Goal: Task Accomplishment & Management: Use online tool/utility

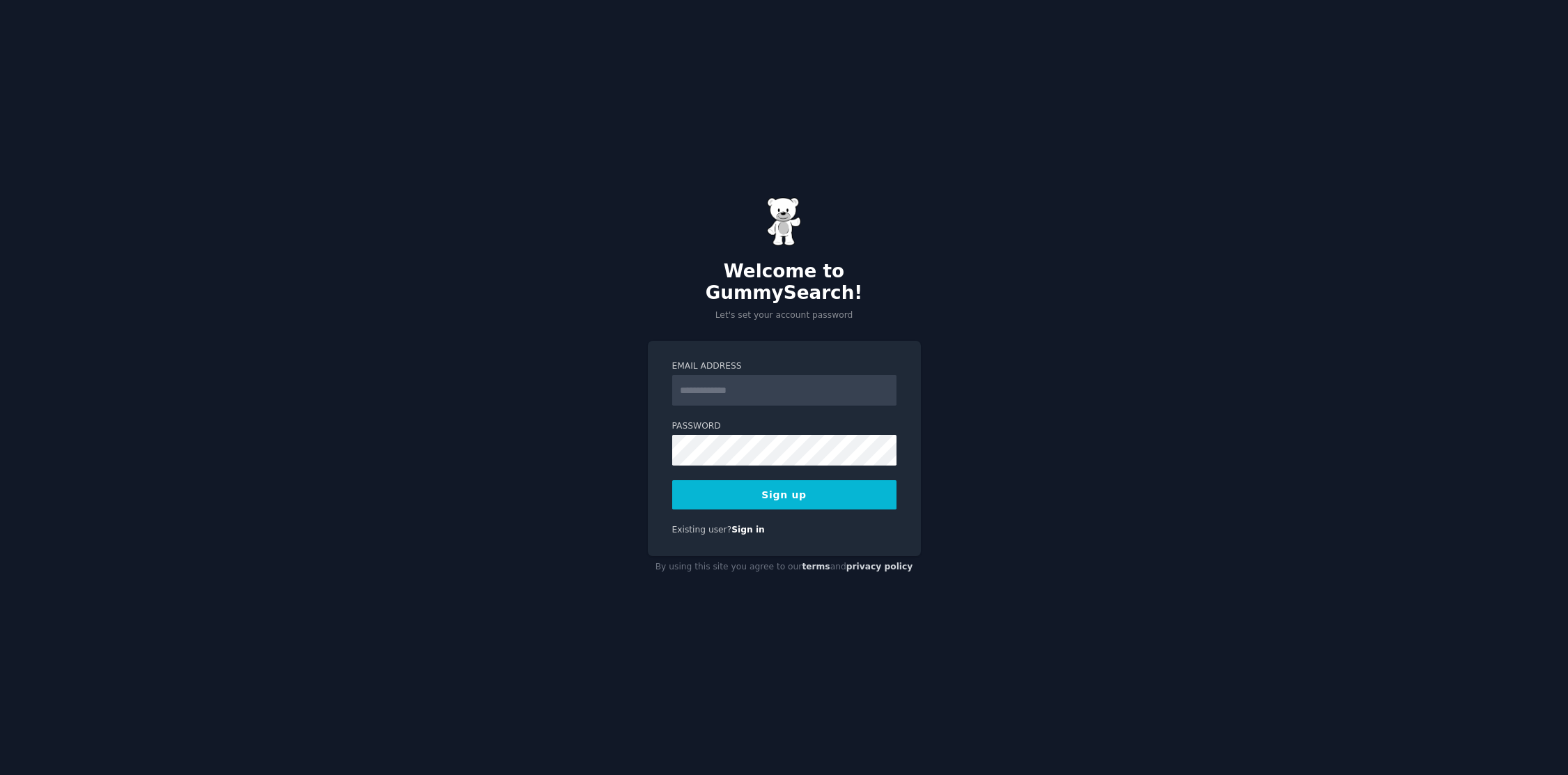
click at [742, 384] on input "Email Address" at bounding box center [784, 390] width 224 height 30
type input "**********"
click at [798, 460] on form "**********" at bounding box center [784, 435] width 224 height 149
click at [826, 494] on button "Sign up" at bounding box center [784, 494] width 224 height 30
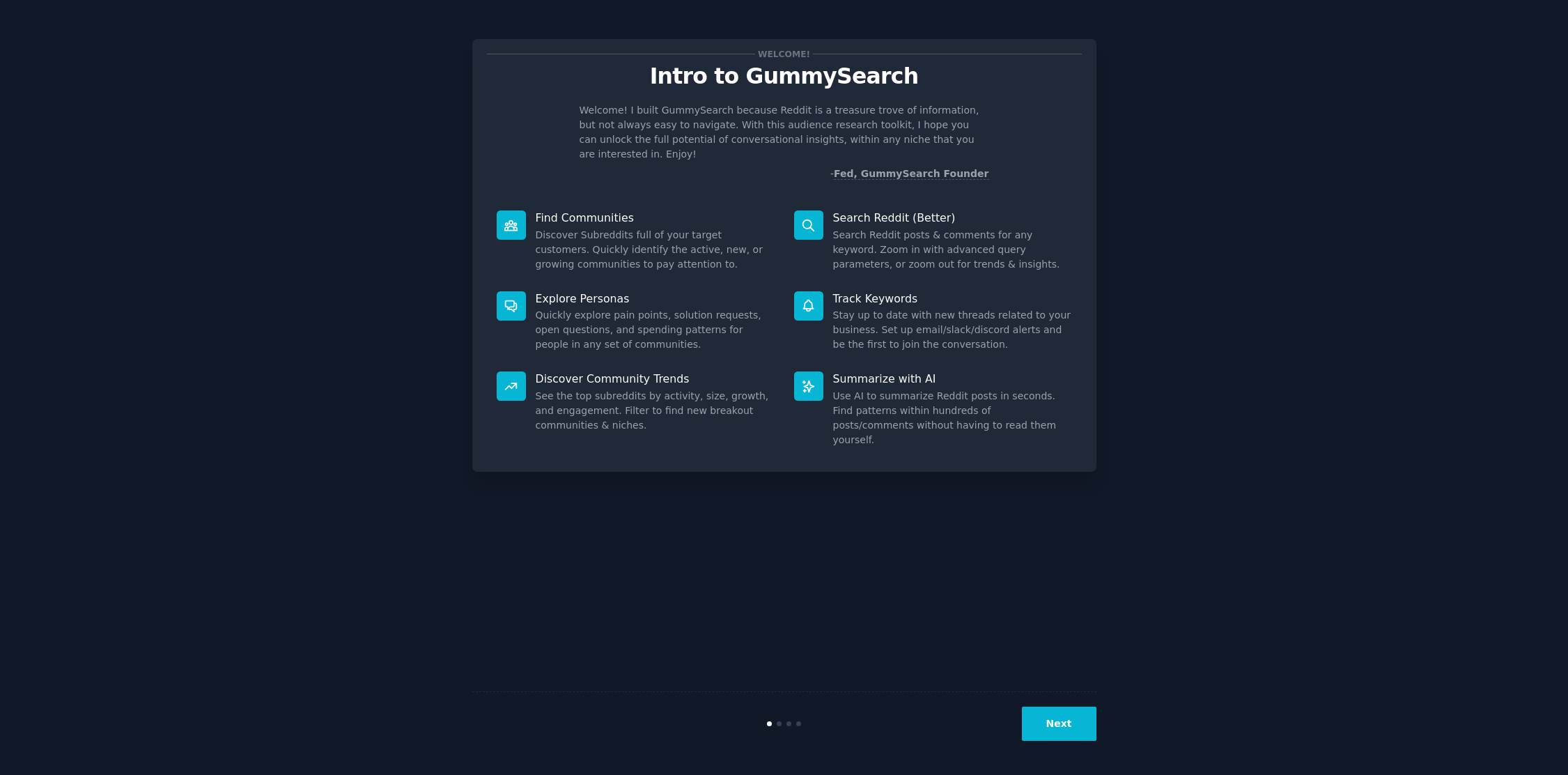
click at [1072, 720] on button "Next" at bounding box center [1059, 723] width 74 height 34
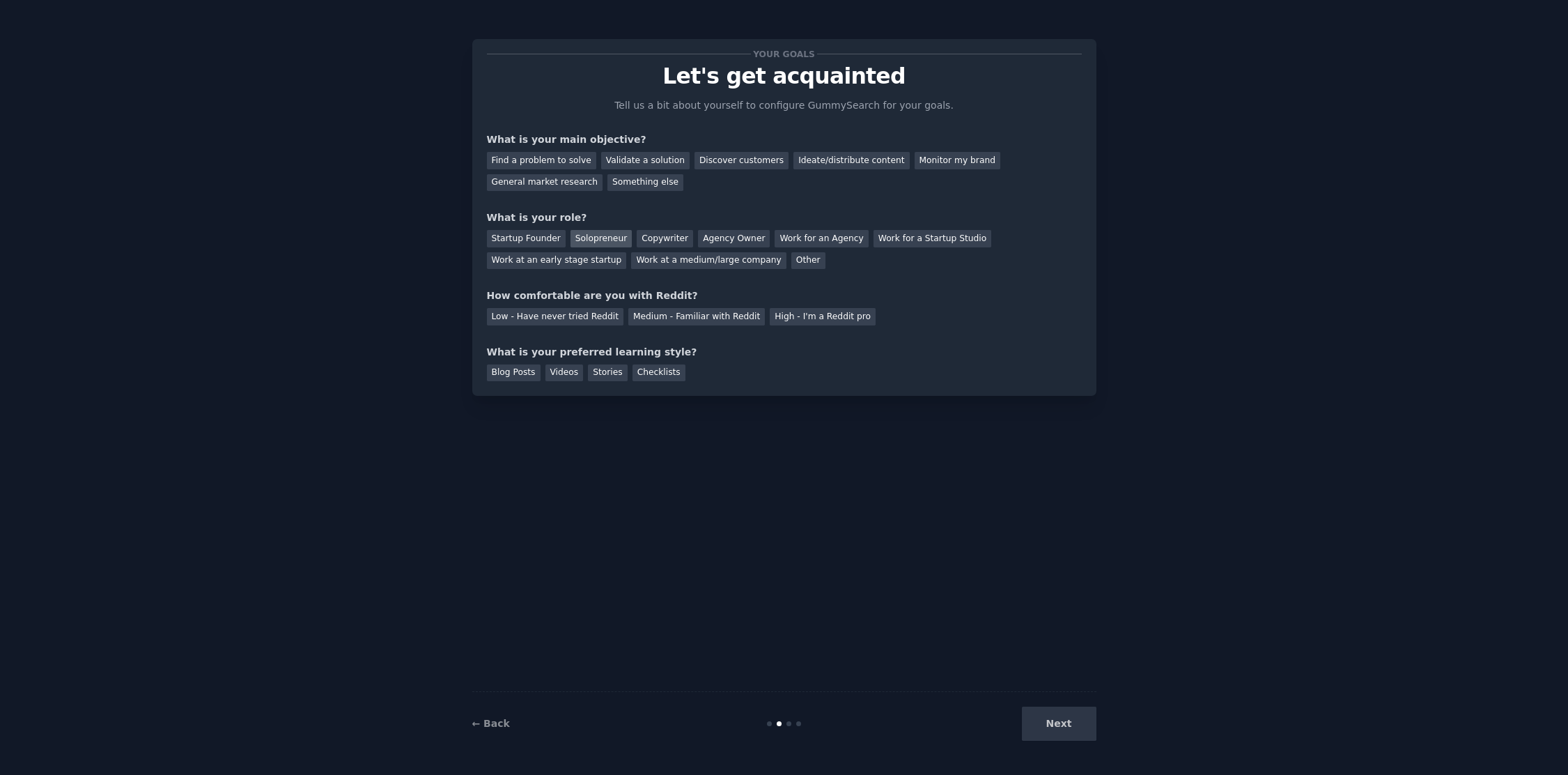
click at [609, 236] on div "Solopreneur" at bounding box center [600, 239] width 61 height 18
click at [562, 164] on div "Find a problem to solve" at bounding box center [541, 161] width 109 height 18
click at [606, 375] on div "Stories" at bounding box center [607, 373] width 39 height 18
click at [724, 319] on div "Medium - Familiar with Reddit" at bounding box center [696, 316] width 136 height 18
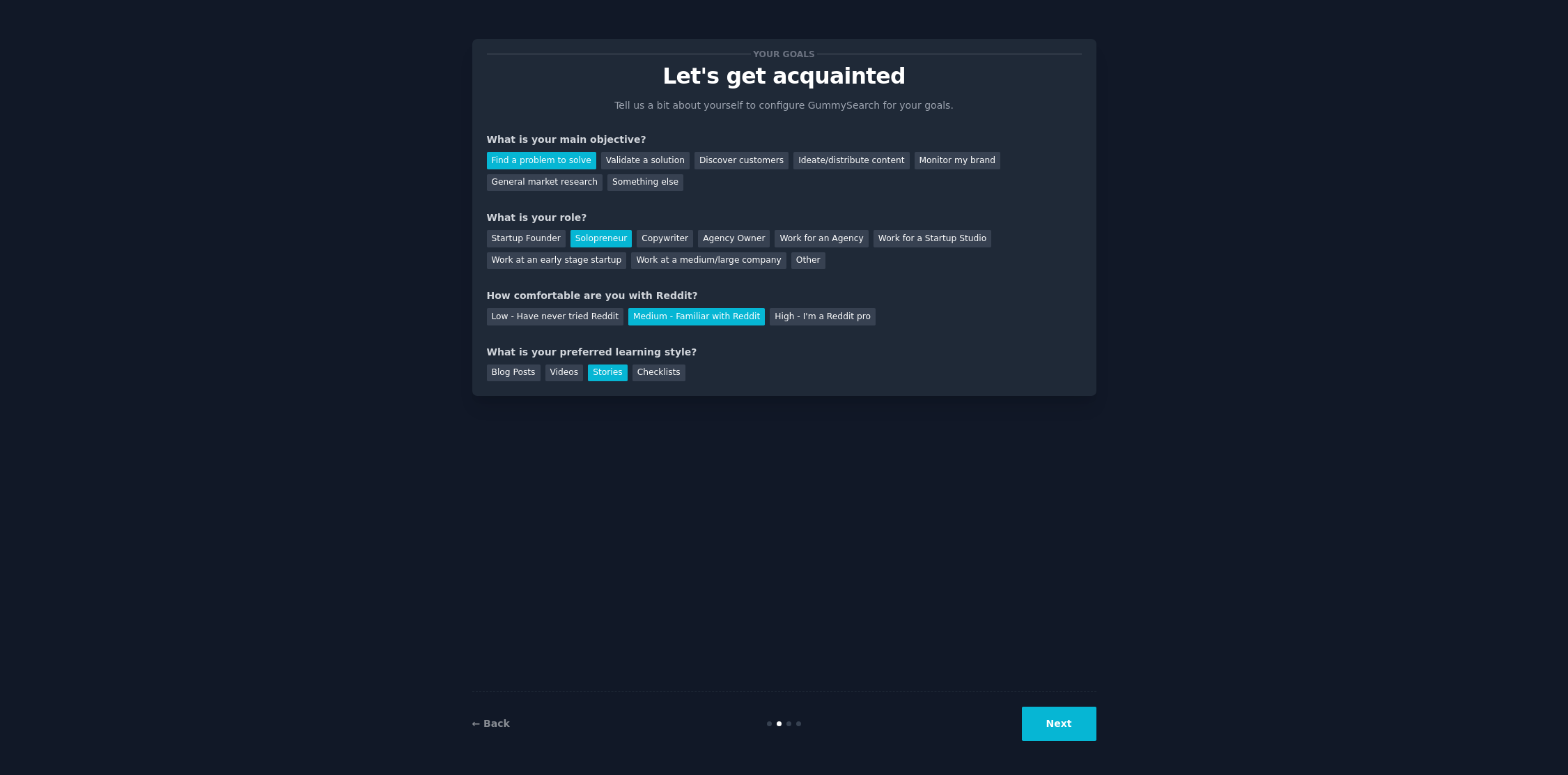
click at [1051, 718] on button "Next" at bounding box center [1059, 723] width 74 height 34
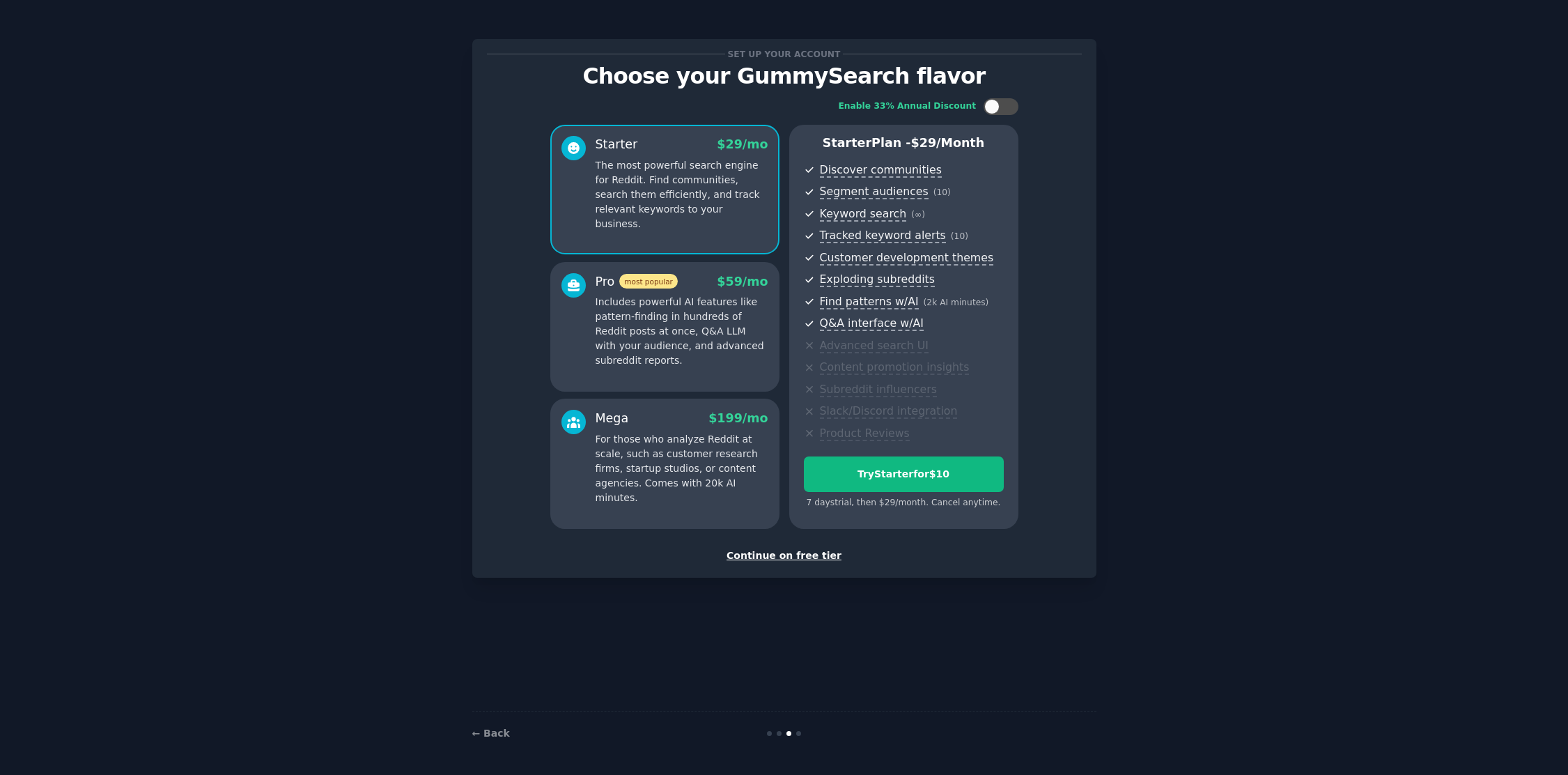
click at [765, 554] on div "Continue on free tier" at bounding box center [784, 555] width 595 height 14
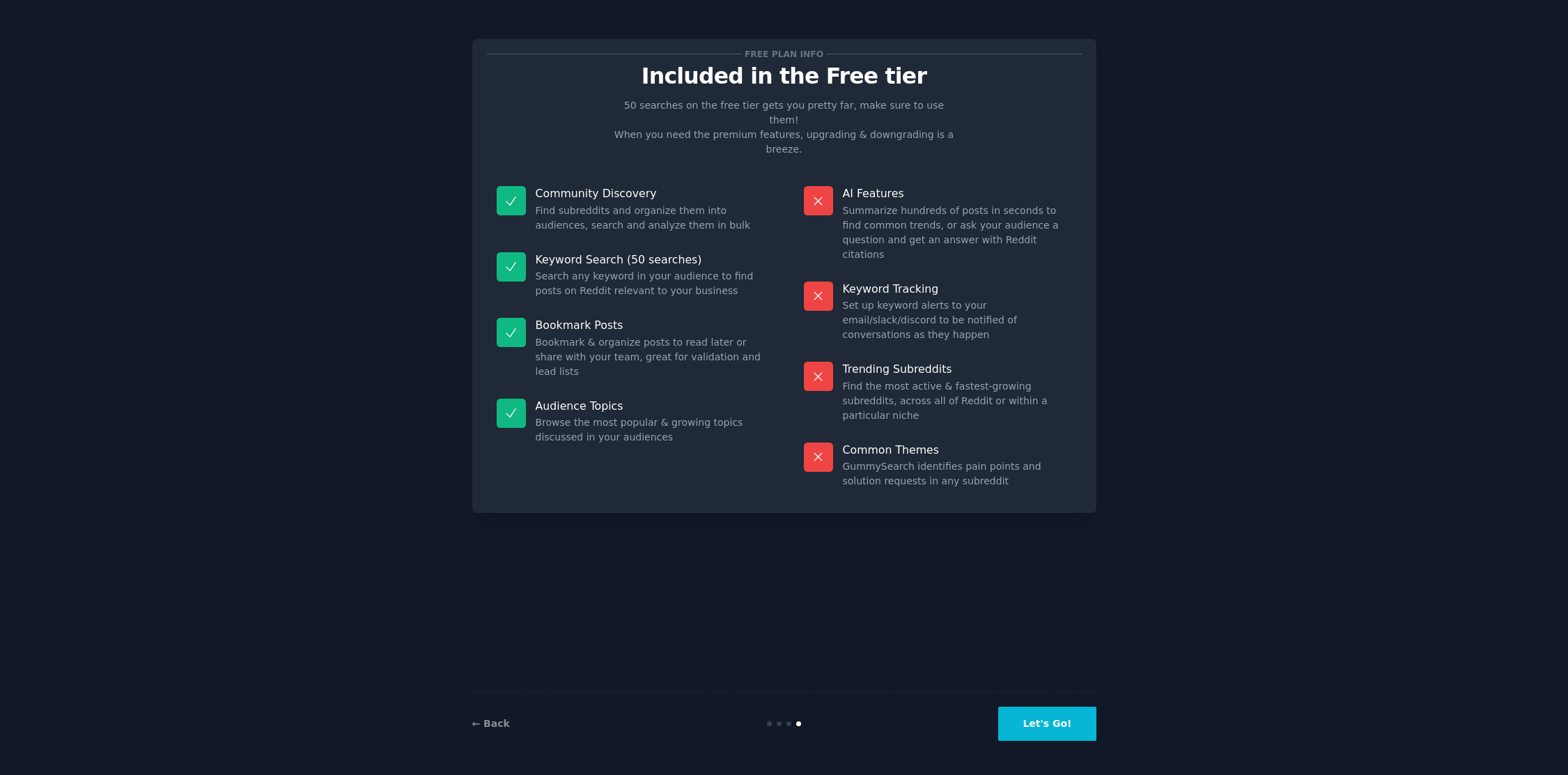
click at [1051, 727] on button "Let's Go!" at bounding box center [1046, 723] width 97 height 34
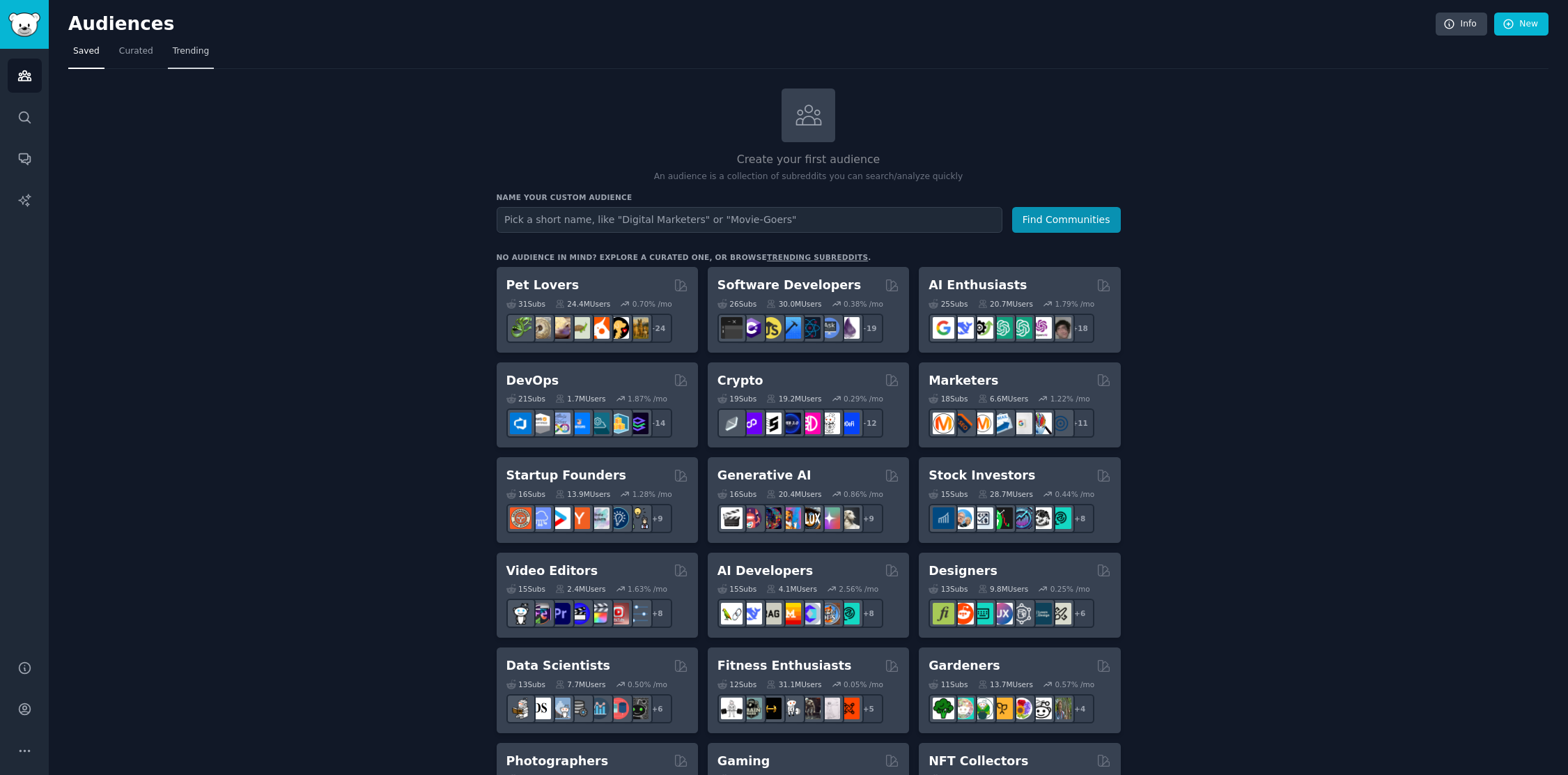
click at [190, 53] on span "Trending" at bounding box center [190, 52] width 36 height 13
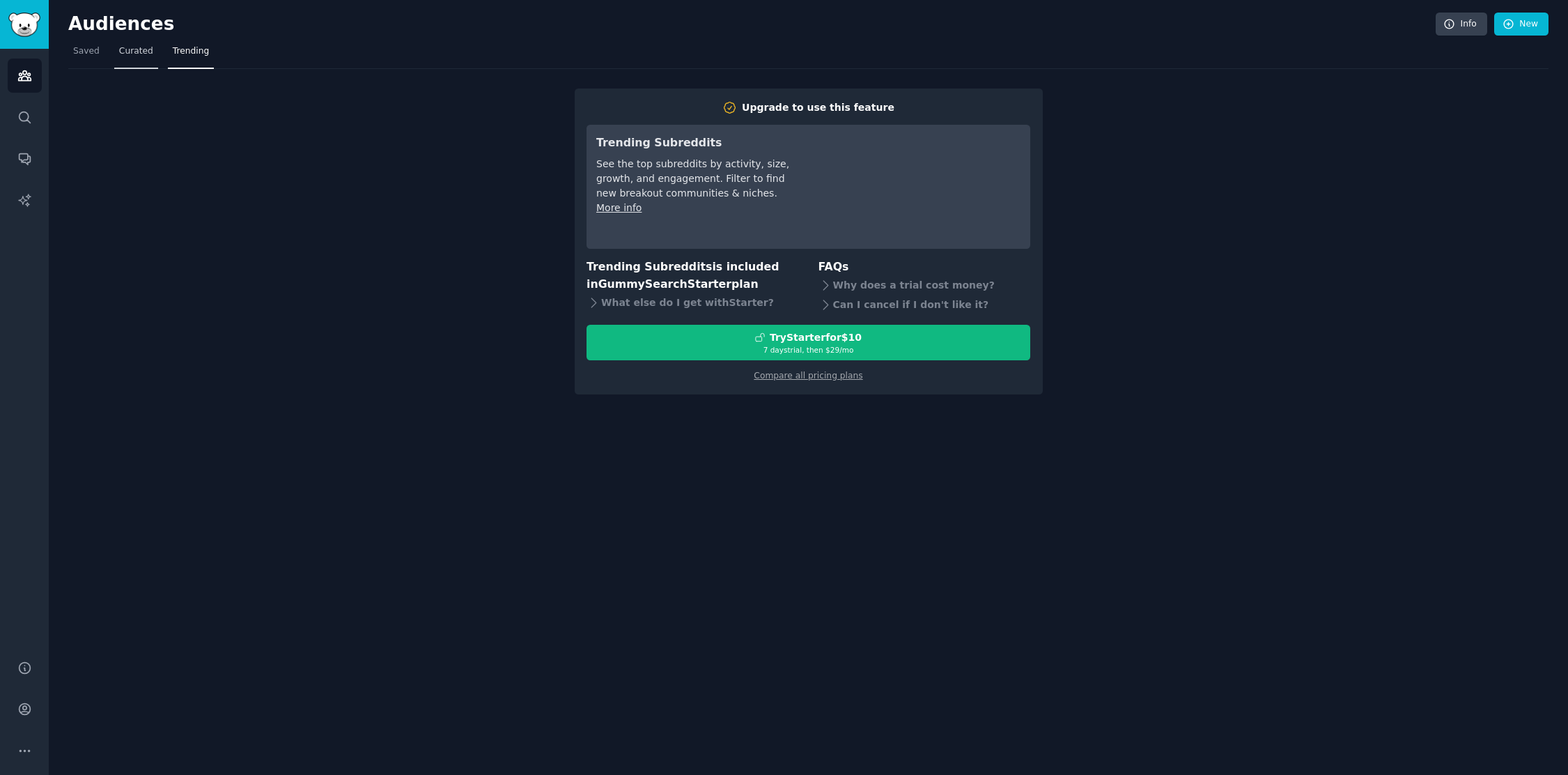
click at [125, 51] on span "Curated" at bounding box center [136, 52] width 34 height 13
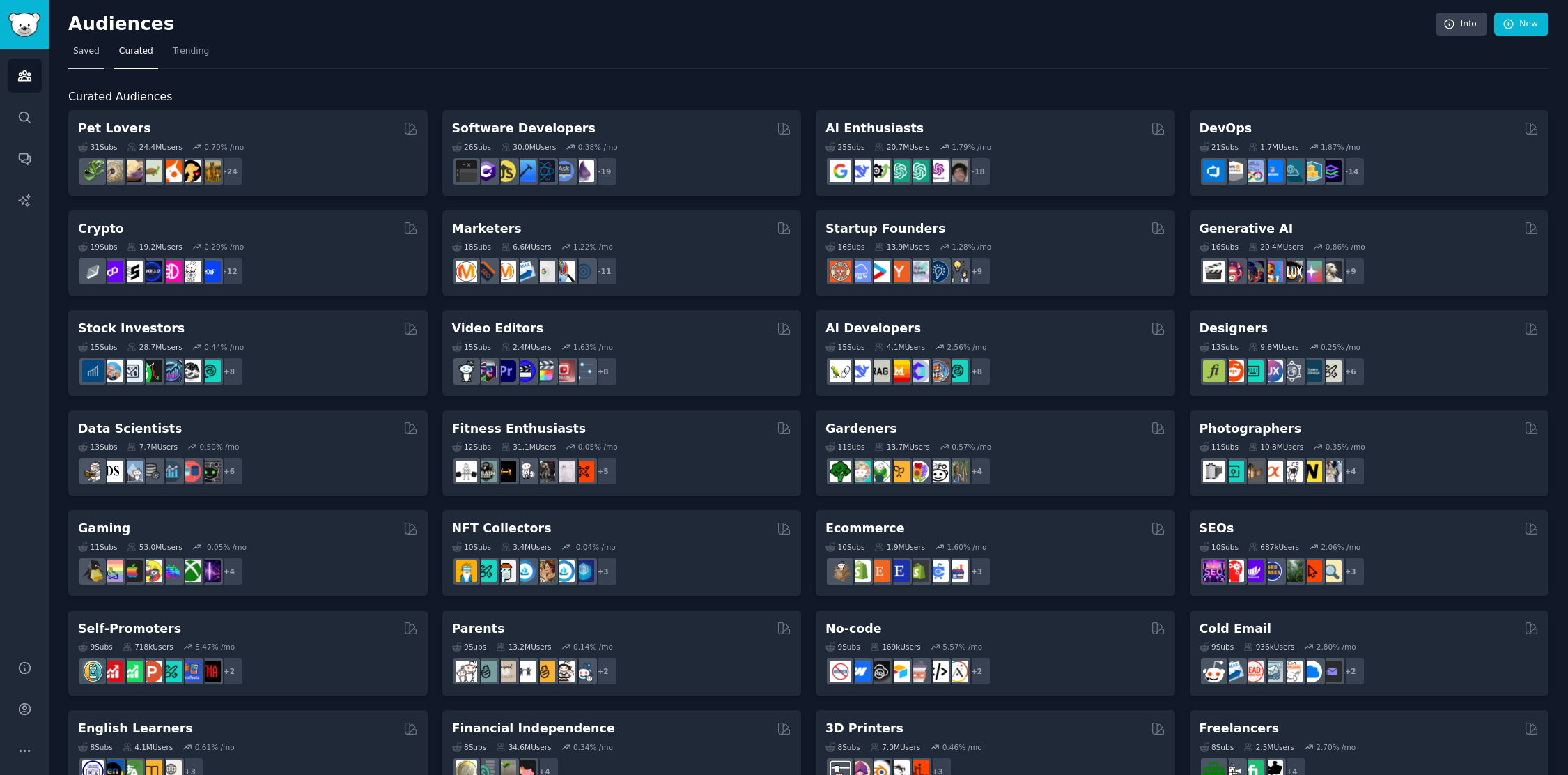
click at [85, 52] on span "Saved" at bounding box center [85, 52] width 26 height 13
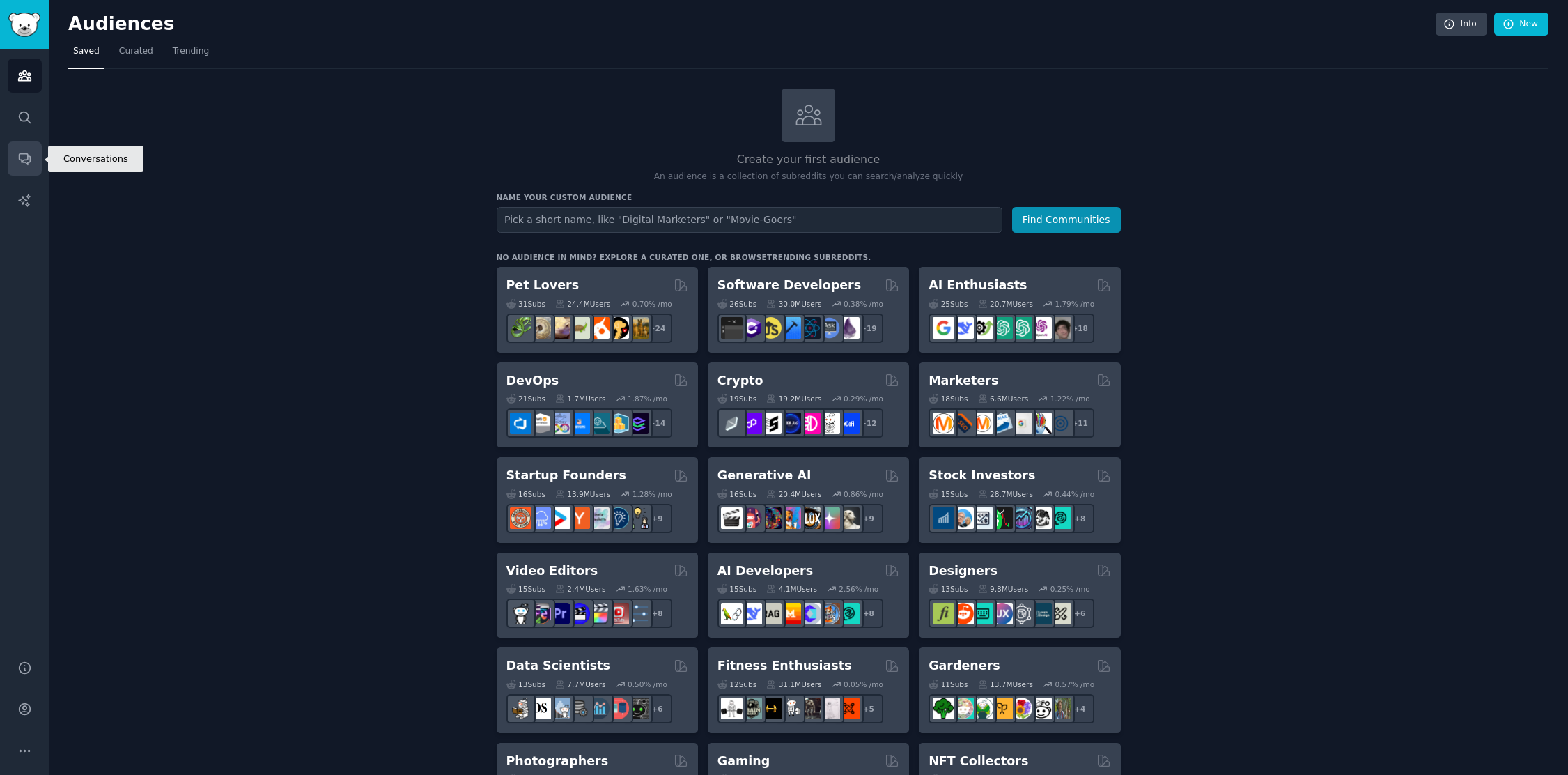
click at [30, 160] on icon "Sidebar" at bounding box center [24, 159] width 11 height 11
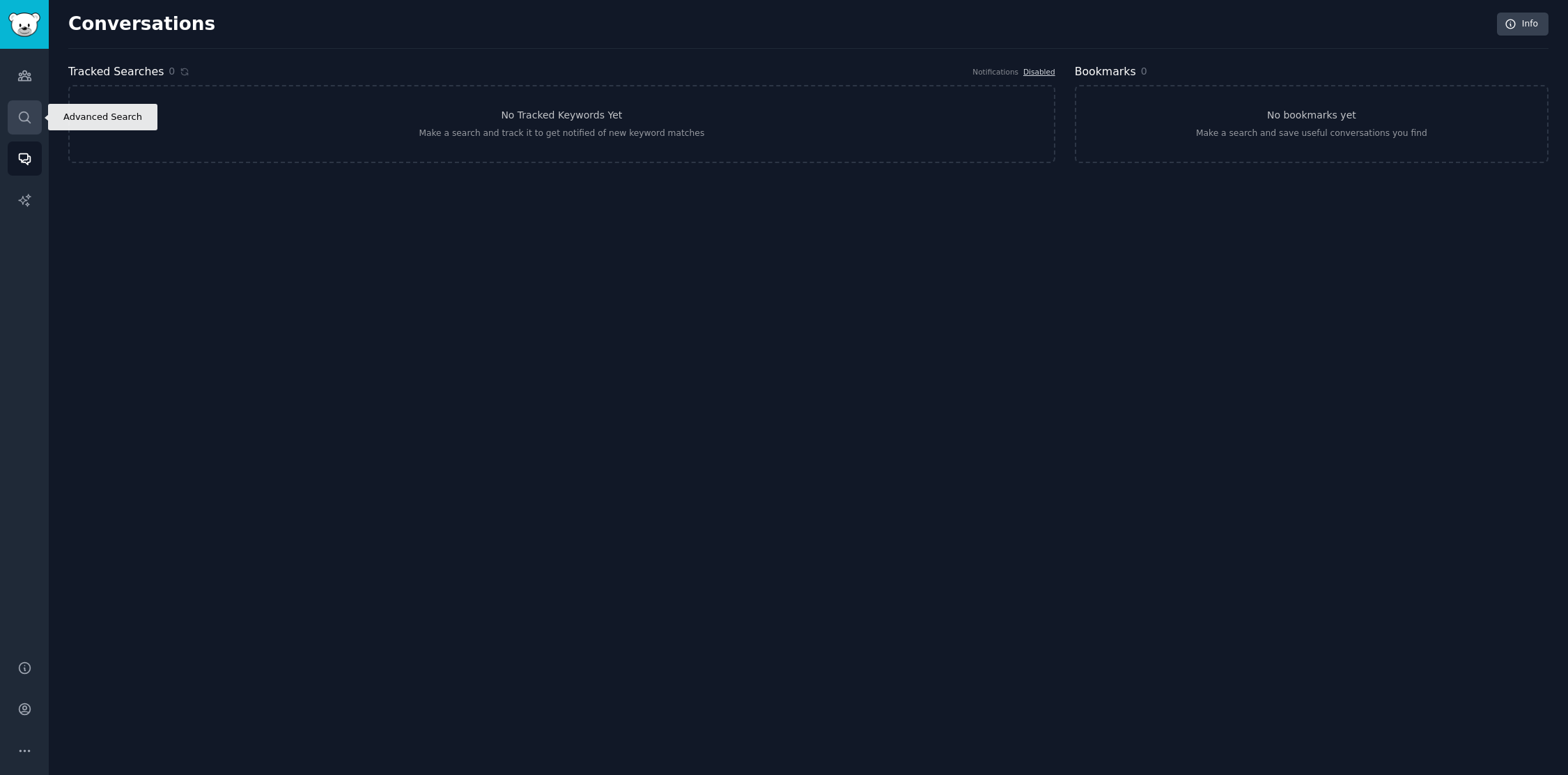
click at [25, 125] on link "Search" at bounding box center [25, 118] width 34 height 34
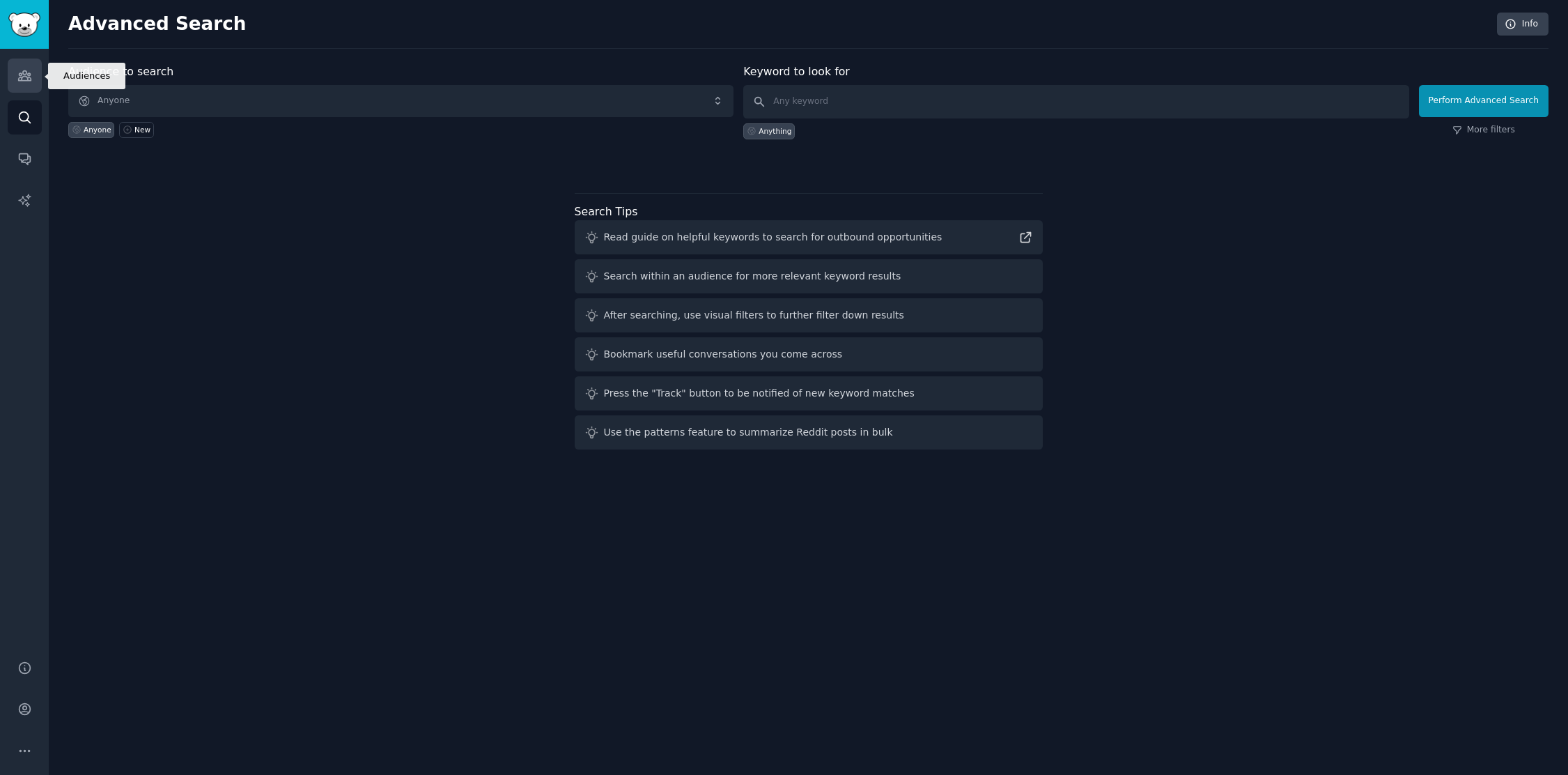
click at [30, 77] on icon "Sidebar" at bounding box center [25, 75] width 14 height 14
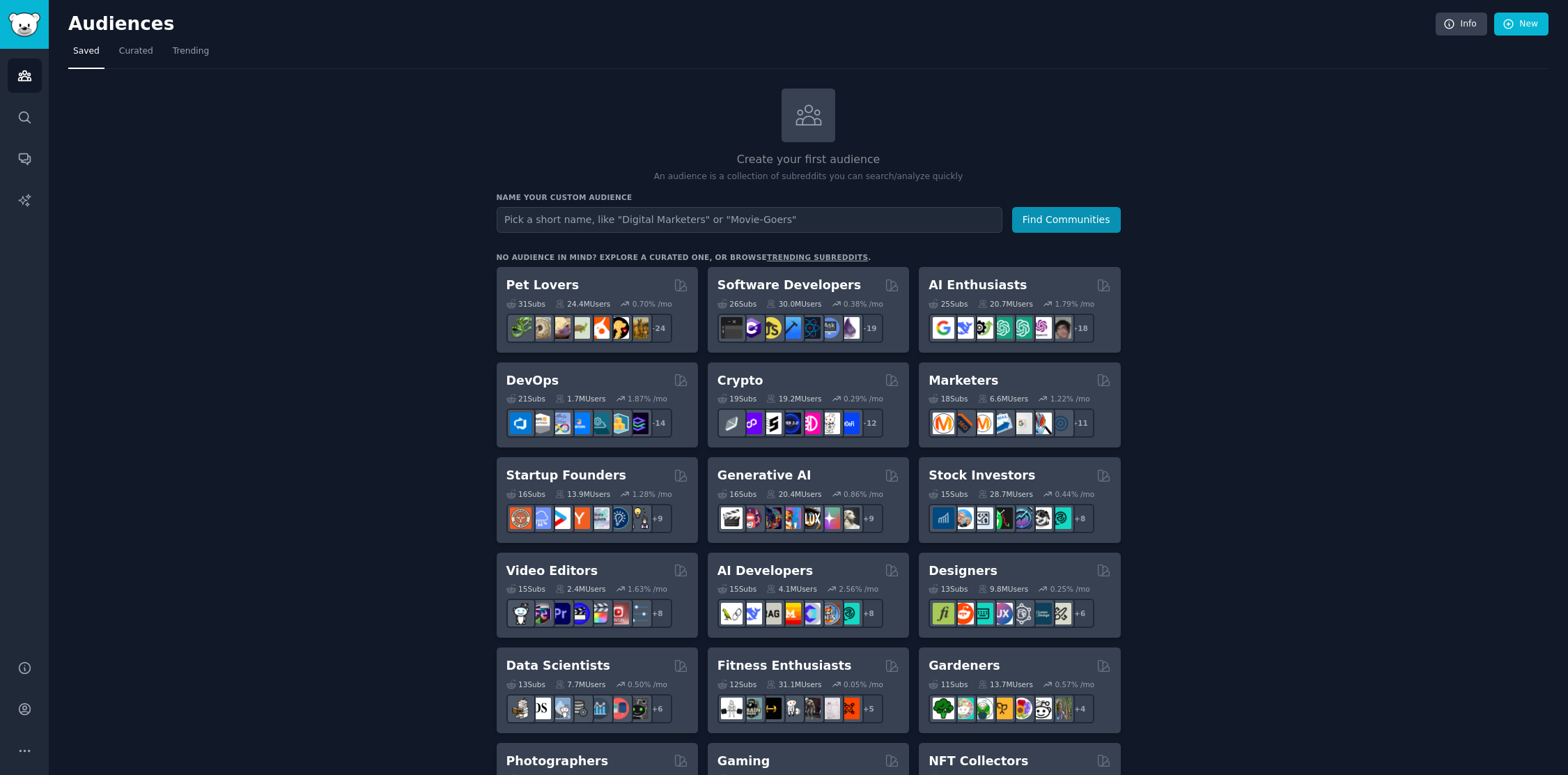
click at [578, 212] on input "text" at bounding box center [749, 220] width 506 height 25
click at [550, 215] on input "text" at bounding box center [749, 220] width 506 height 25
drag, startPoint x: 560, startPoint y: 215, endPoint x: 486, endPoint y: 218, distance: 74.1
type input "jag hatar"
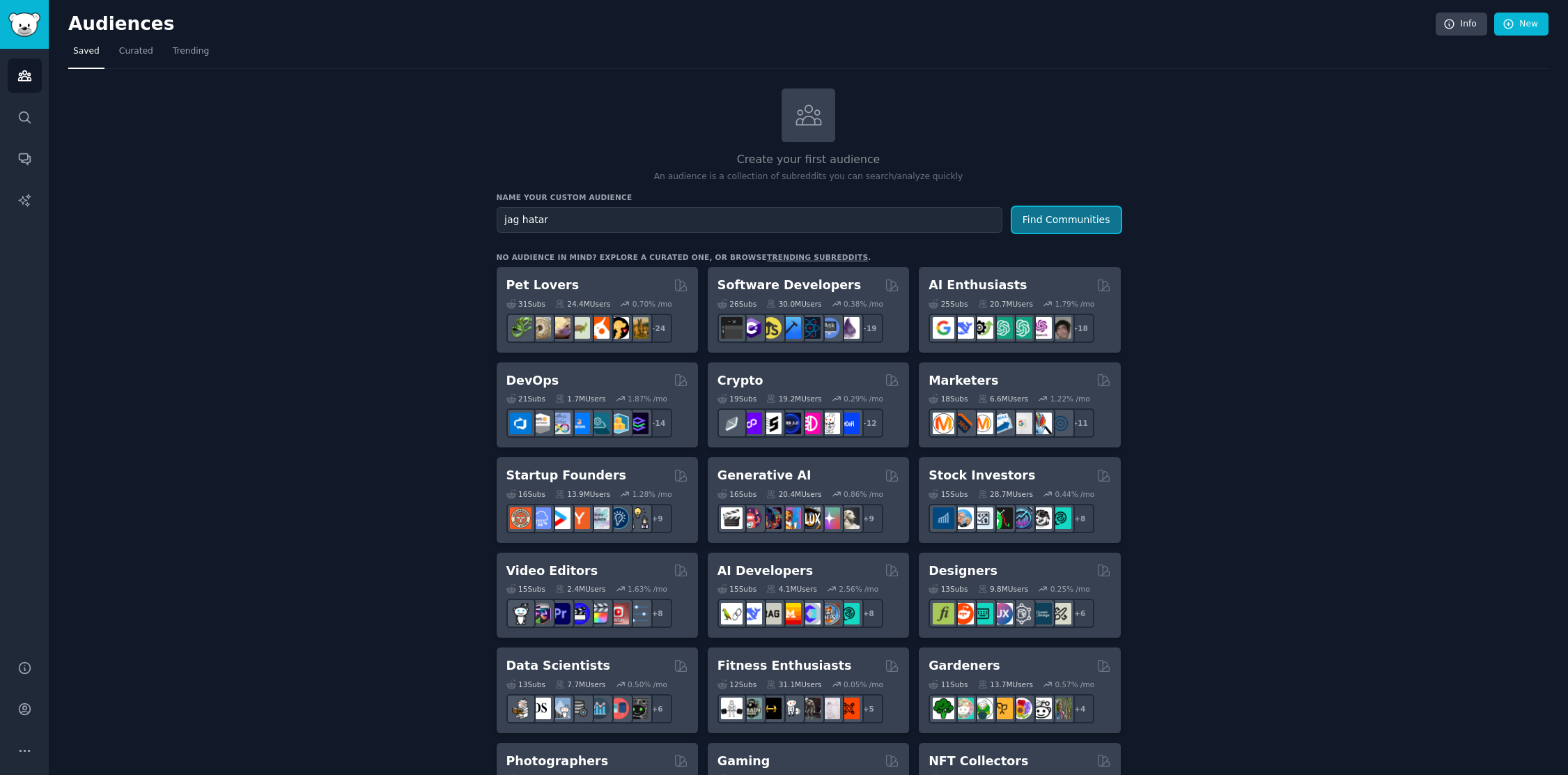
click at [1060, 220] on button "Find Communities" at bounding box center [1066, 220] width 108 height 25
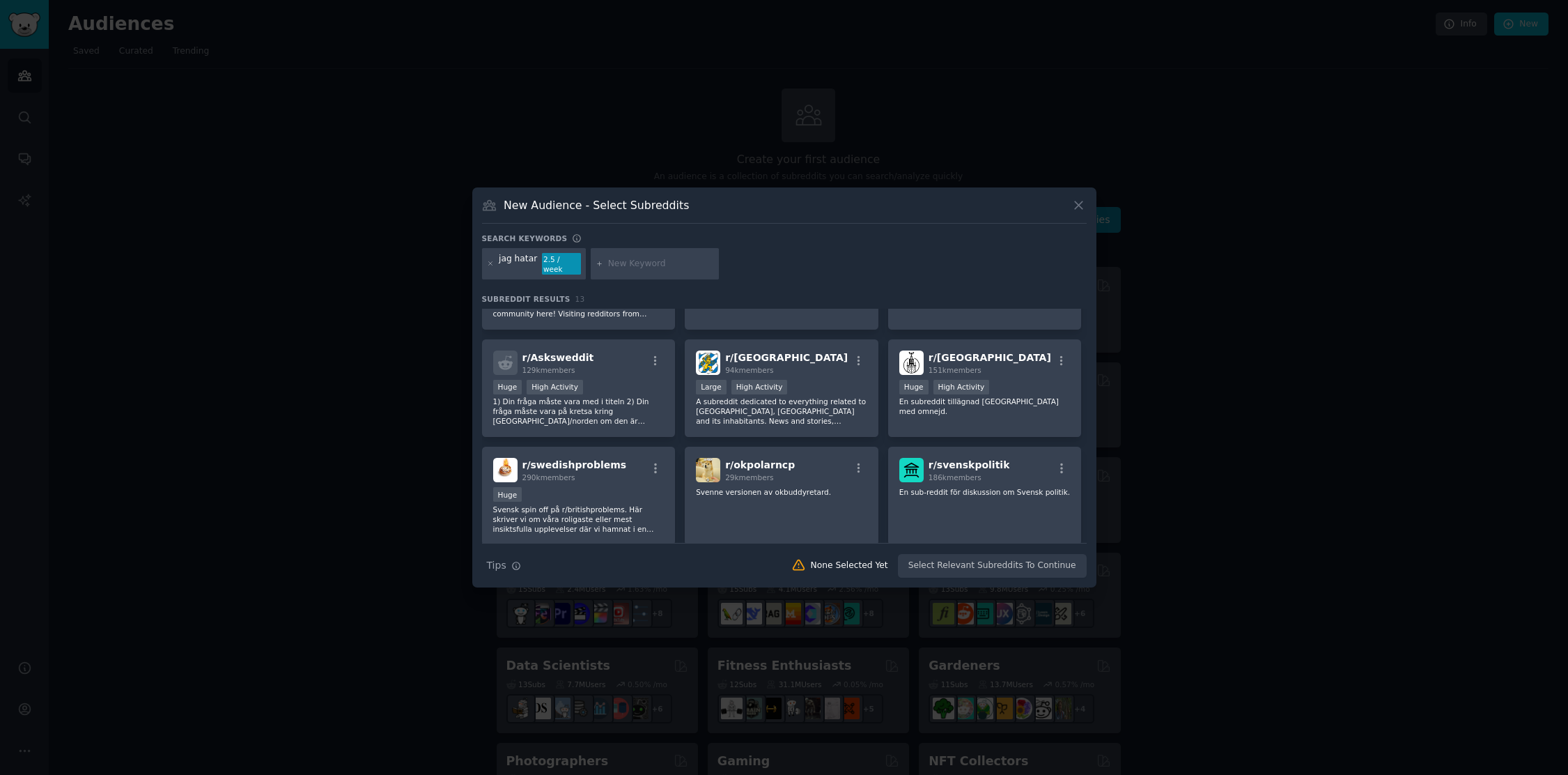
scroll to position [80, 0]
click at [606, 461] on span "r/ swedishproblems" at bounding box center [575, 462] width 105 height 11
click at [1036, 566] on button "Create Audience" at bounding box center [1040, 566] width 92 height 24
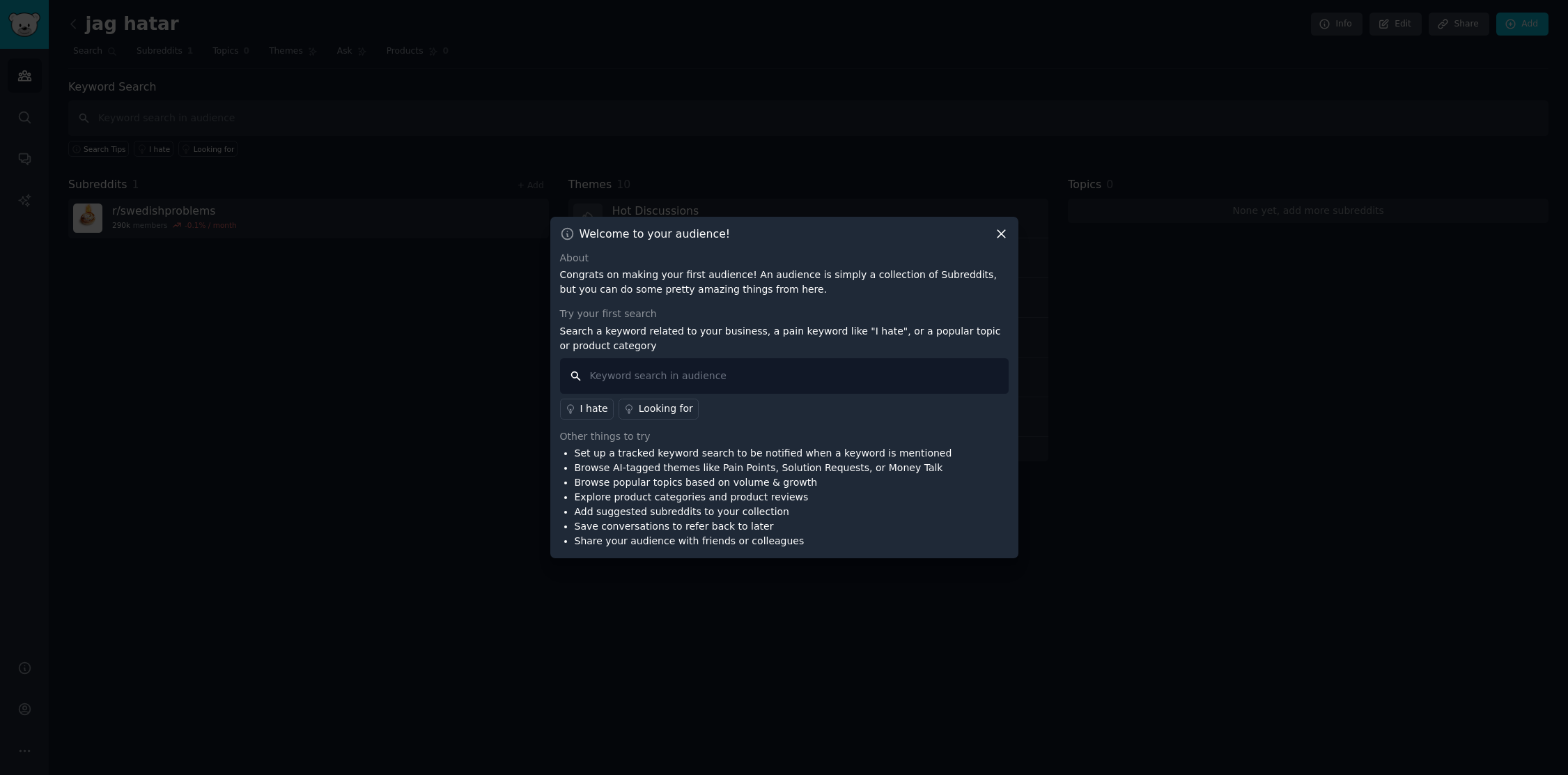
click at [671, 385] on input "text" at bounding box center [784, 376] width 448 height 36
type input "Jag hatar"
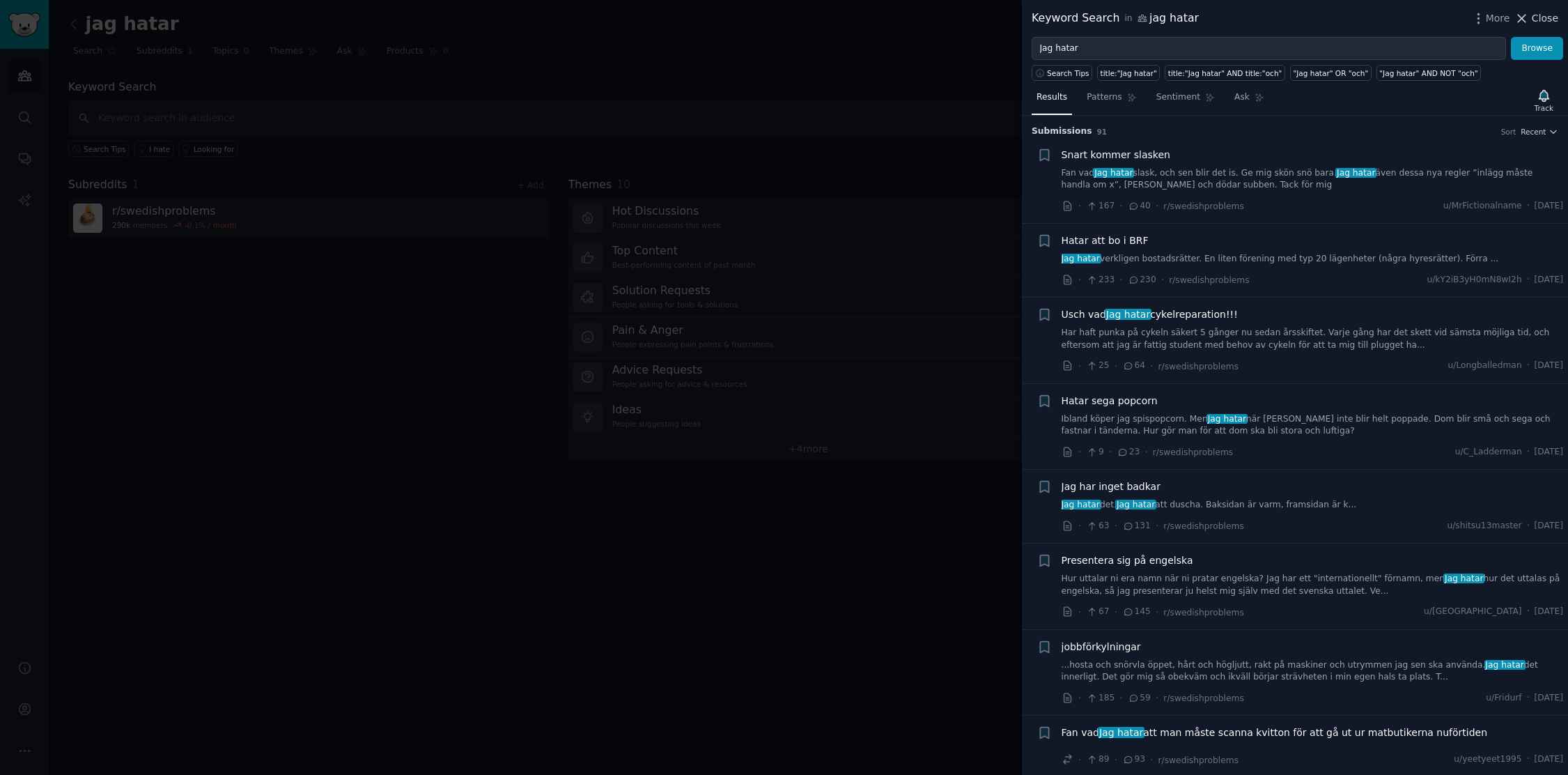
click at [1551, 18] on span "Close" at bounding box center [1544, 18] width 26 height 14
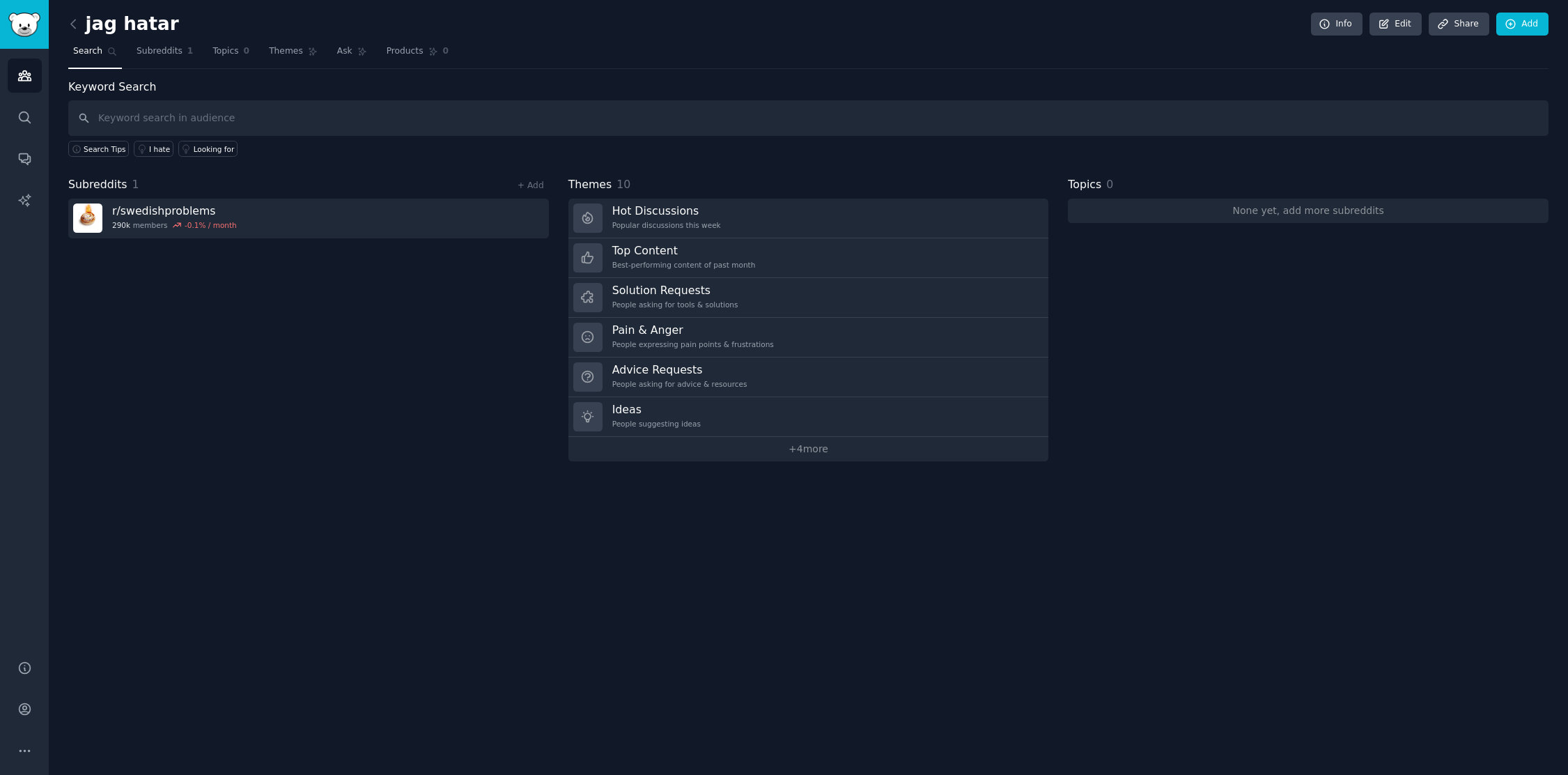
click at [815, 452] on link "+ 4 more" at bounding box center [809, 448] width 480 height 25
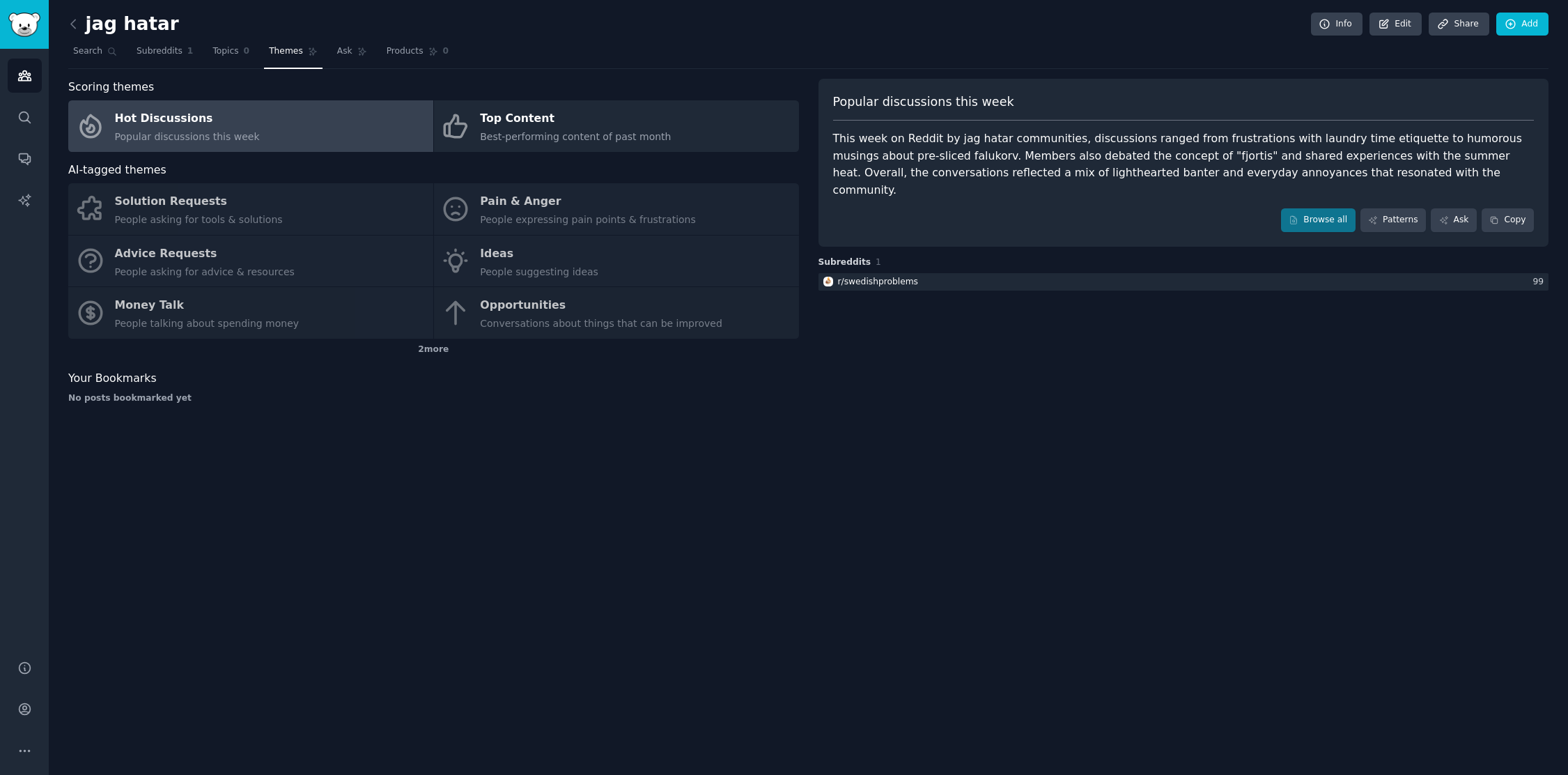
click at [505, 208] on div "Solution Requests People asking for tools & solutions Pain & Anger People expre…" at bounding box center [434, 261] width 731 height 156
click at [1308, 208] on link "Browse all" at bounding box center [1318, 220] width 74 height 24
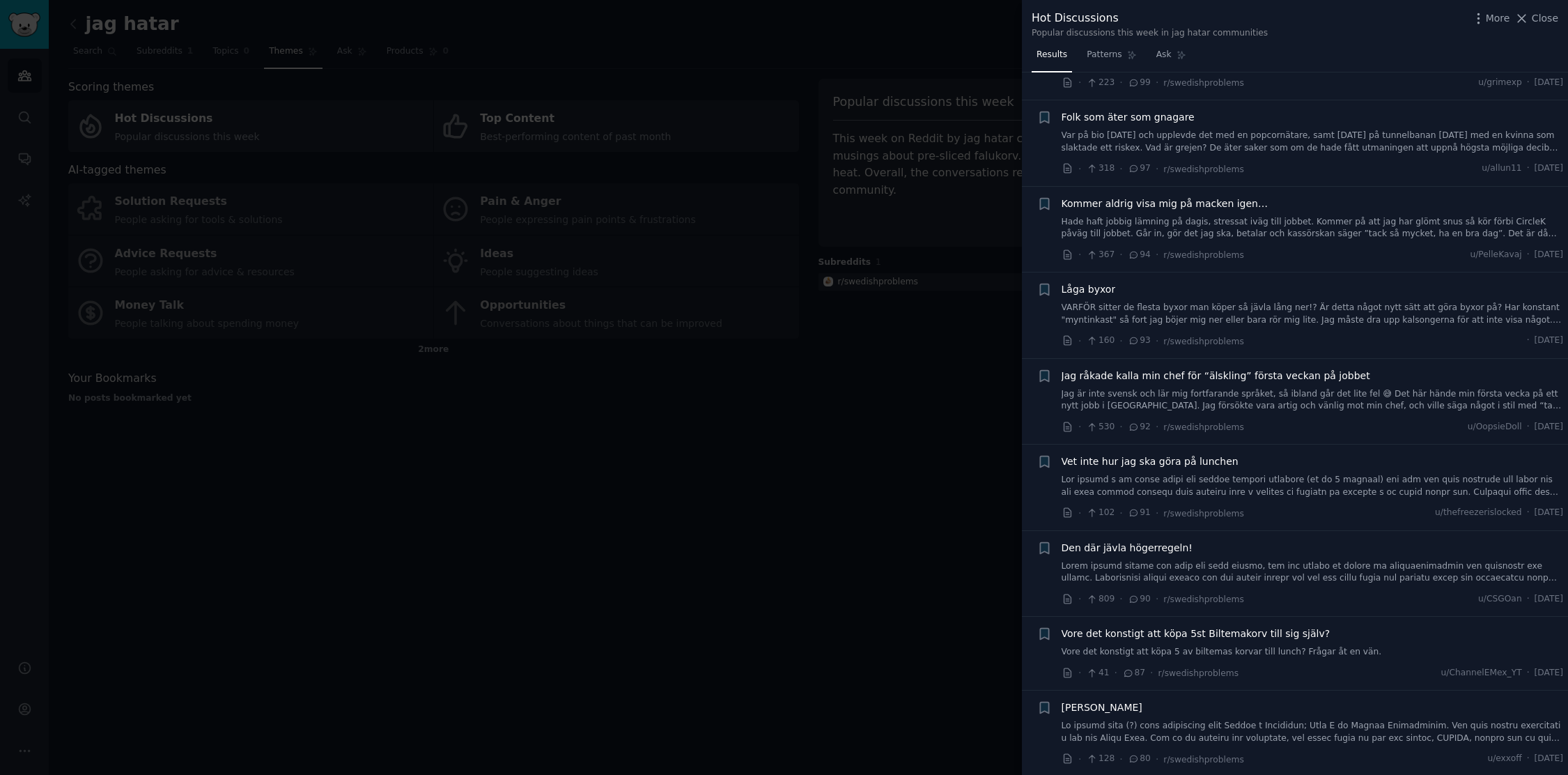
scroll to position [2109, 0]
click at [1201, 393] on link "Jag är inte svensk och lär mig fortfarande språket, så ibland går det lite fel …" at bounding box center [1313, 399] width 502 height 25
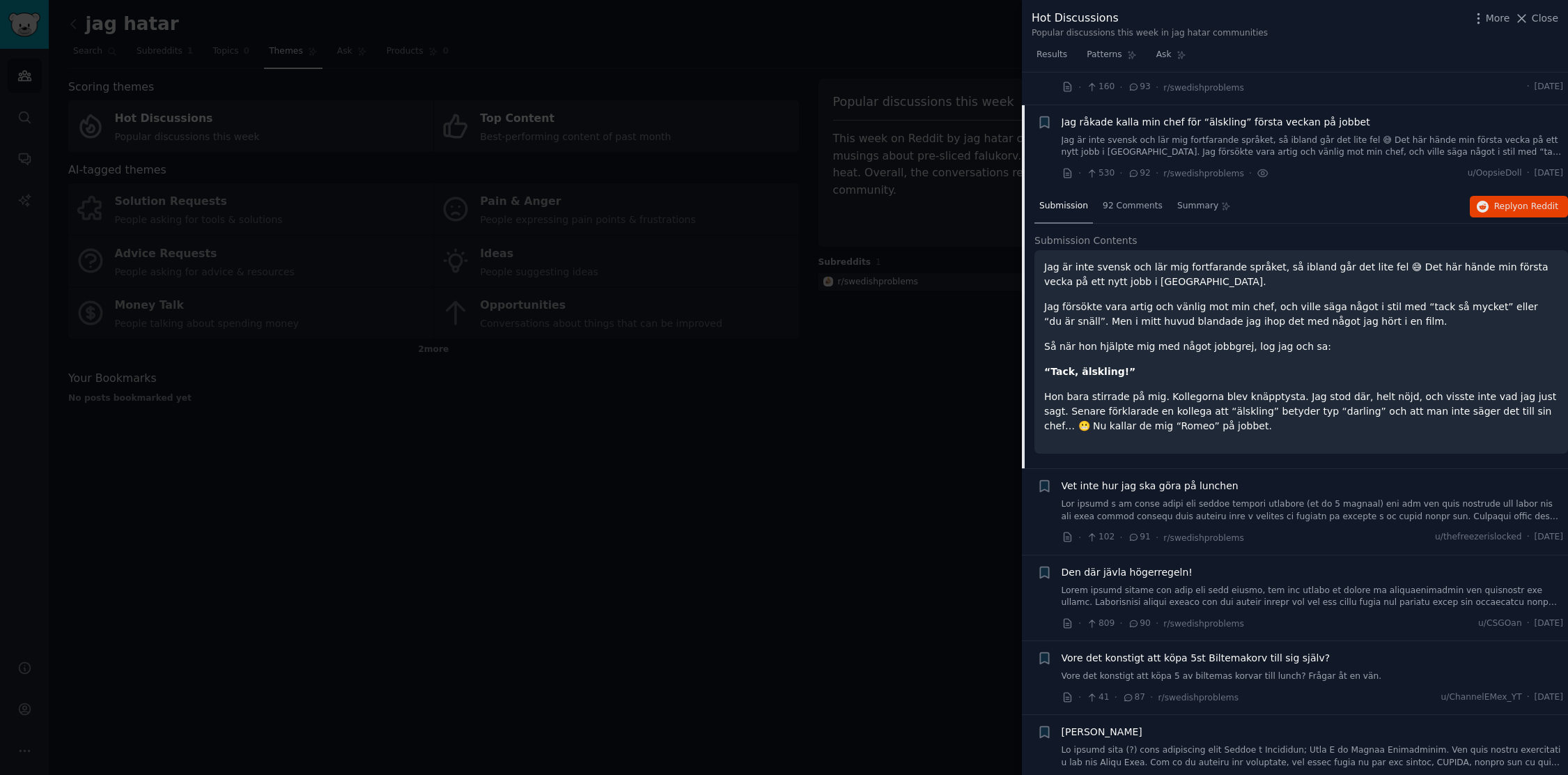
scroll to position [2394, 0]
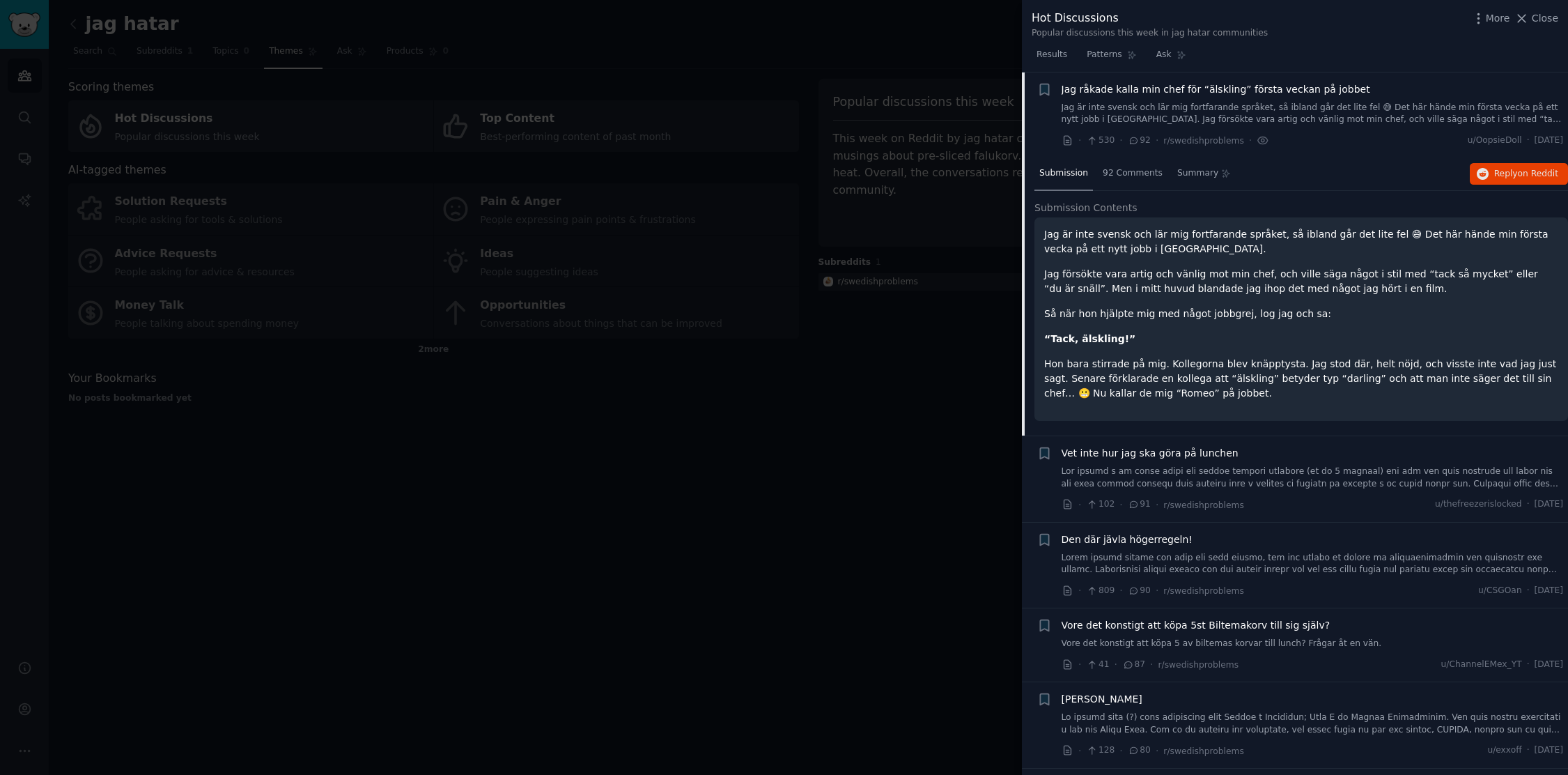
click at [1030, 485] on li "+ Vet inte hur jag ska göra på lunchen · 102 · 91 · r/swedishproblems u/thefree…" at bounding box center [1295, 479] width 546 height 85
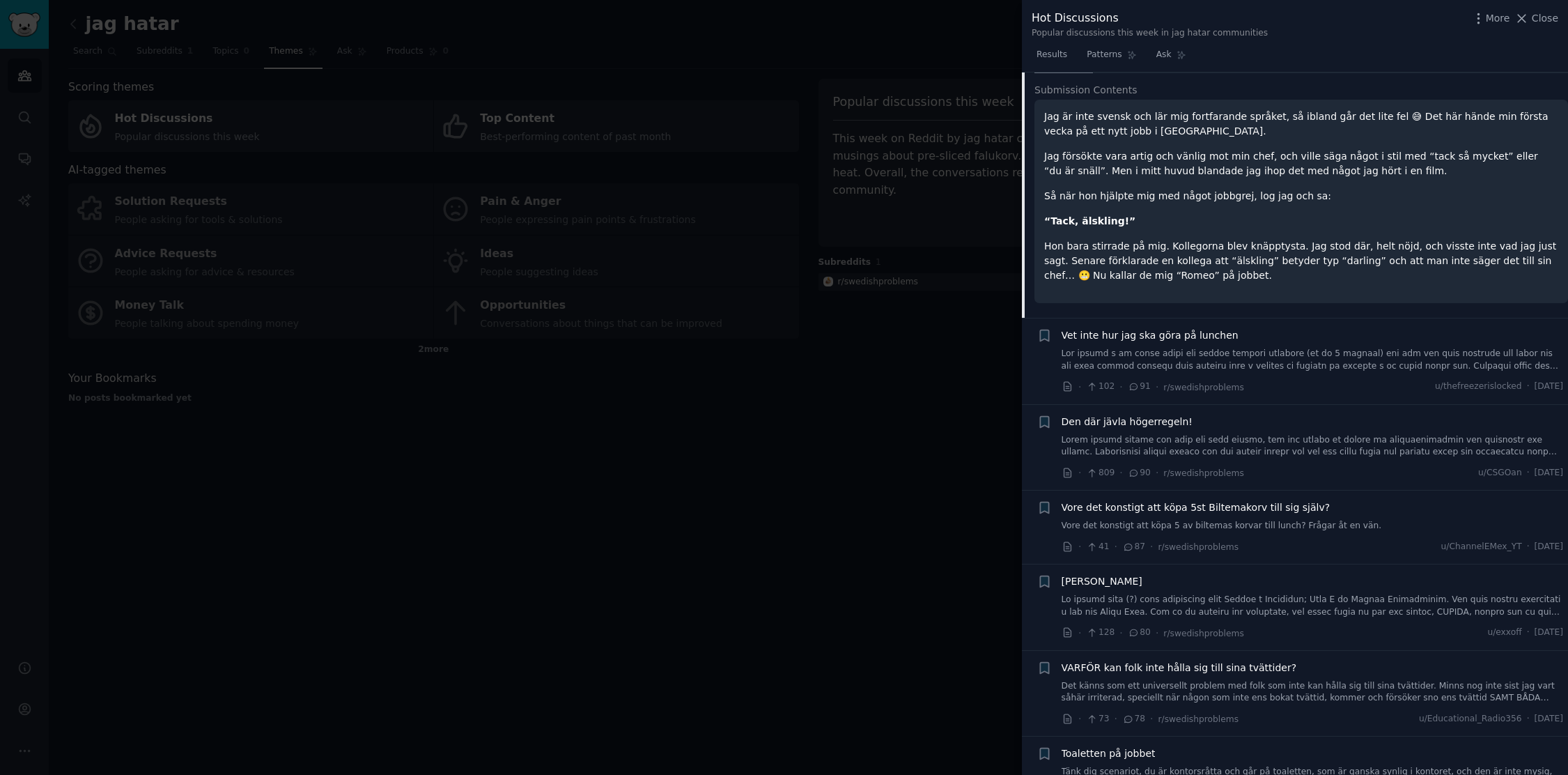
scroll to position [2537, 0]
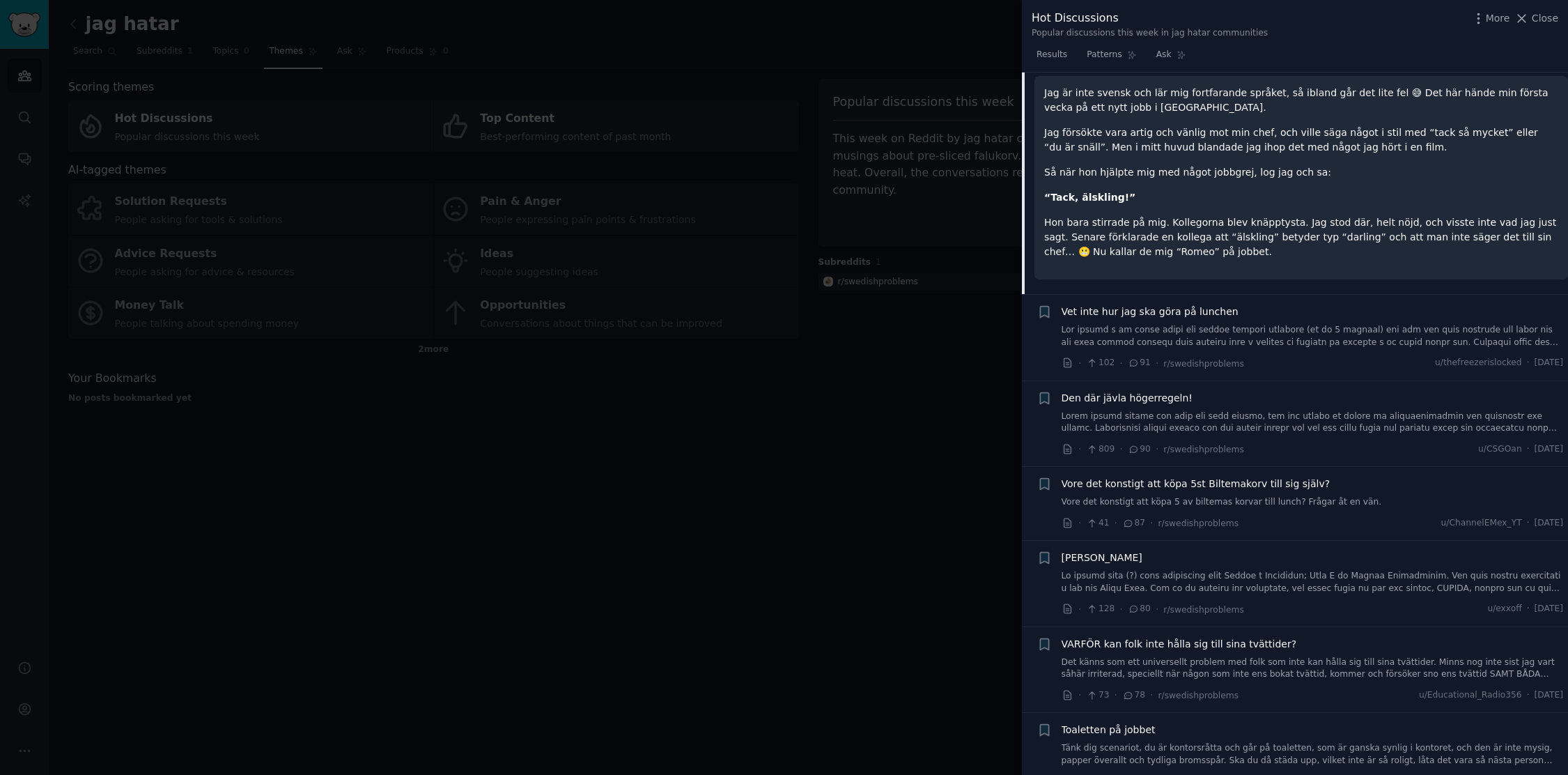
click at [1138, 430] on link at bounding box center [1313, 422] width 502 height 25
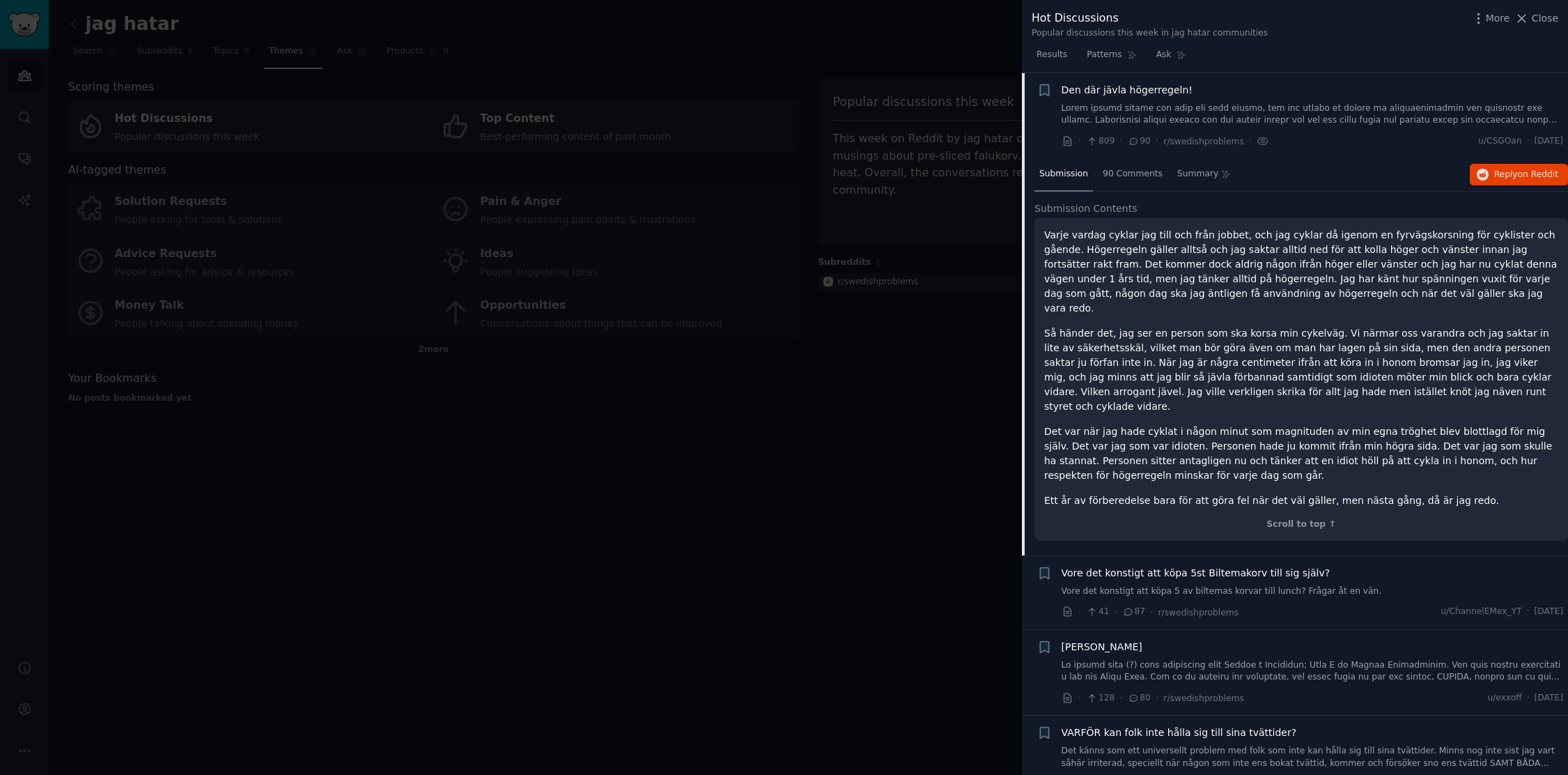
scroll to position [2567, 0]
click at [1436, 194] on div "Submission 90 Comments Summary Reply on Reddit Submission Contents Varje vardag…" at bounding box center [1301, 355] width 534 height 397
click at [1322, 326] on p "Så händer det, jag ser en person som ska korsa min cykelväg. Vi närmar oss vara…" at bounding box center [1301, 370] width 514 height 88
click at [1313, 518] on div "Scroll to top ↑" at bounding box center [1301, 524] width 514 height 13
click at [1297, 518] on div "Scroll to top ↑" at bounding box center [1301, 524] width 514 height 13
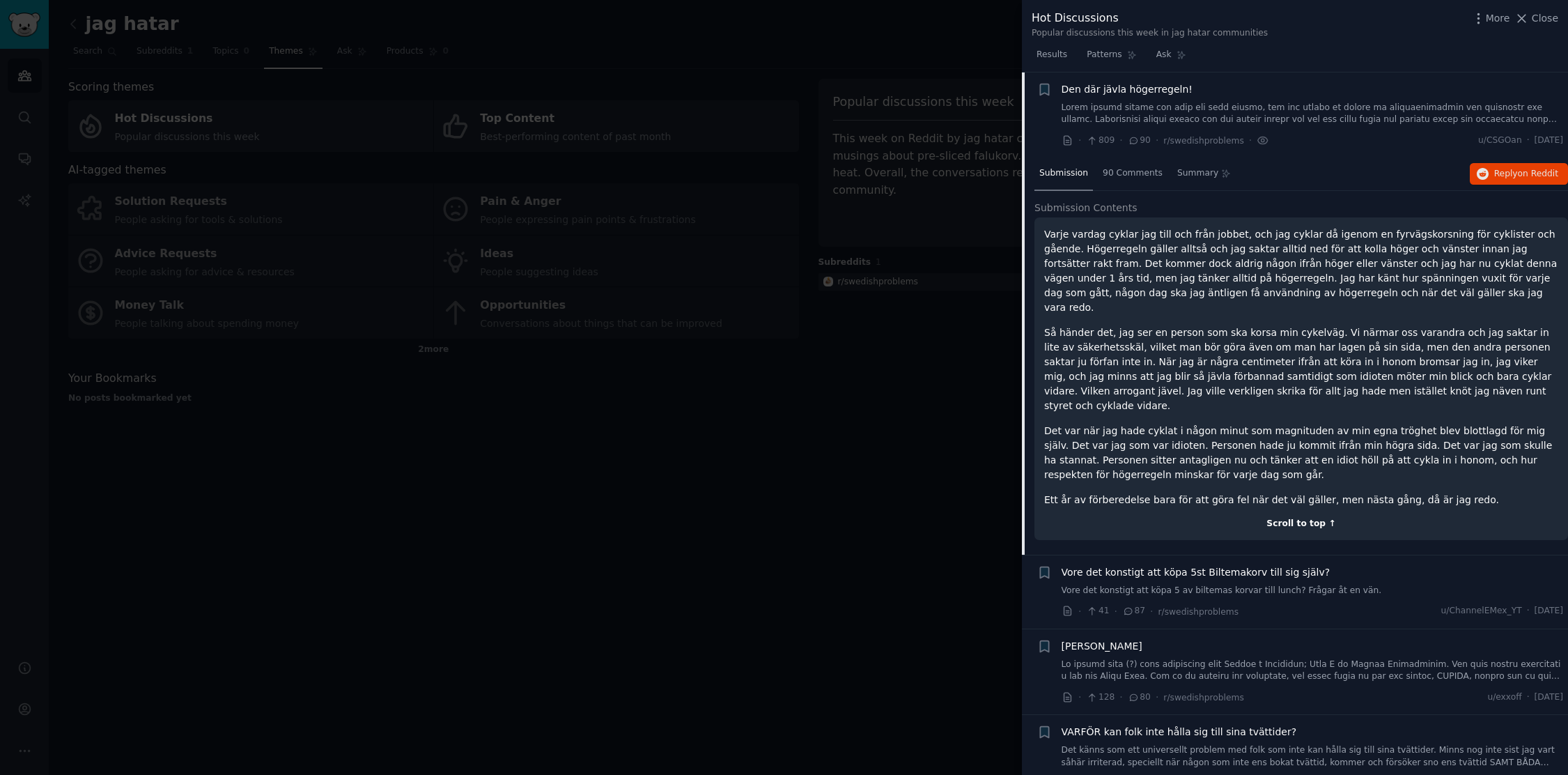
click at [1292, 518] on div "Scroll to top ↑" at bounding box center [1301, 524] width 514 height 13
click at [1276, 518] on div "Scroll to top ↑" at bounding box center [1301, 524] width 514 height 13
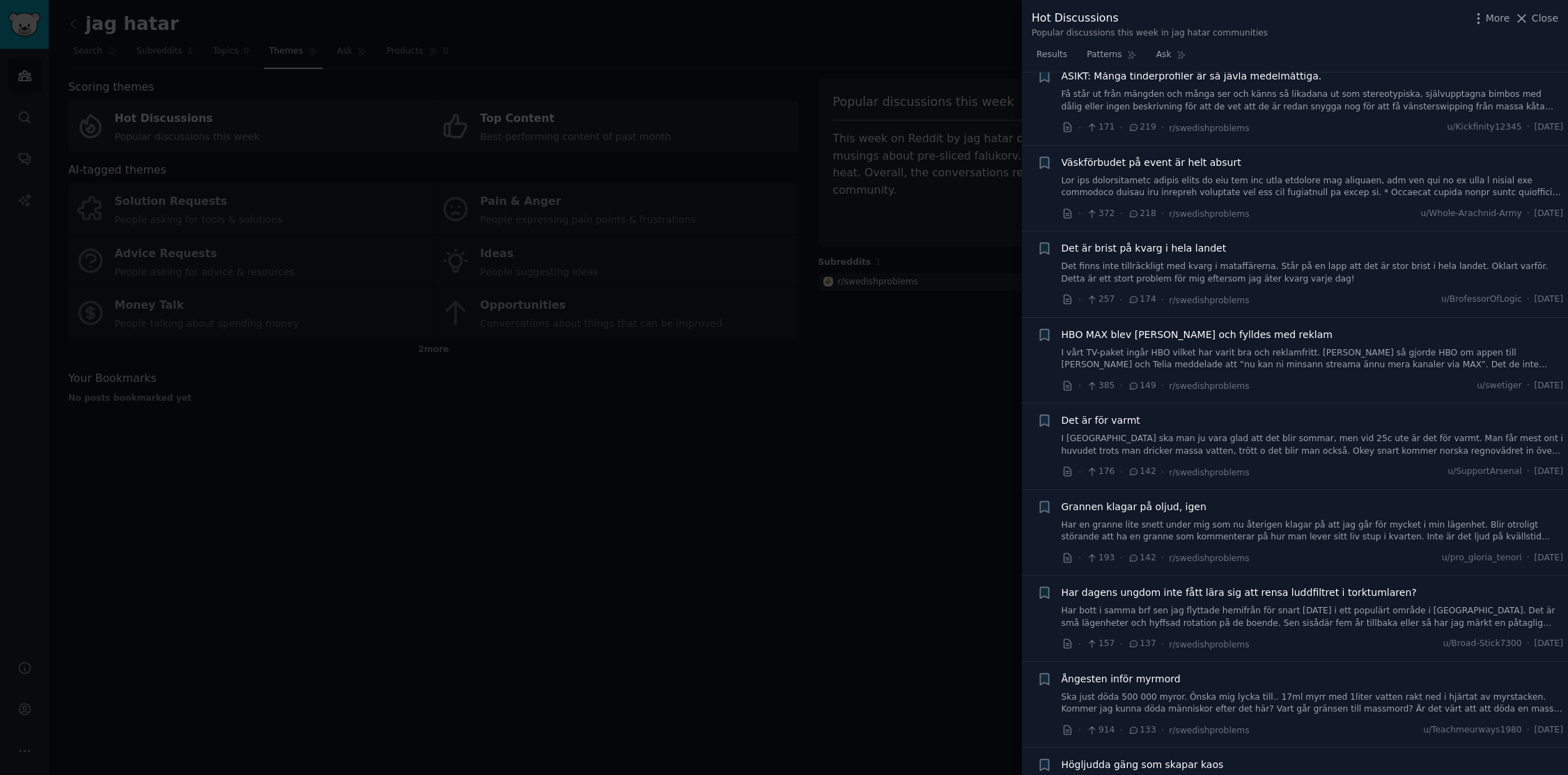
scroll to position [235, 0]
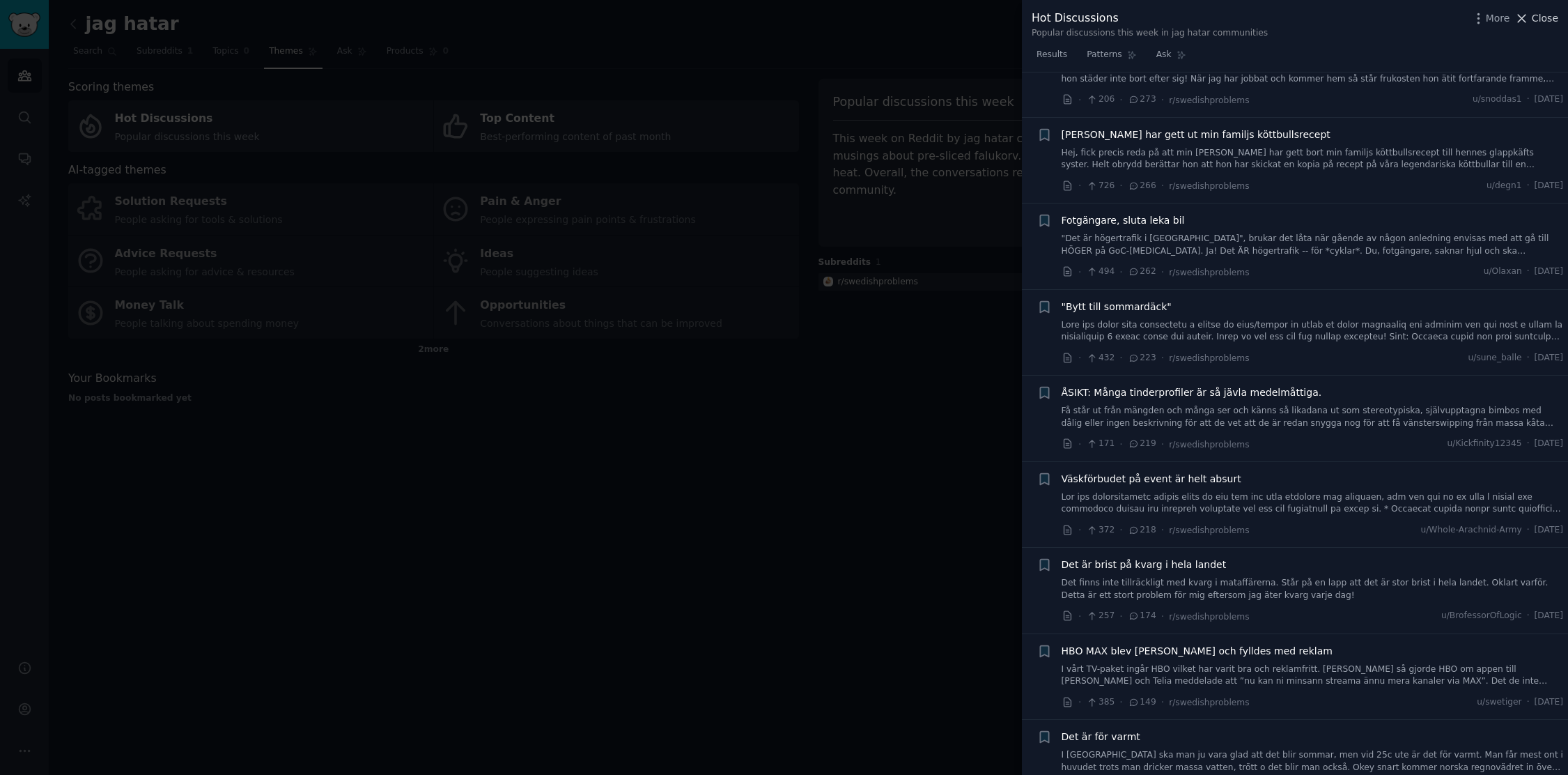
click at [1538, 22] on span "Close" at bounding box center [1544, 18] width 26 height 14
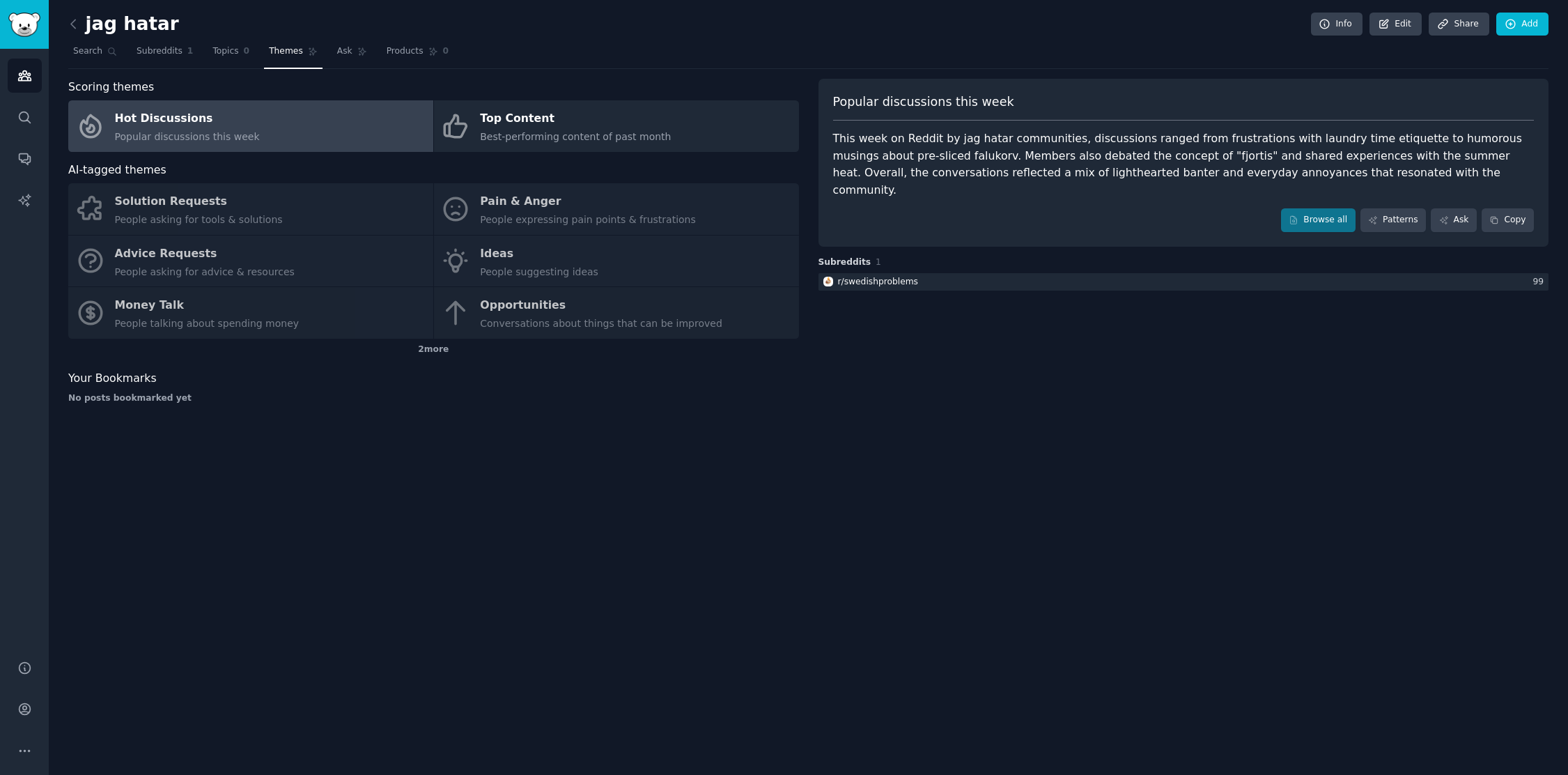
click at [516, 193] on div "Solution Requests People asking for tools & solutions Pain & Anger People expre…" at bounding box center [434, 261] width 731 height 156
click at [1382, 208] on link "Patterns" at bounding box center [1392, 220] width 65 height 24
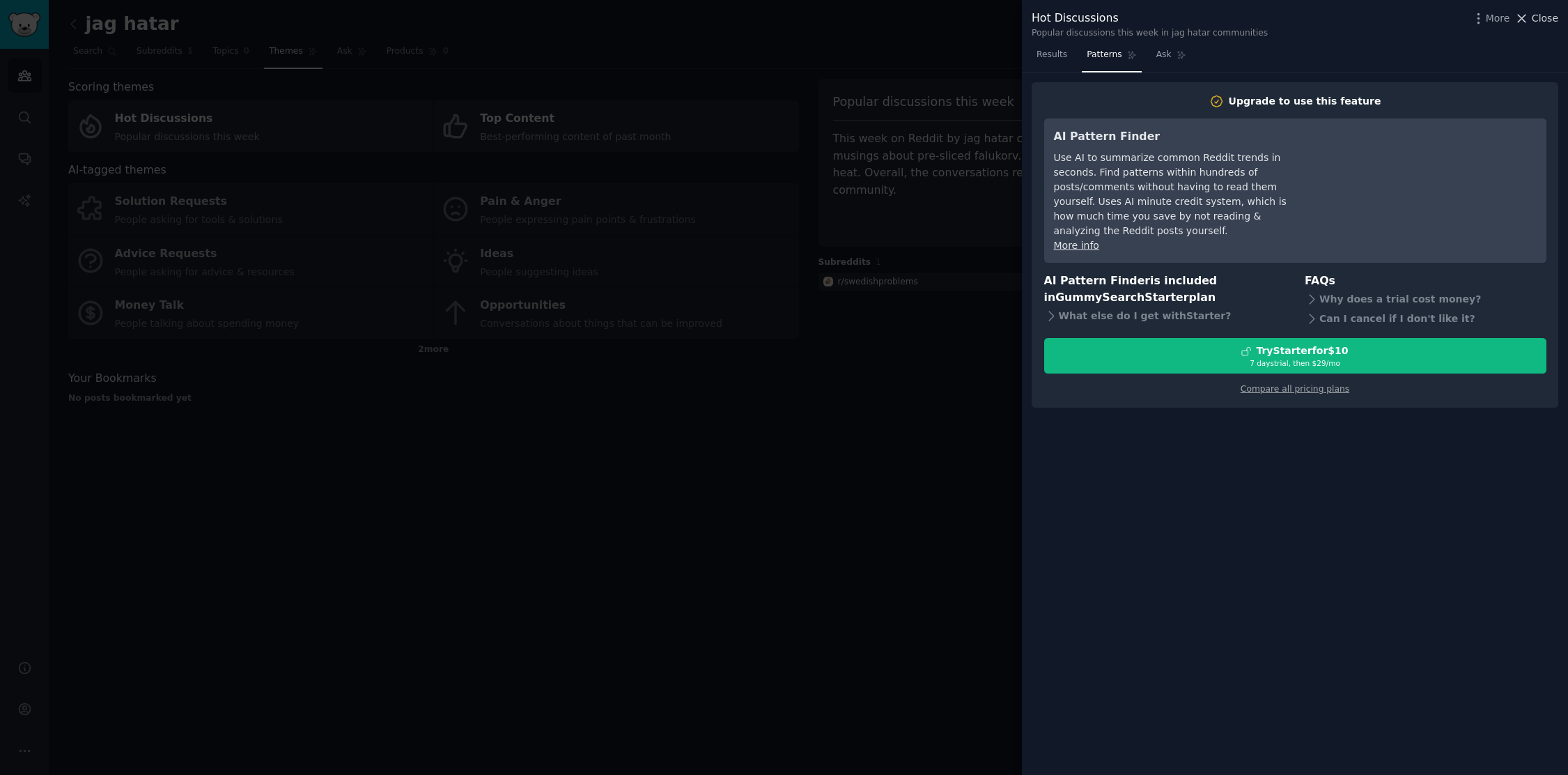
click at [1545, 16] on span "Close" at bounding box center [1544, 18] width 26 height 14
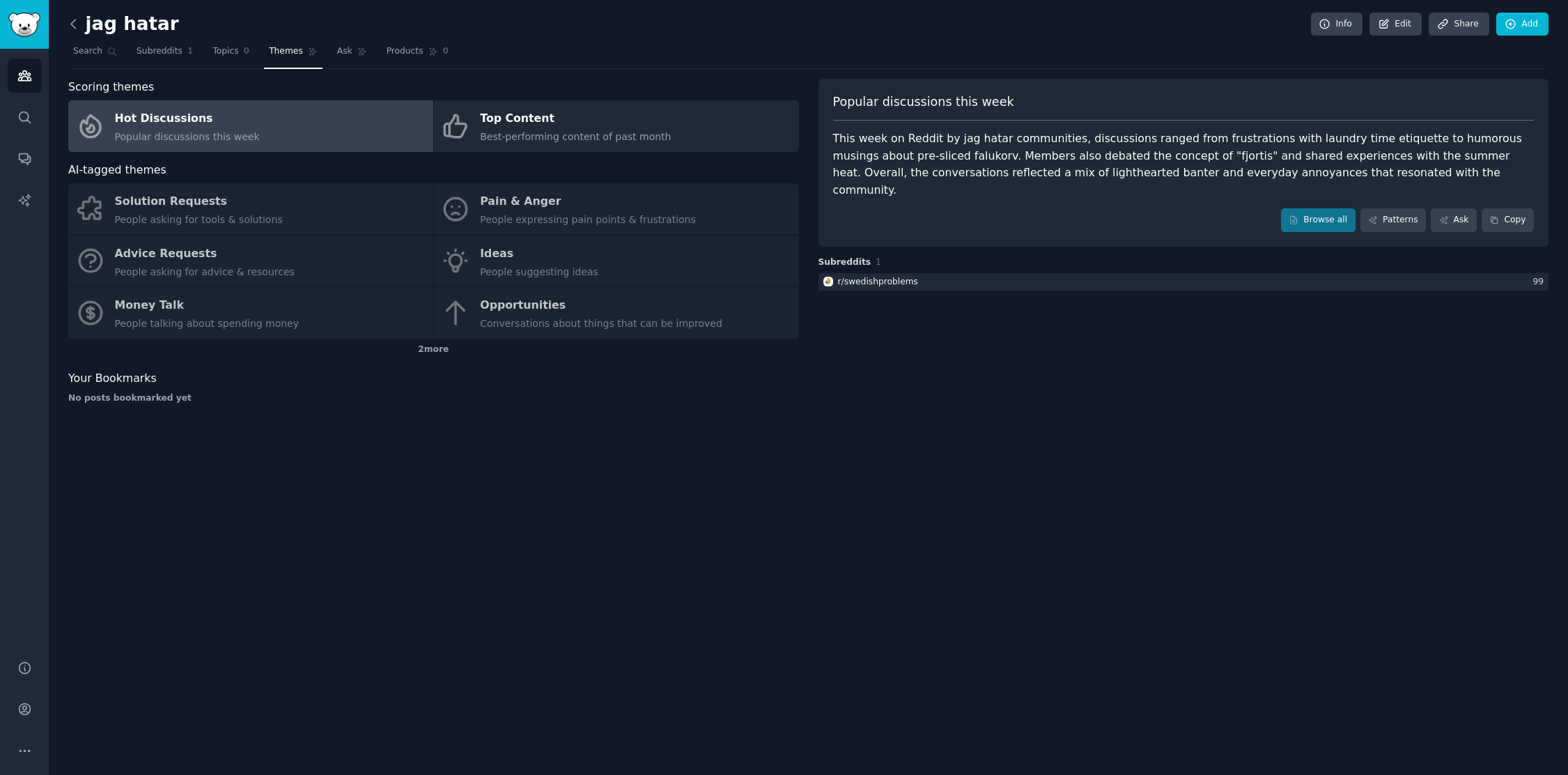
click at [73, 25] on icon at bounding box center [73, 24] width 14 height 14
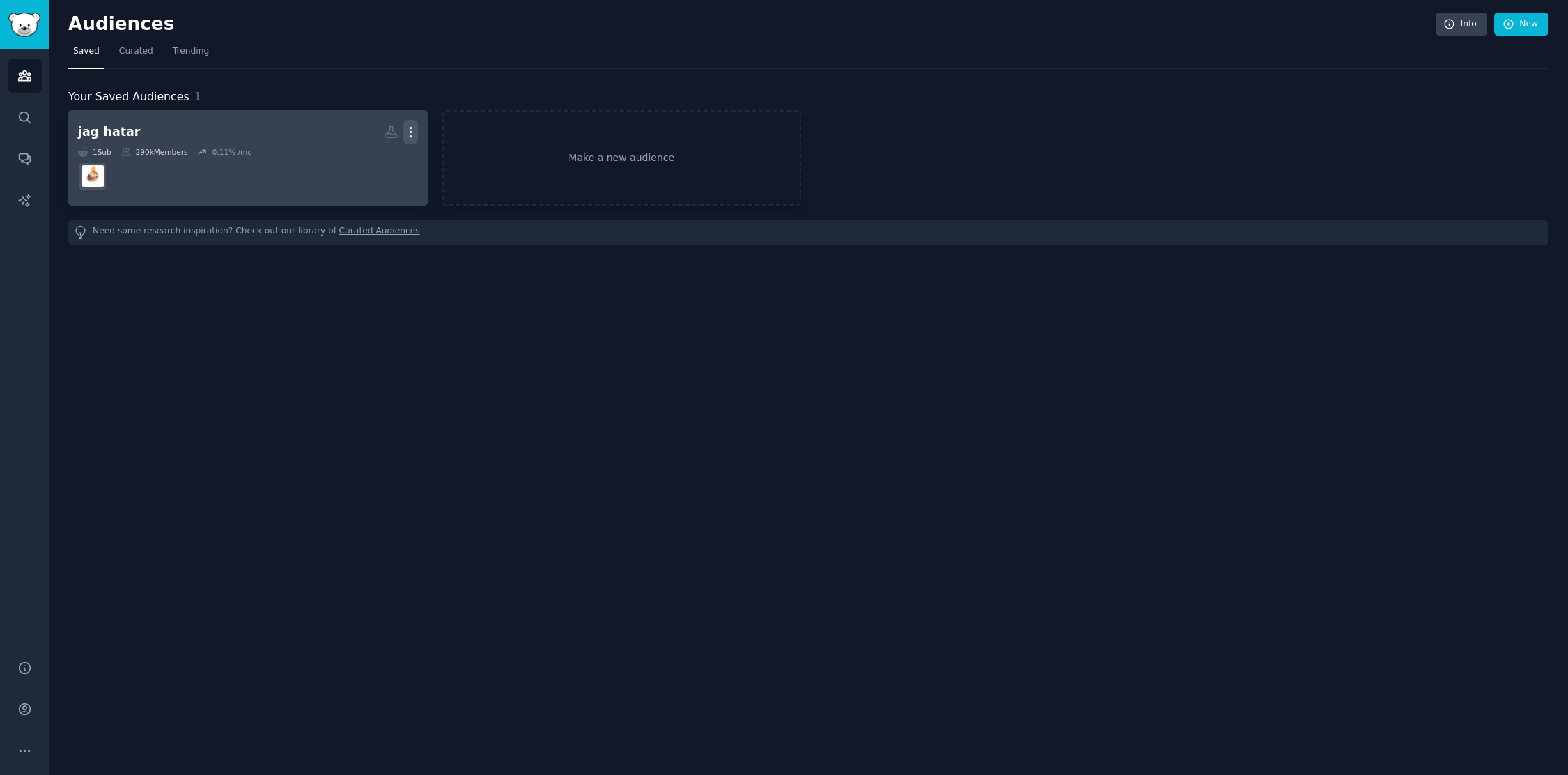
click at [415, 133] on icon "button" at bounding box center [410, 131] width 14 height 14
click at [356, 131] on link "View" at bounding box center [363, 137] width 66 height 30
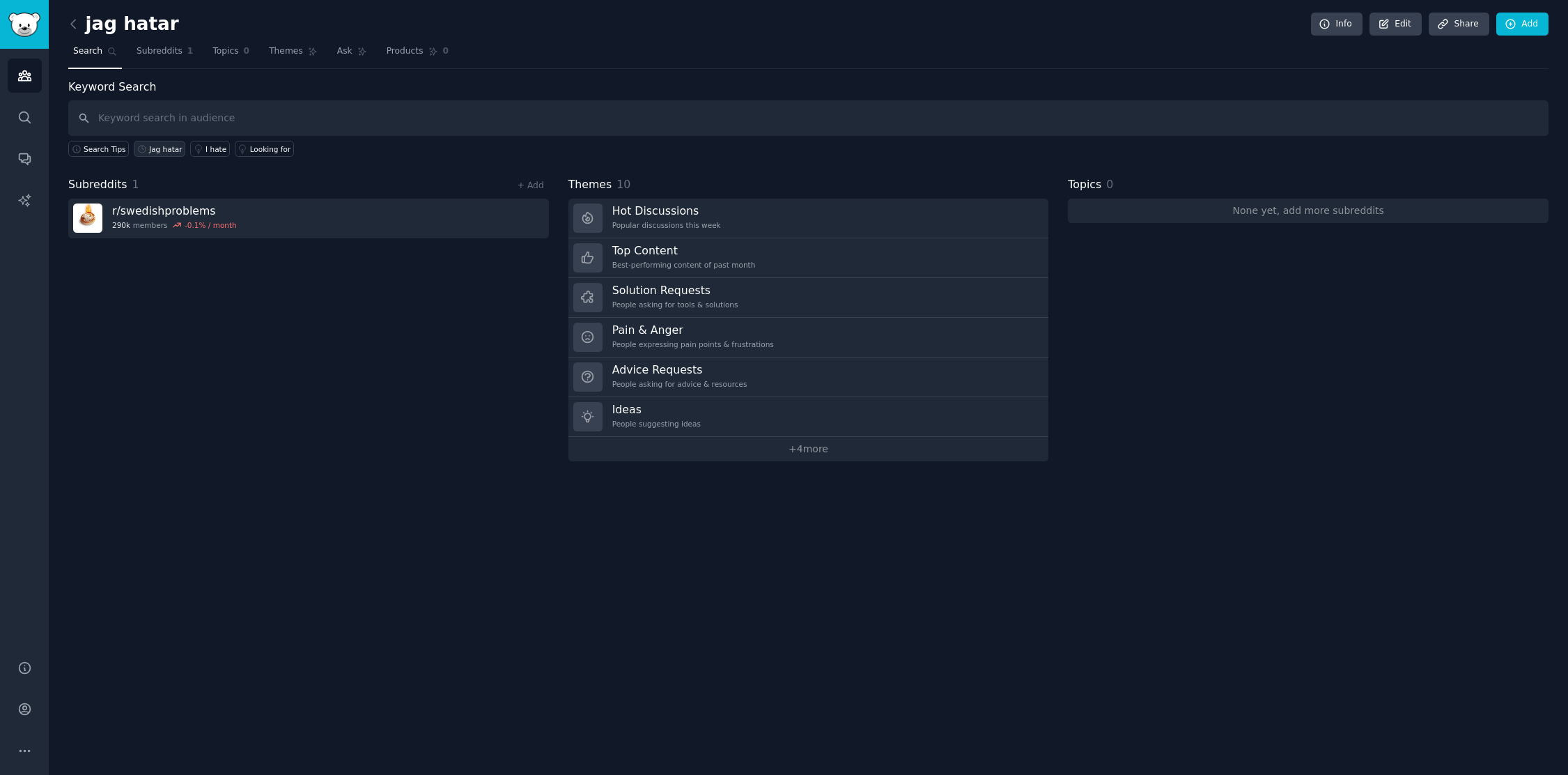
click at [162, 146] on div "Jag hatar" at bounding box center [166, 149] width 34 height 10
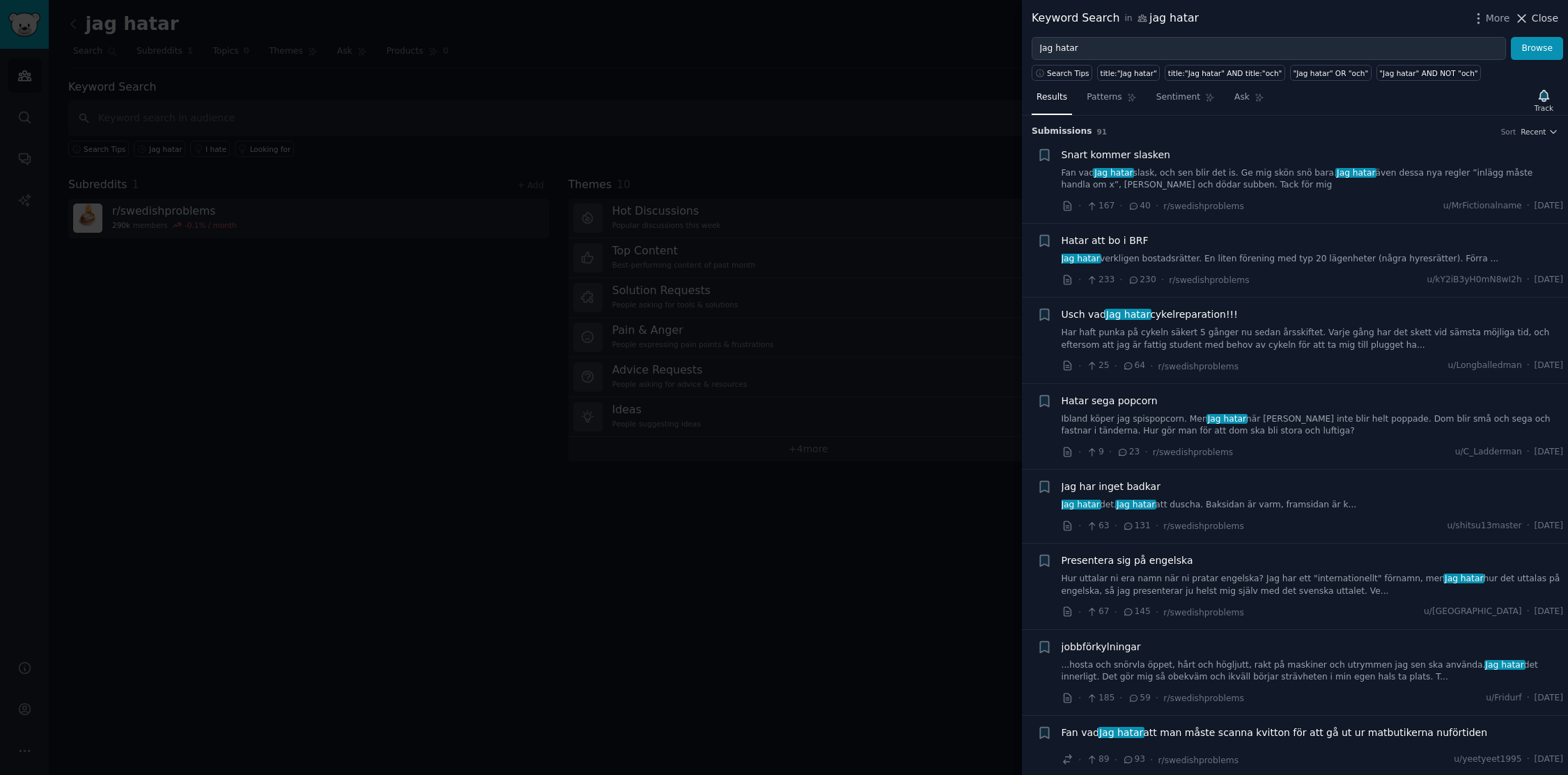
click at [1532, 19] on span "Close" at bounding box center [1544, 18] width 26 height 14
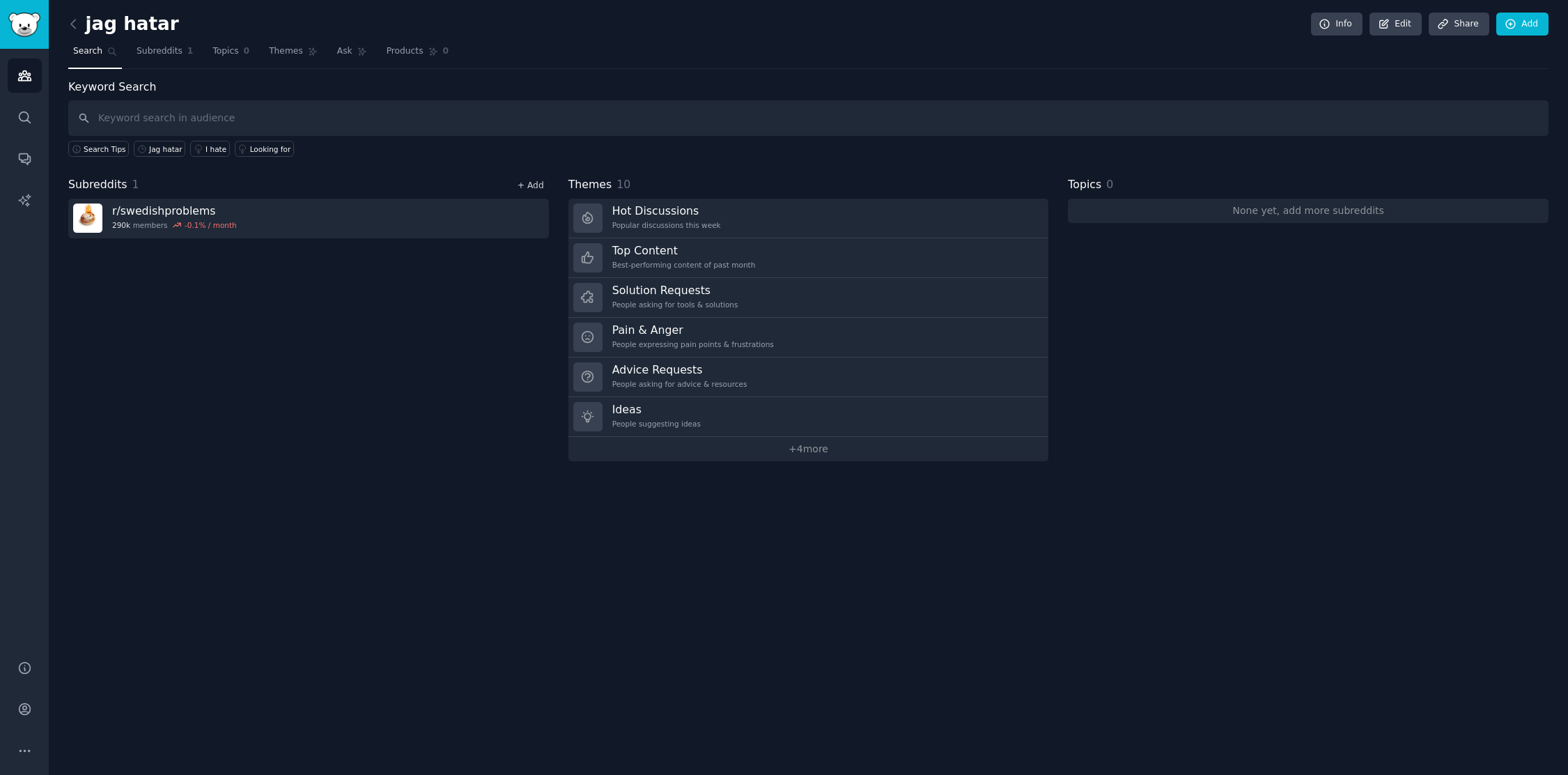
click at [524, 181] on link "+ Add" at bounding box center [530, 185] width 26 height 10
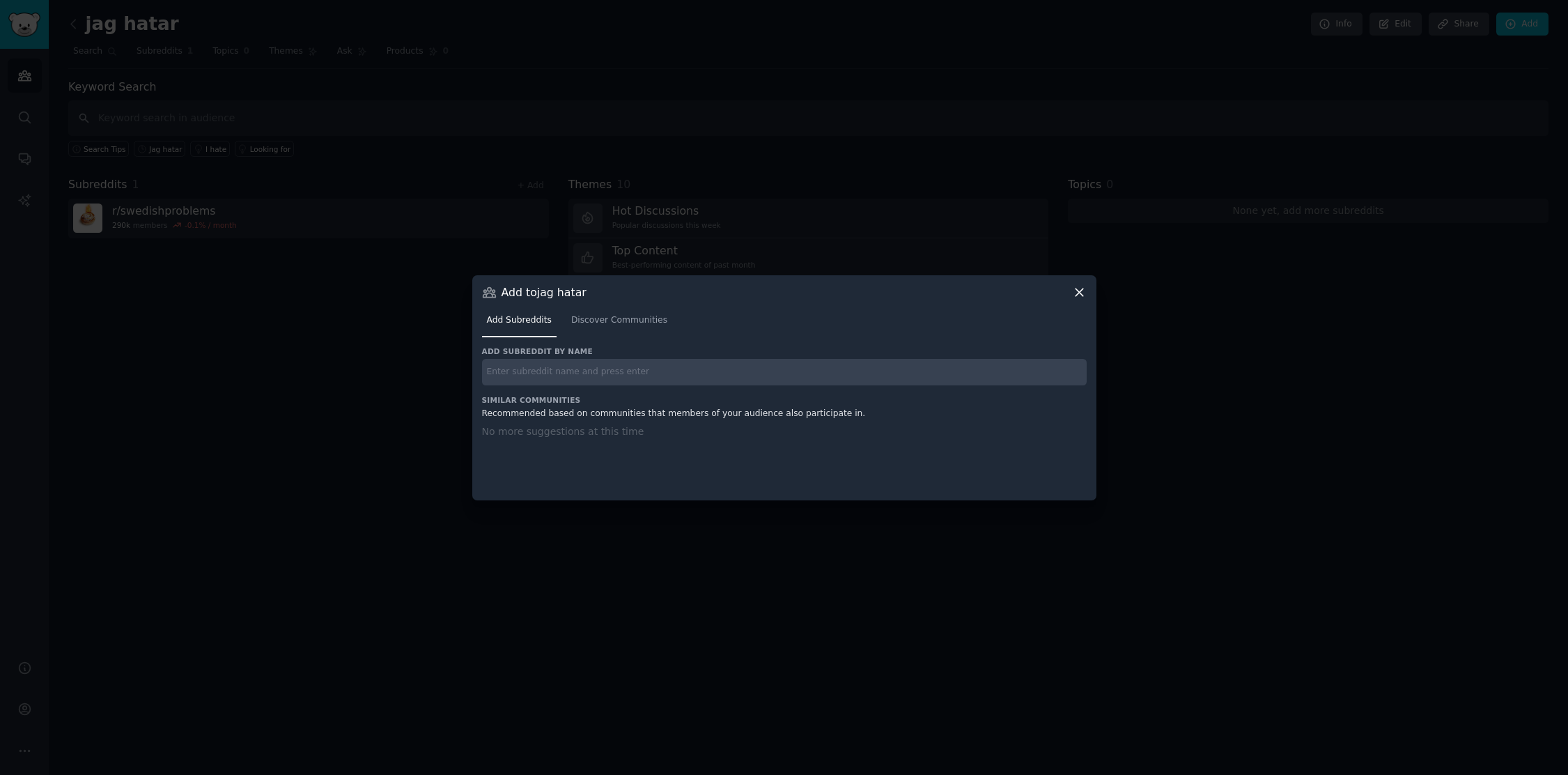
click at [546, 369] on input "text" at bounding box center [784, 372] width 605 height 27
type input "svensk"
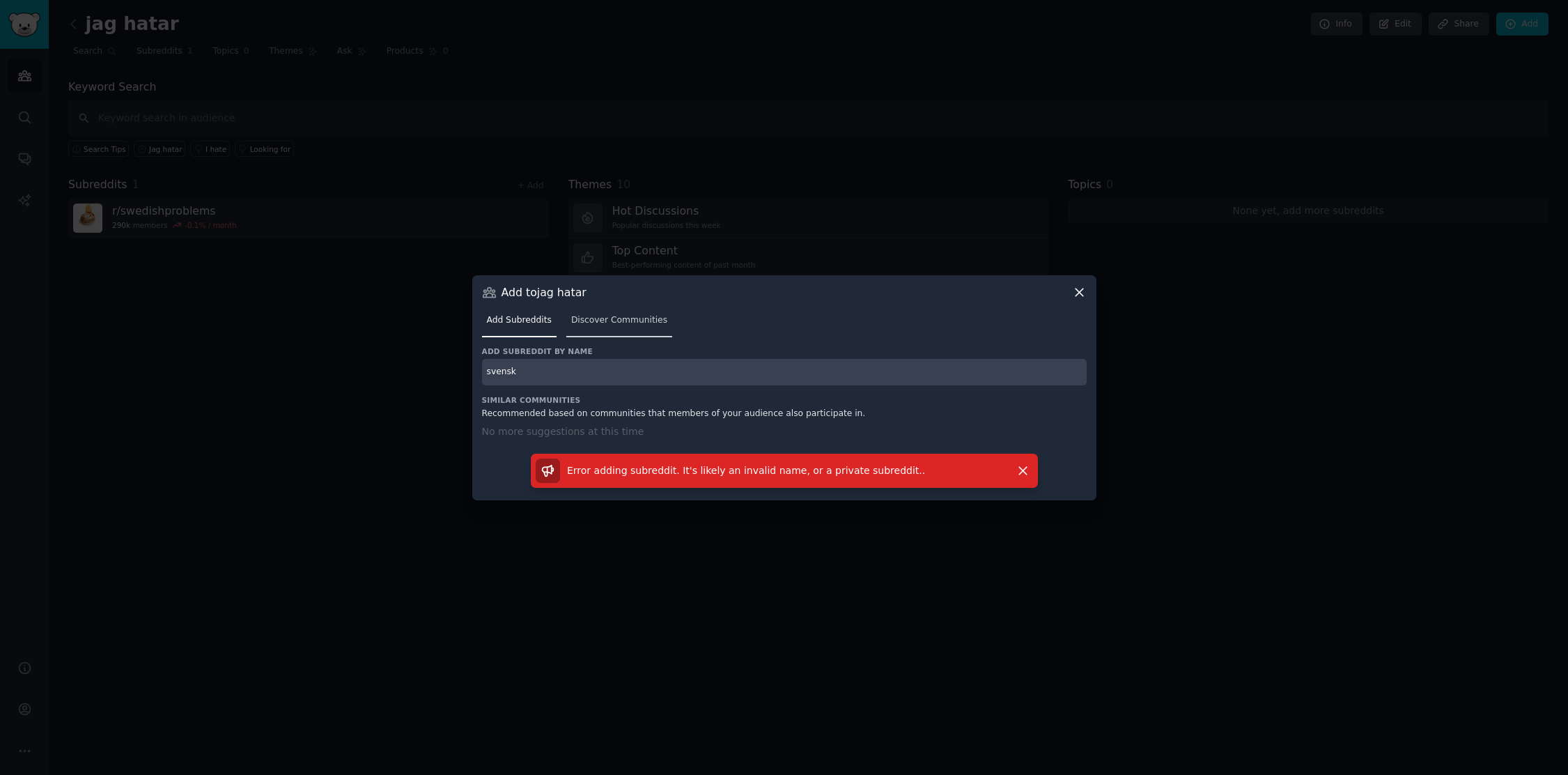
click at [626, 323] on span "Discover Communities" at bounding box center [619, 320] width 96 height 13
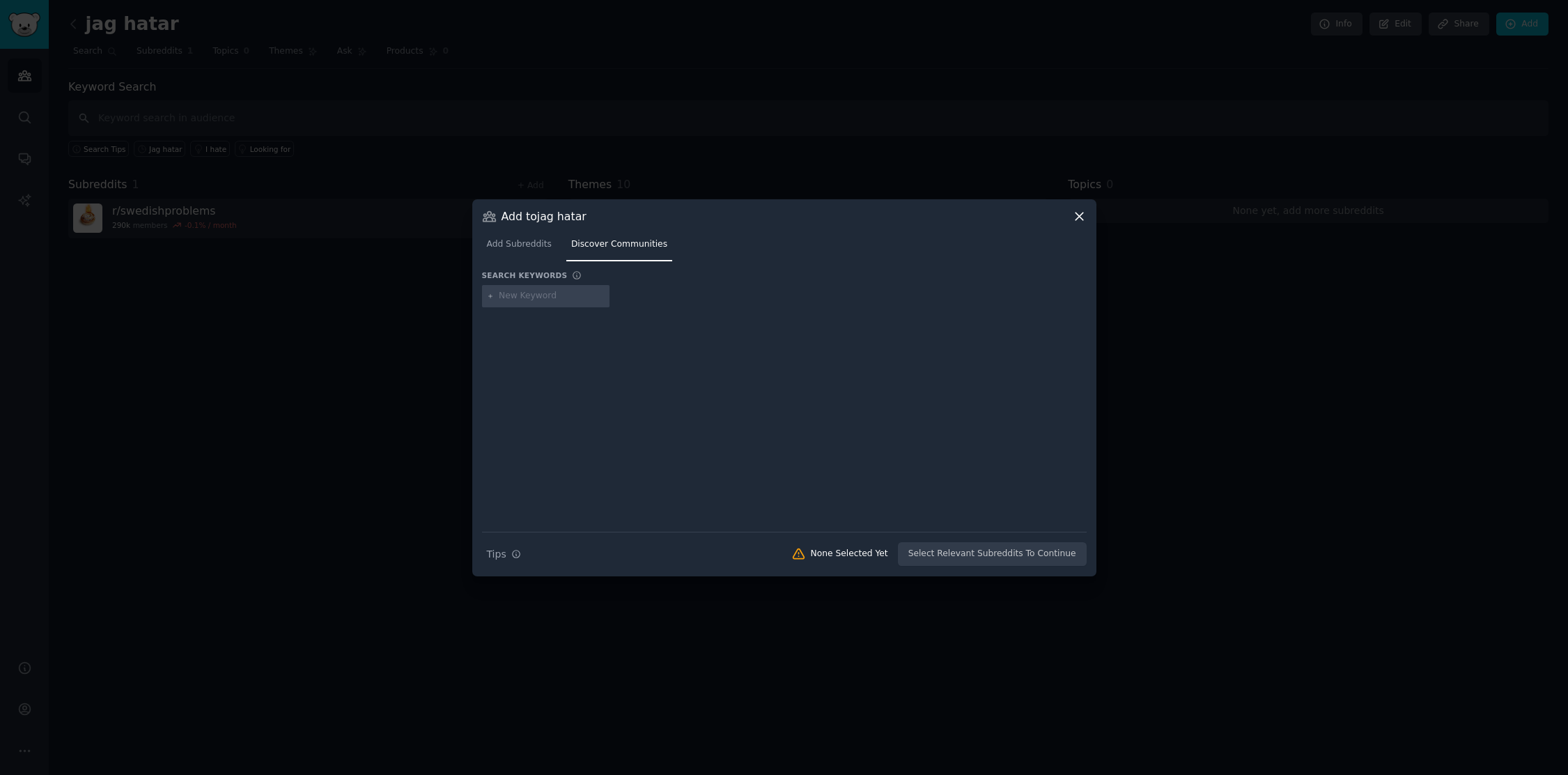
click at [515, 295] on input "text" at bounding box center [551, 296] width 106 height 13
type input "jag vill lösa"
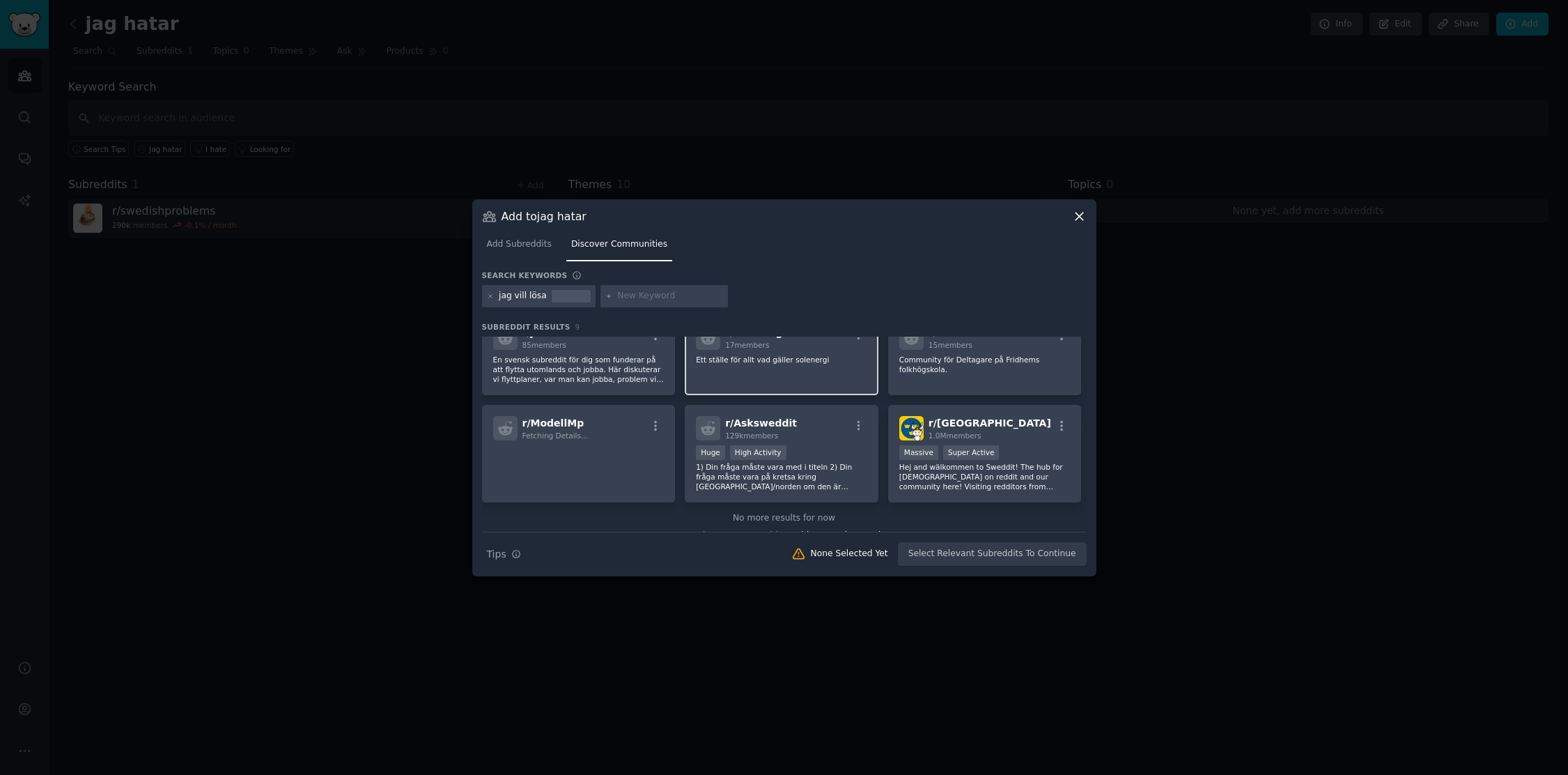
scroll to position [132, 0]
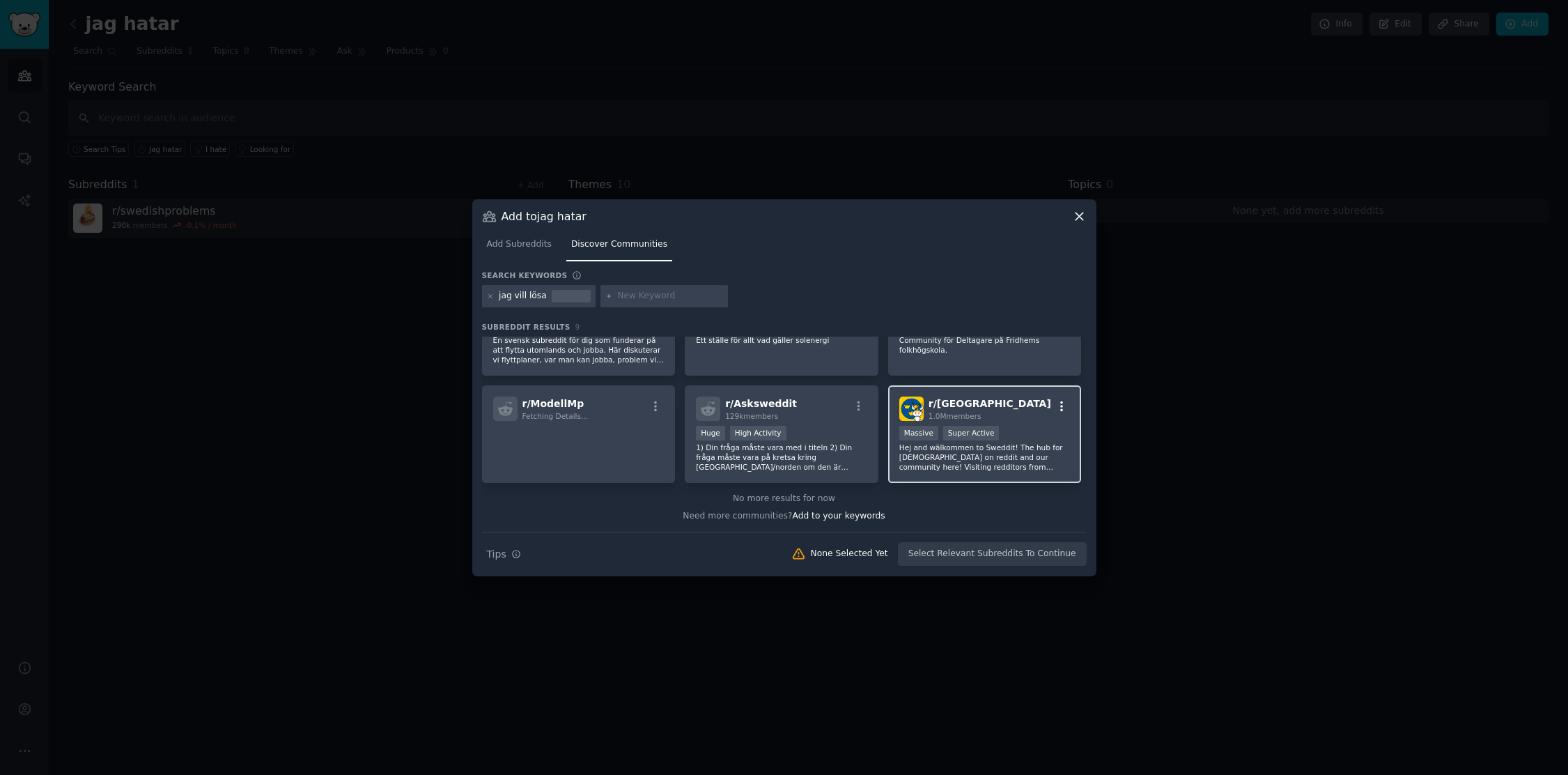
click at [1056, 407] on icon "button" at bounding box center [1061, 406] width 13 height 13
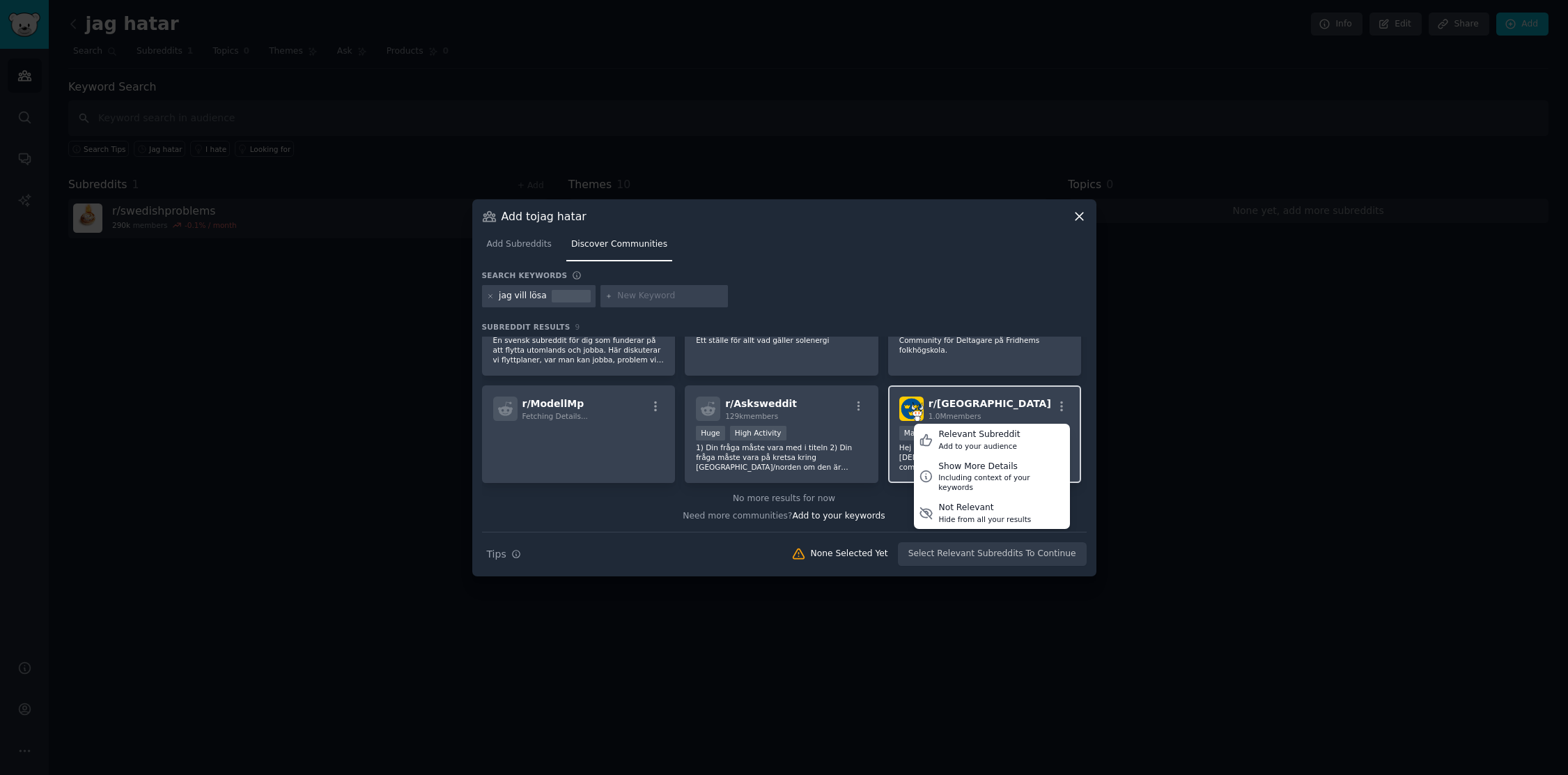
click at [973, 401] on h2 "r/ sweden 1.0M members" at bounding box center [990, 409] width 123 height 25
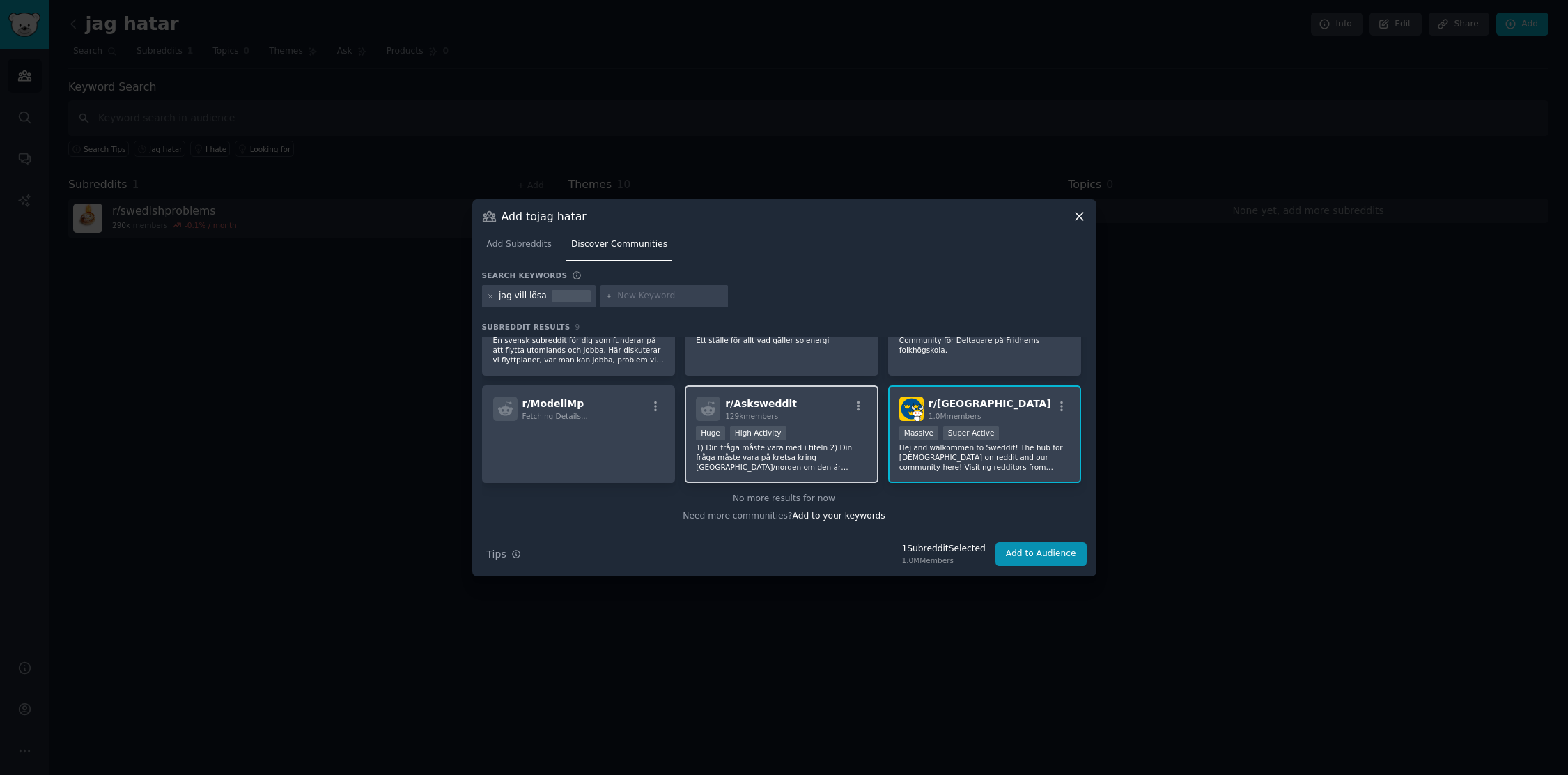
click at [787, 426] on div "Huge High Activity" at bounding box center [781, 434] width 172 height 18
click at [1040, 555] on button "Add to Audience" at bounding box center [1041, 554] width 91 height 24
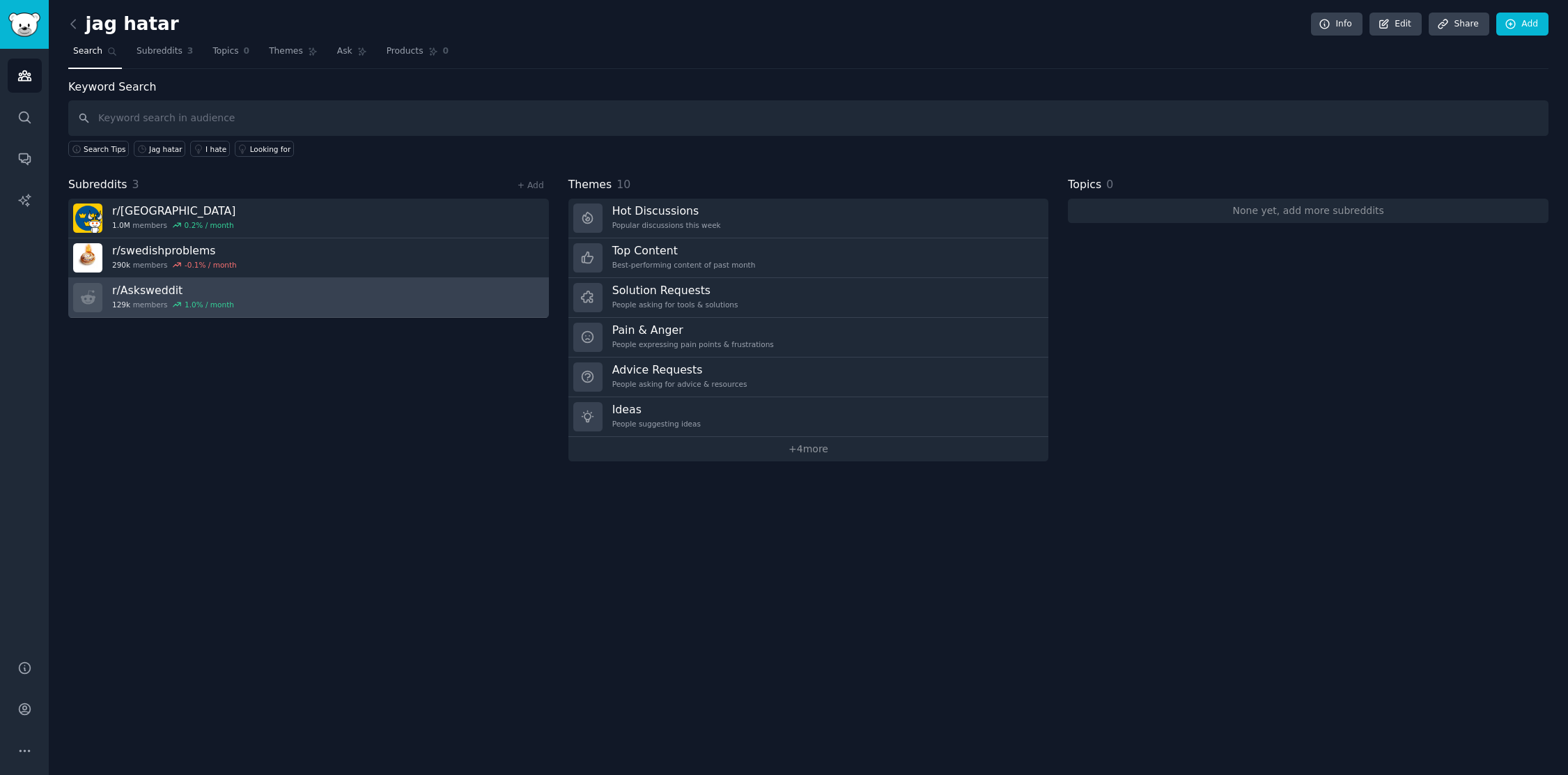
click at [273, 305] on link "r/ Asksweddit 129k members 1.0 % / month" at bounding box center [309, 298] width 480 height 40
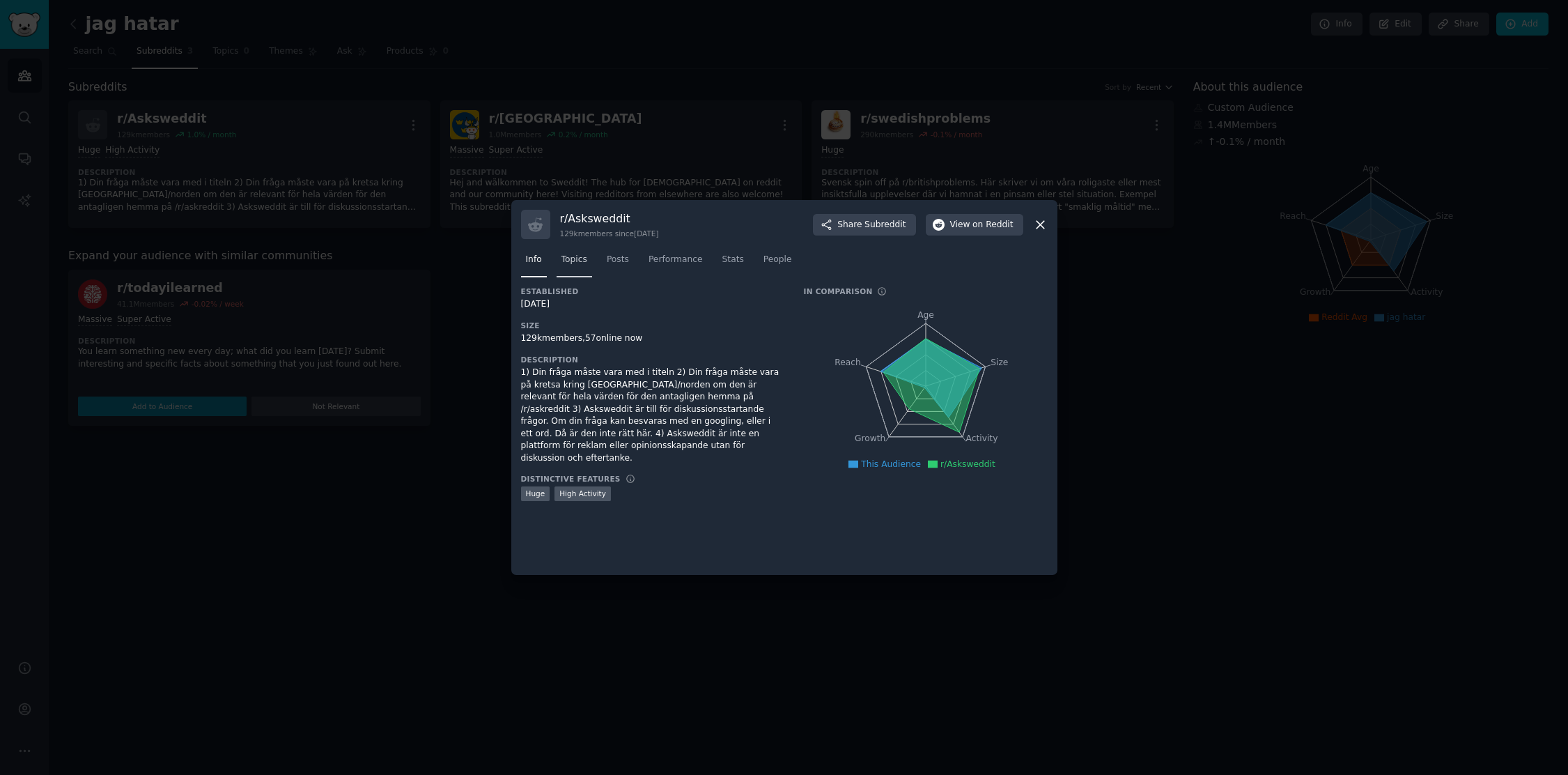
click at [585, 263] on span "Topics" at bounding box center [574, 260] width 25 height 13
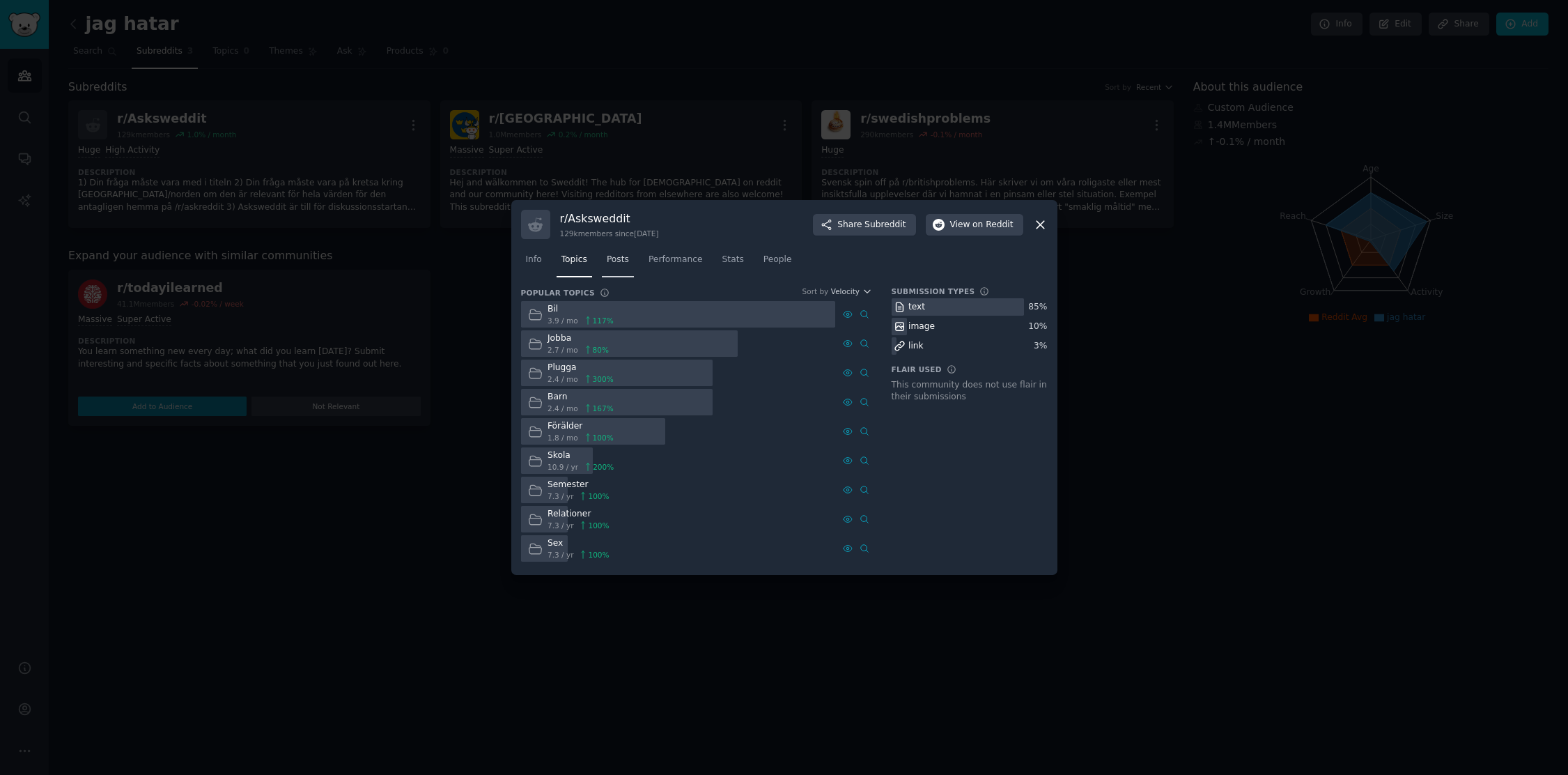
click at [611, 261] on span "Posts" at bounding box center [617, 260] width 22 height 13
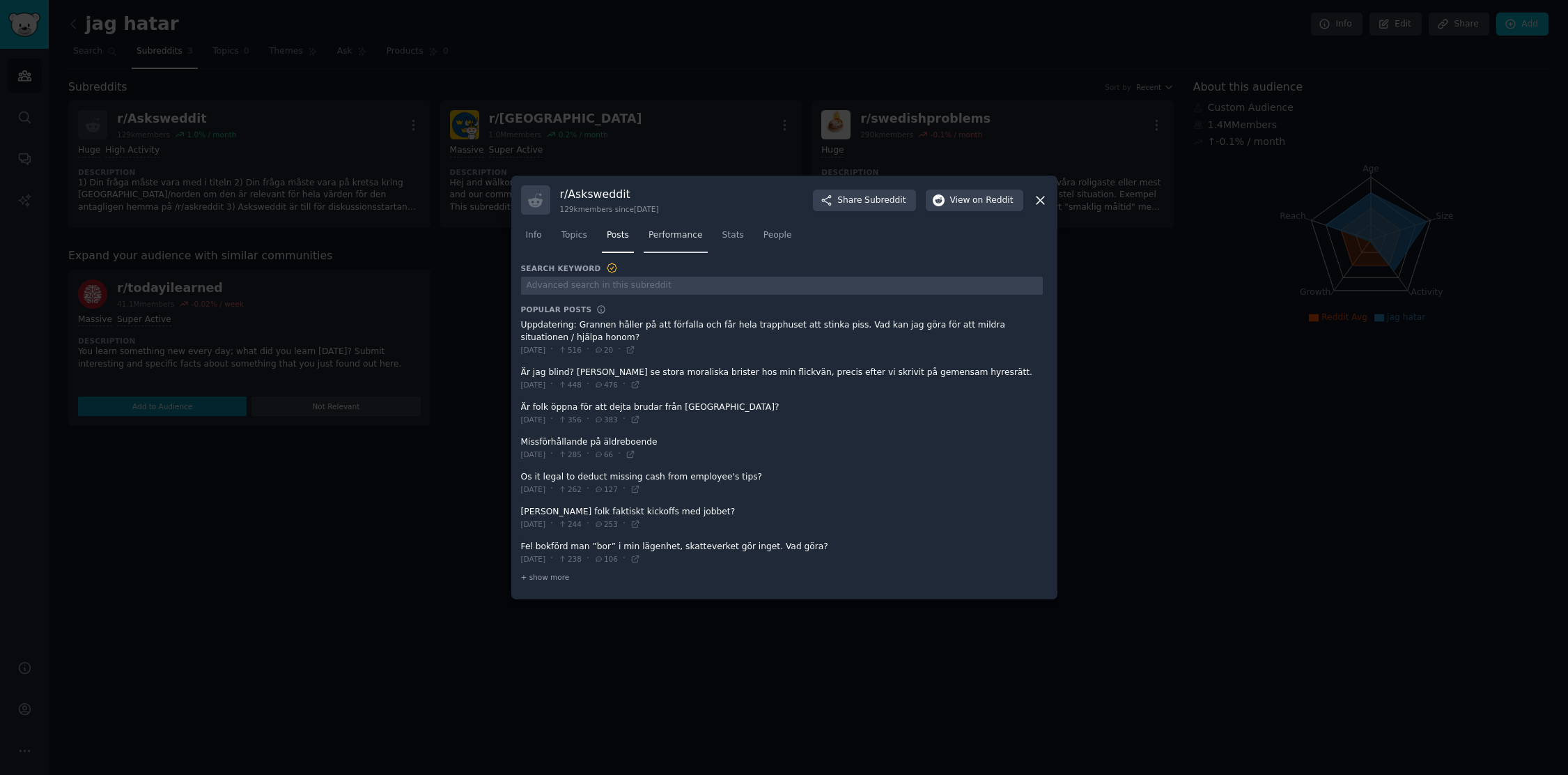
click at [662, 247] on link "Performance" at bounding box center [676, 239] width 64 height 29
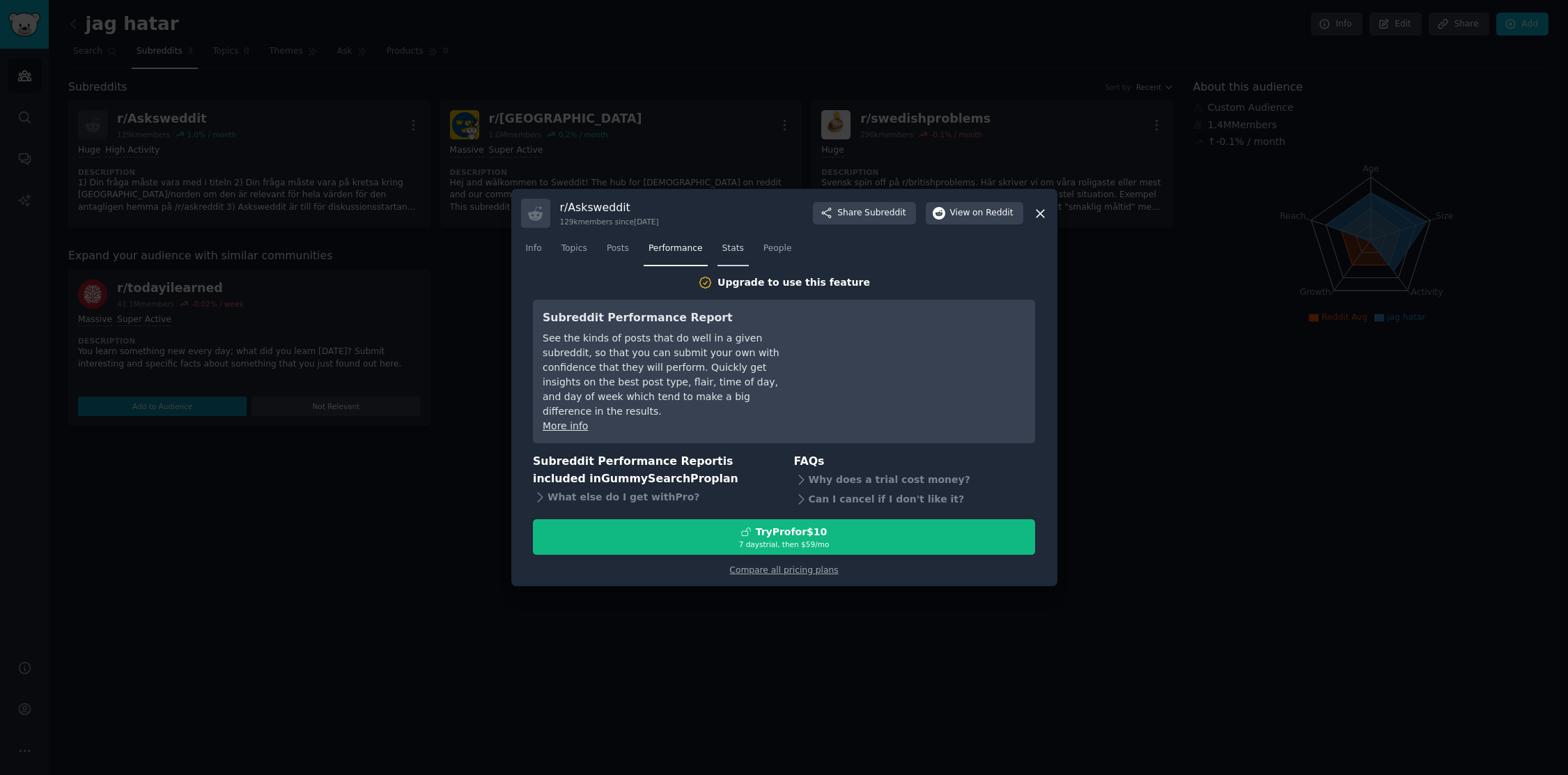
click at [734, 254] on span "Stats" at bounding box center [733, 249] width 22 height 13
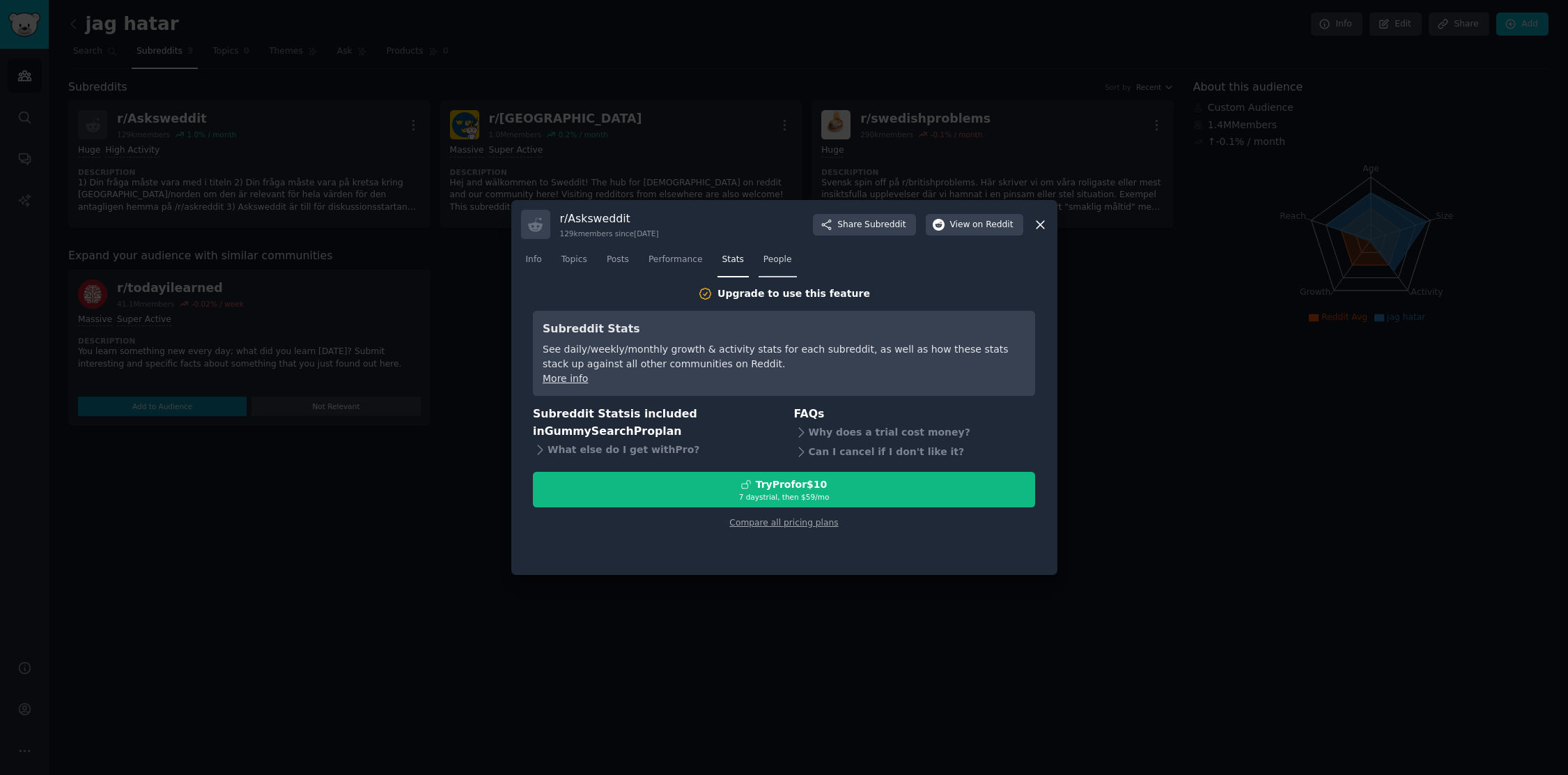
click at [776, 263] on span "People" at bounding box center [778, 260] width 29 height 13
click at [620, 264] on span "Posts" at bounding box center [617, 260] width 22 height 13
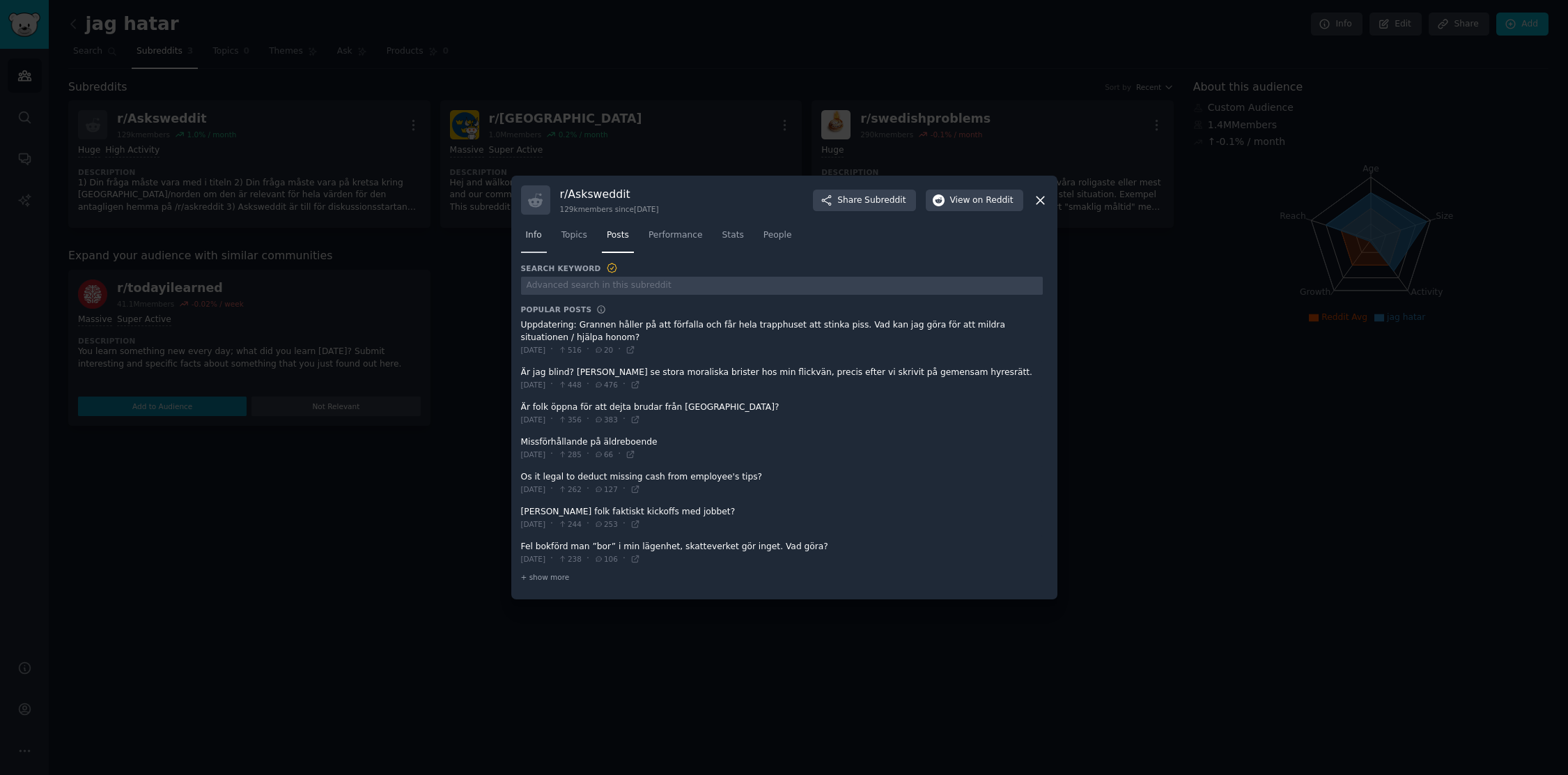
click at [537, 239] on span "Info" at bounding box center [534, 235] width 16 height 13
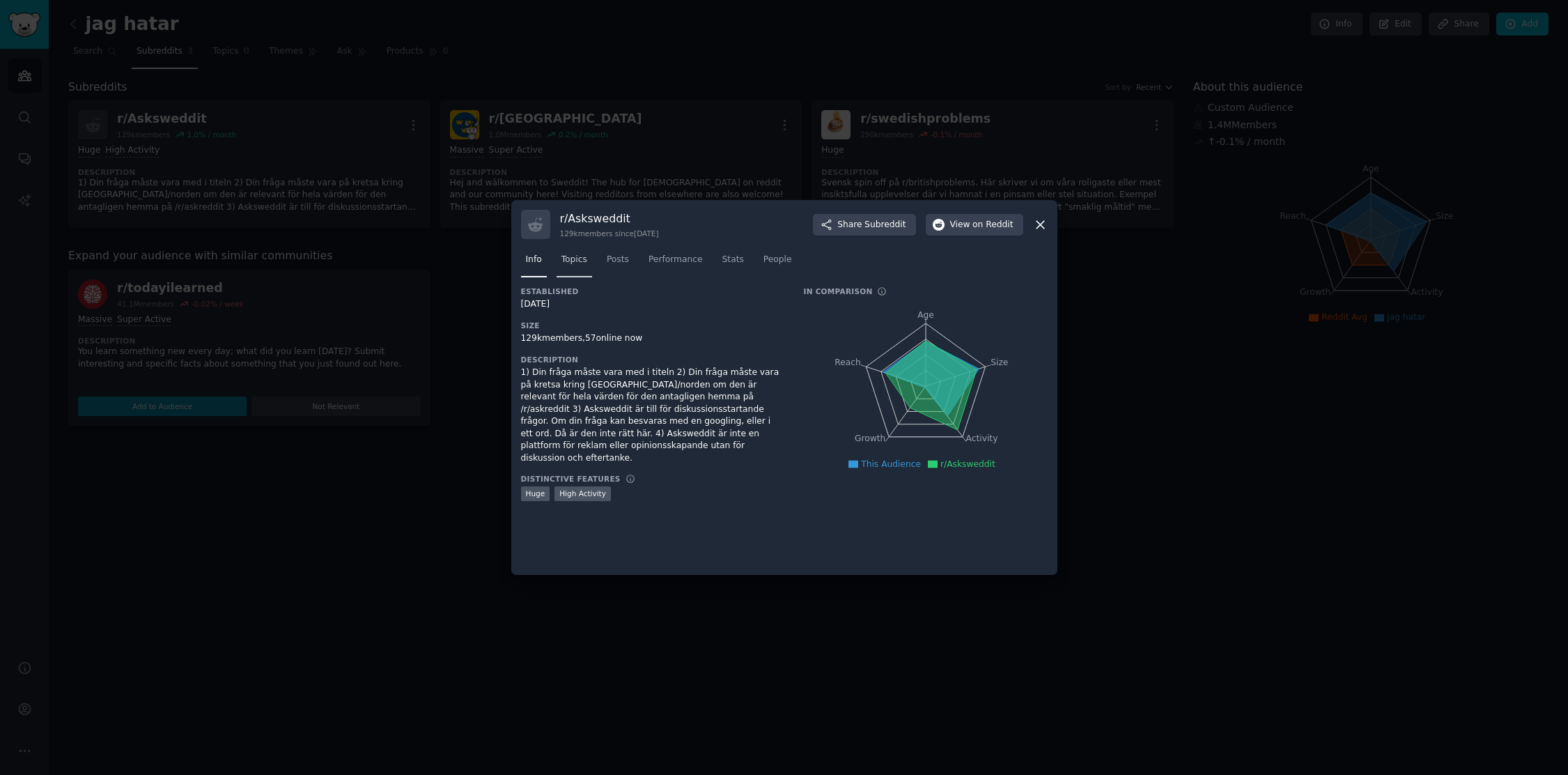
click at [570, 257] on span "Topics" at bounding box center [574, 260] width 25 height 13
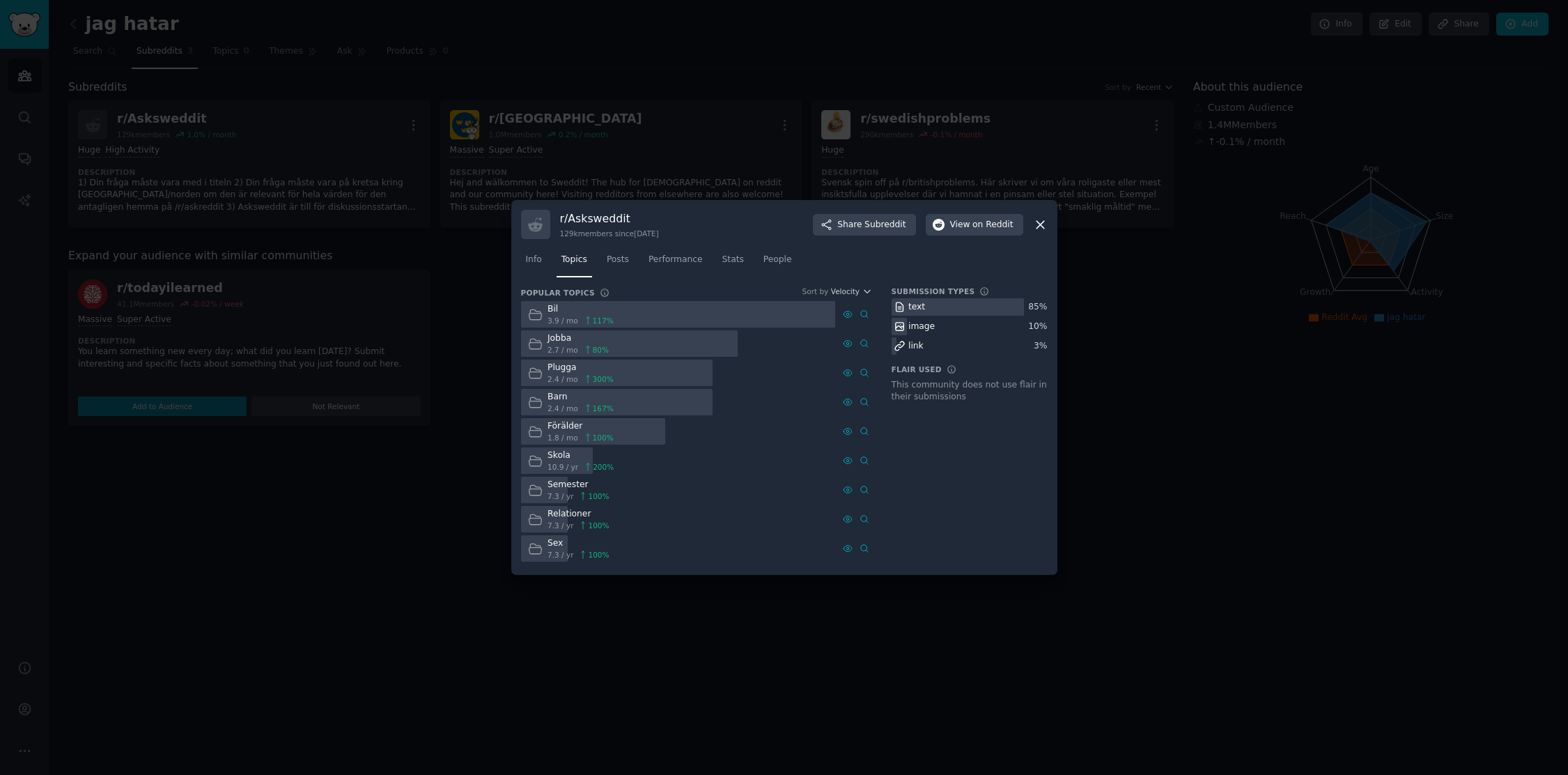
click at [559, 371] on div "Plugga" at bounding box center [580, 367] width 66 height 13
click at [593, 382] on span "300 %" at bounding box center [603, 379] width 21 height 10
click at [537, 374] on icon at bounding box center [535, 372] width 14 height 14
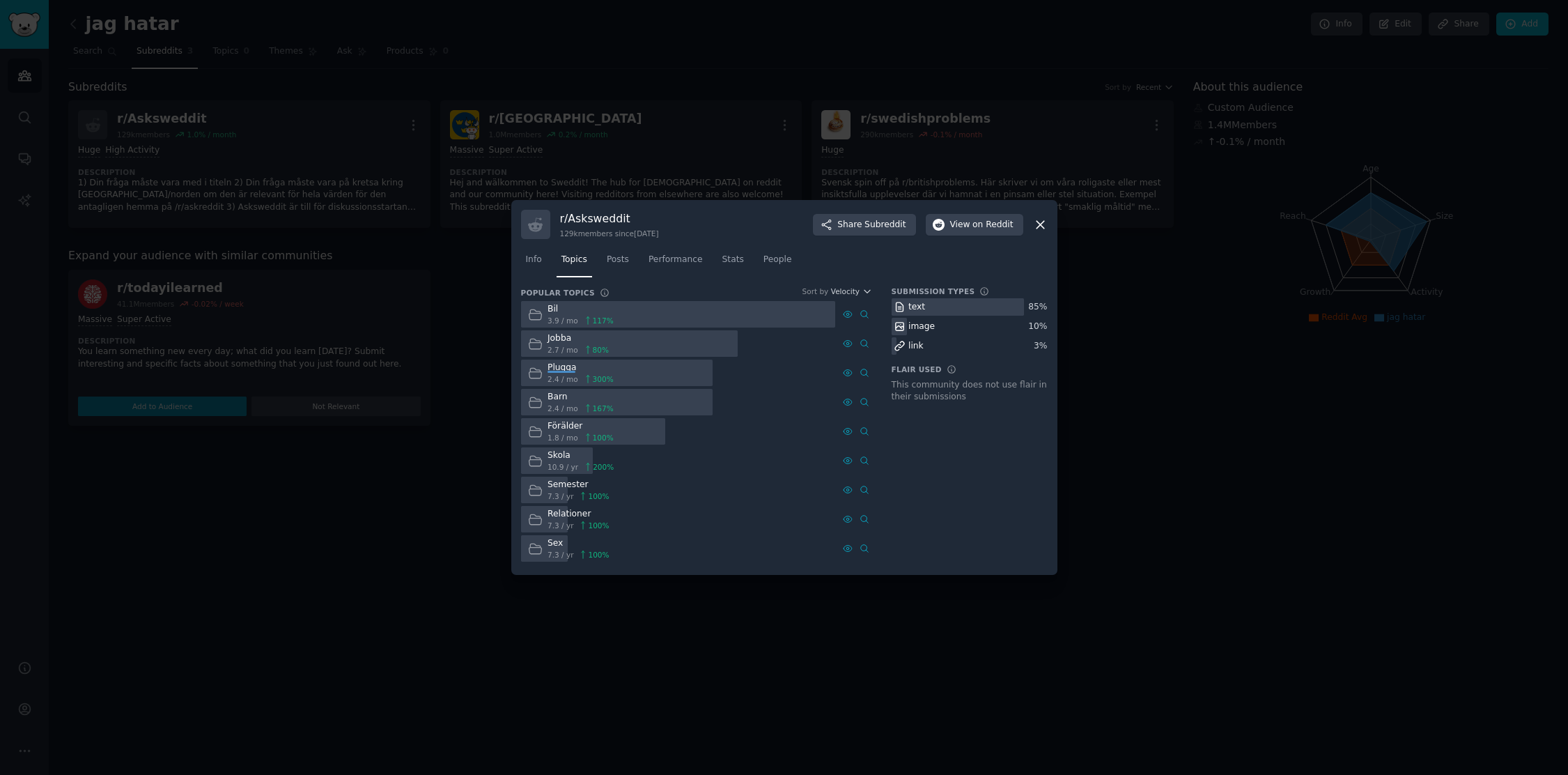
click at [537, 374] on icon at bounding box center [535, 372] width 14 height 14
click at [537, 375] on div "No definitions available." at bounding box center [611, 388] width 151 height 25
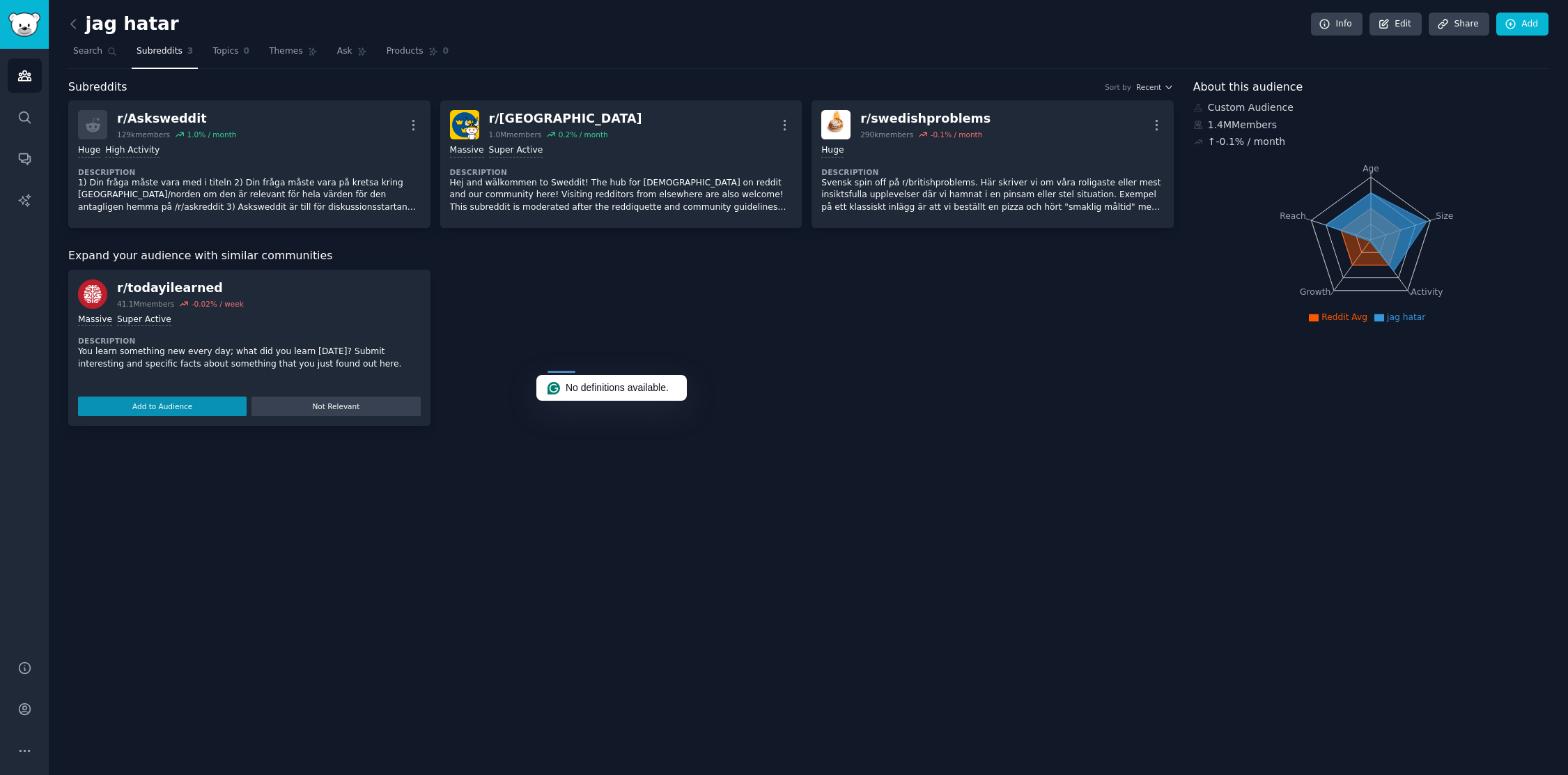
click at [187, 589] on div "jag hatar Info Edit Share Add Search Subreddits 3 Topics 0 Themes Ask Products …" at bounding box center [809, 388] width 1519 height 775
click at [309, 410] on button "Not Relevant" at bounding box center [335, 406] width 168 height 19
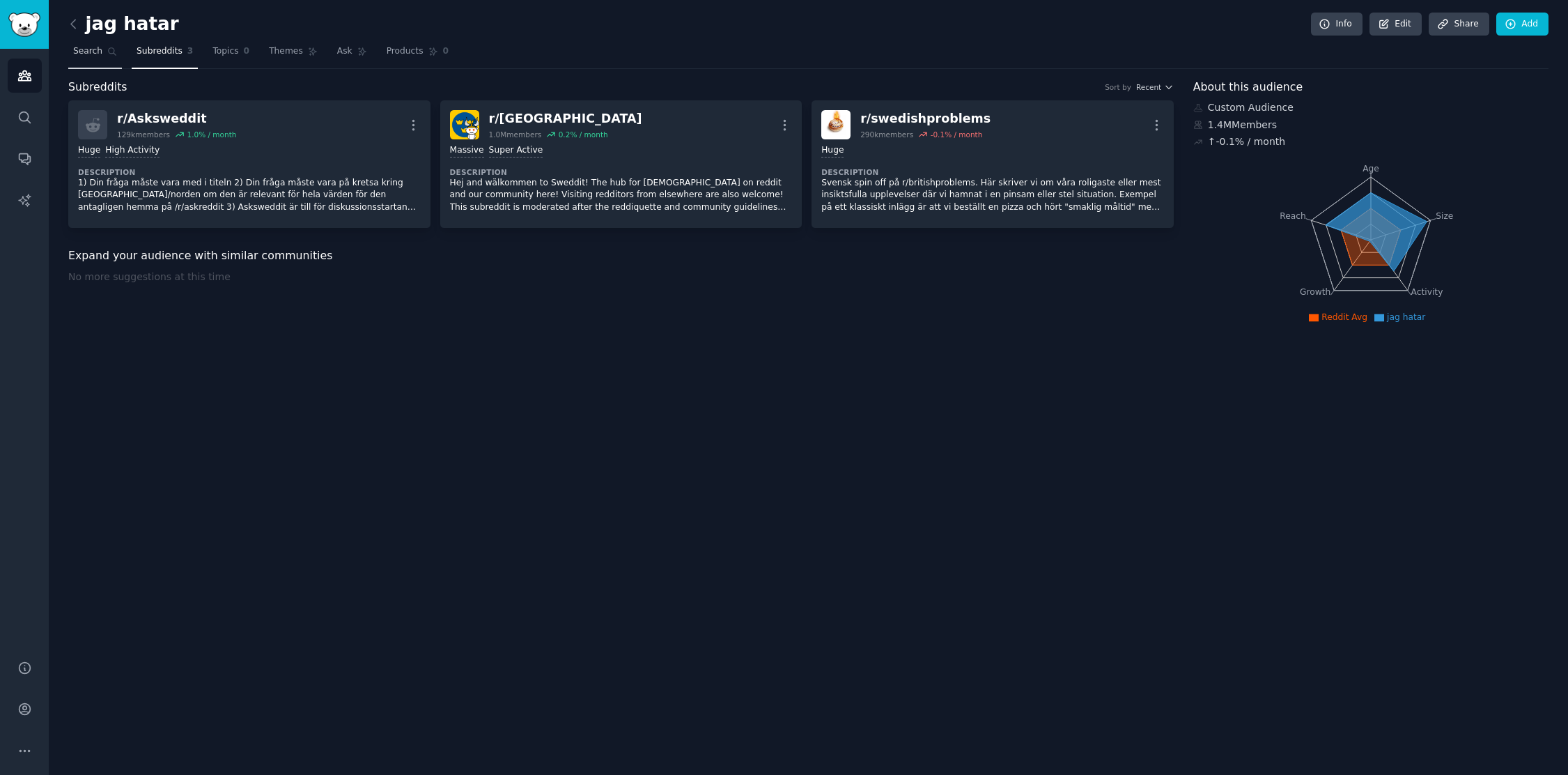
click at [94, 51] on span "Search" at bounding box center [87, 52] width 30 height 13
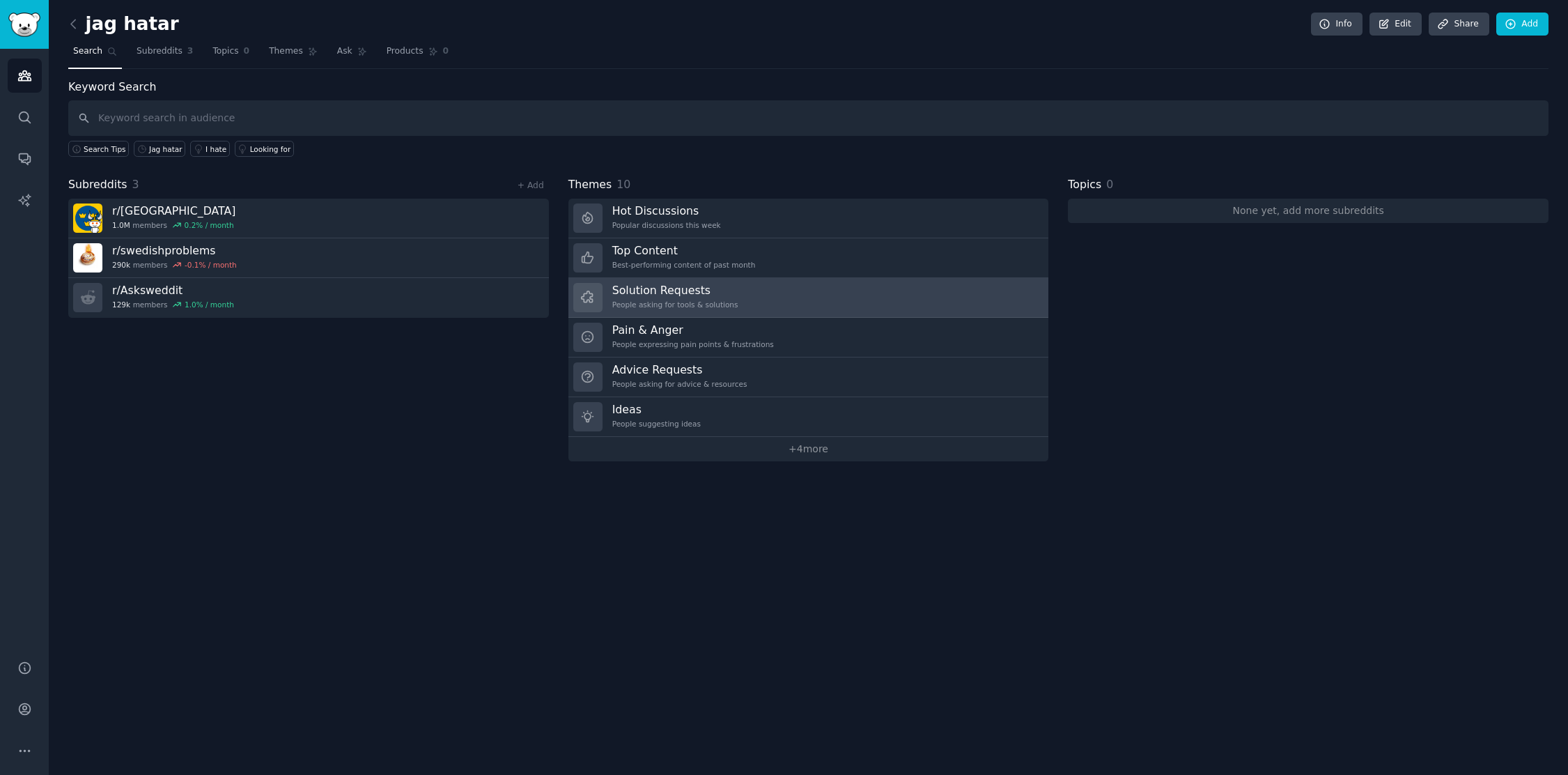
click at [673, 290] on h3 "Solution Requests" at bounding box center [675, 289] width 126 height 14
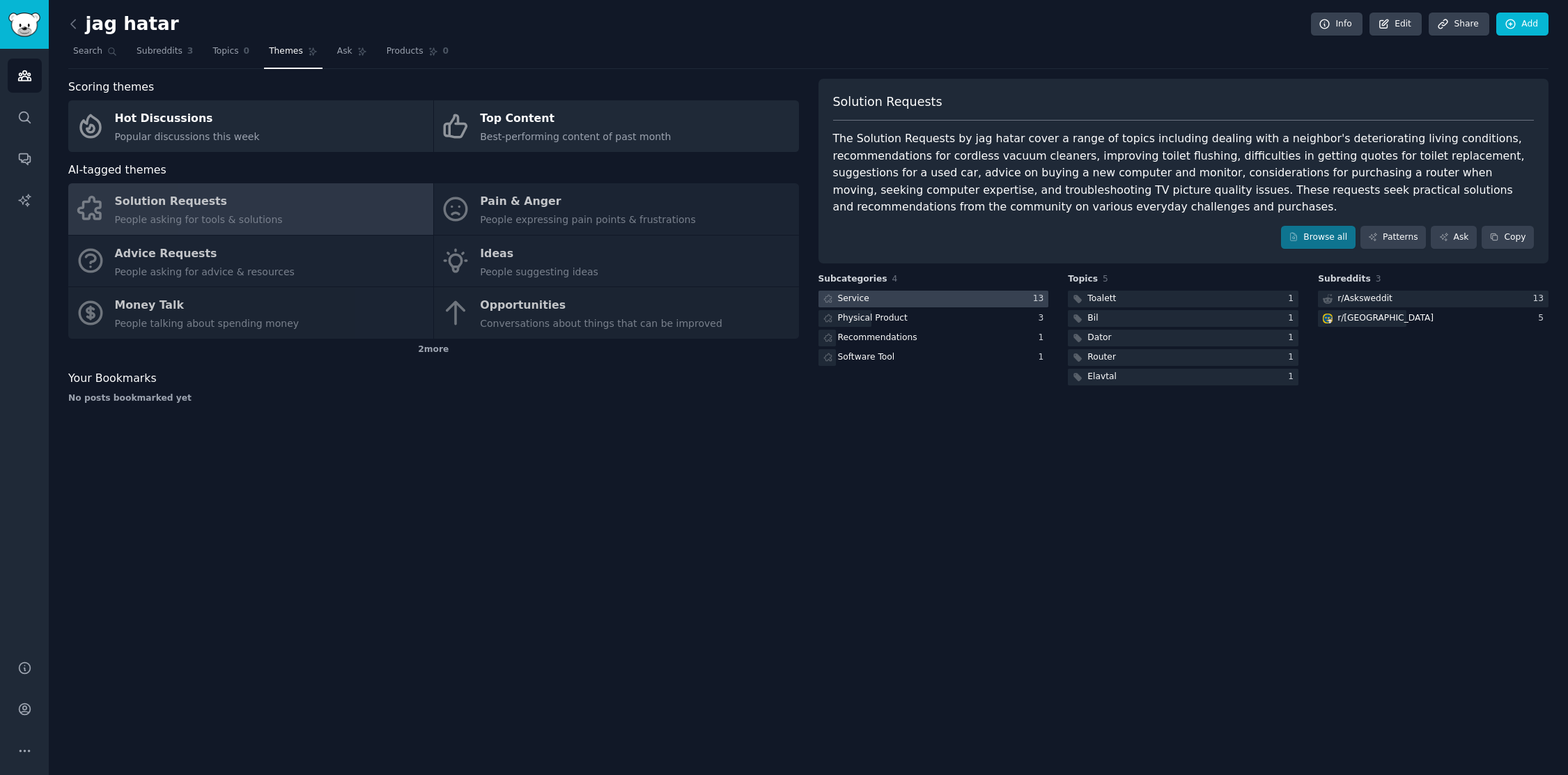
click at [857, 298] on div "Service" at bounding box center [853, 299] width 31 height 13
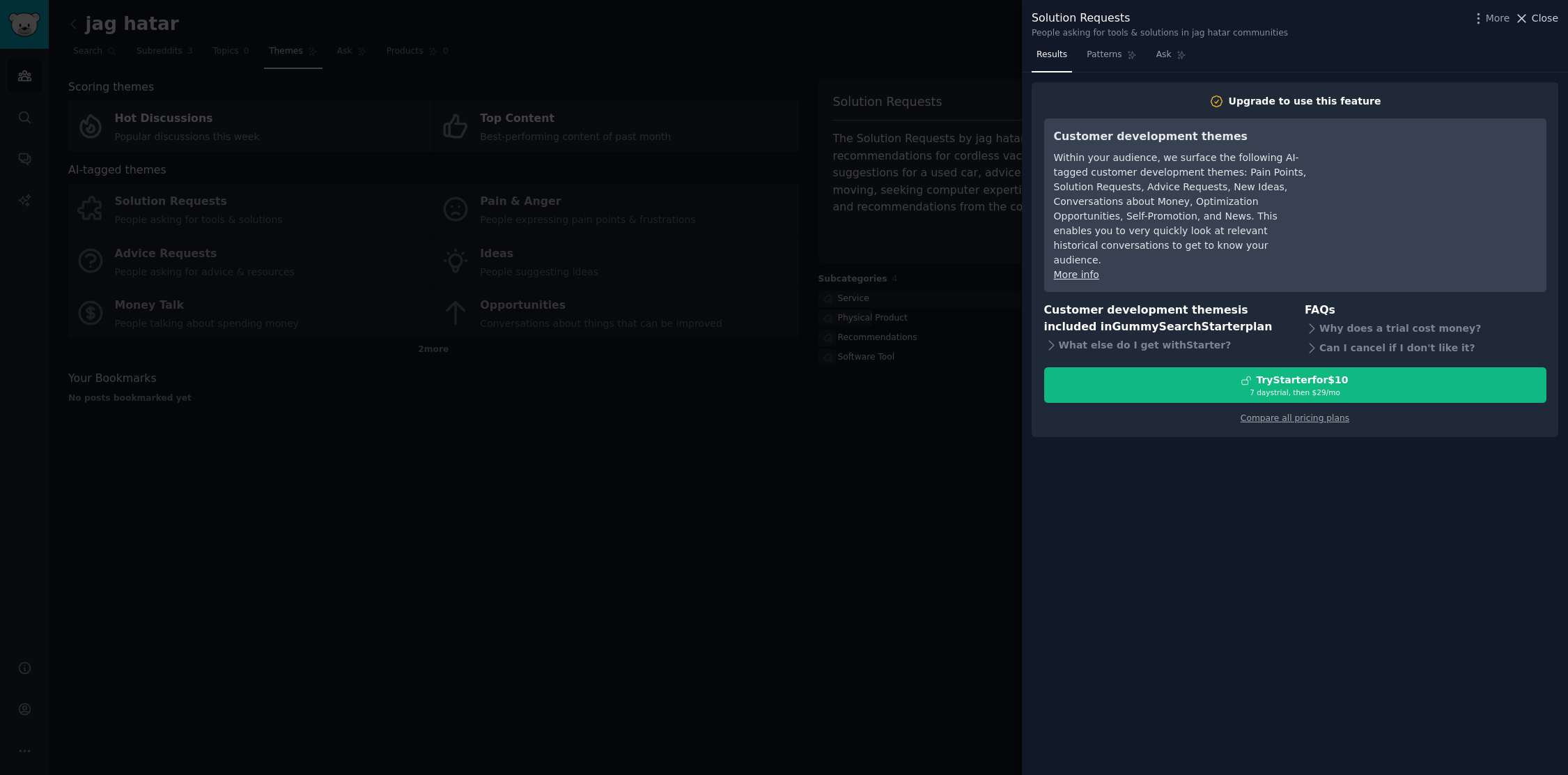
click at [1541, 22] on span "Close" at bounding box center [1544, 18] width 26 height 14
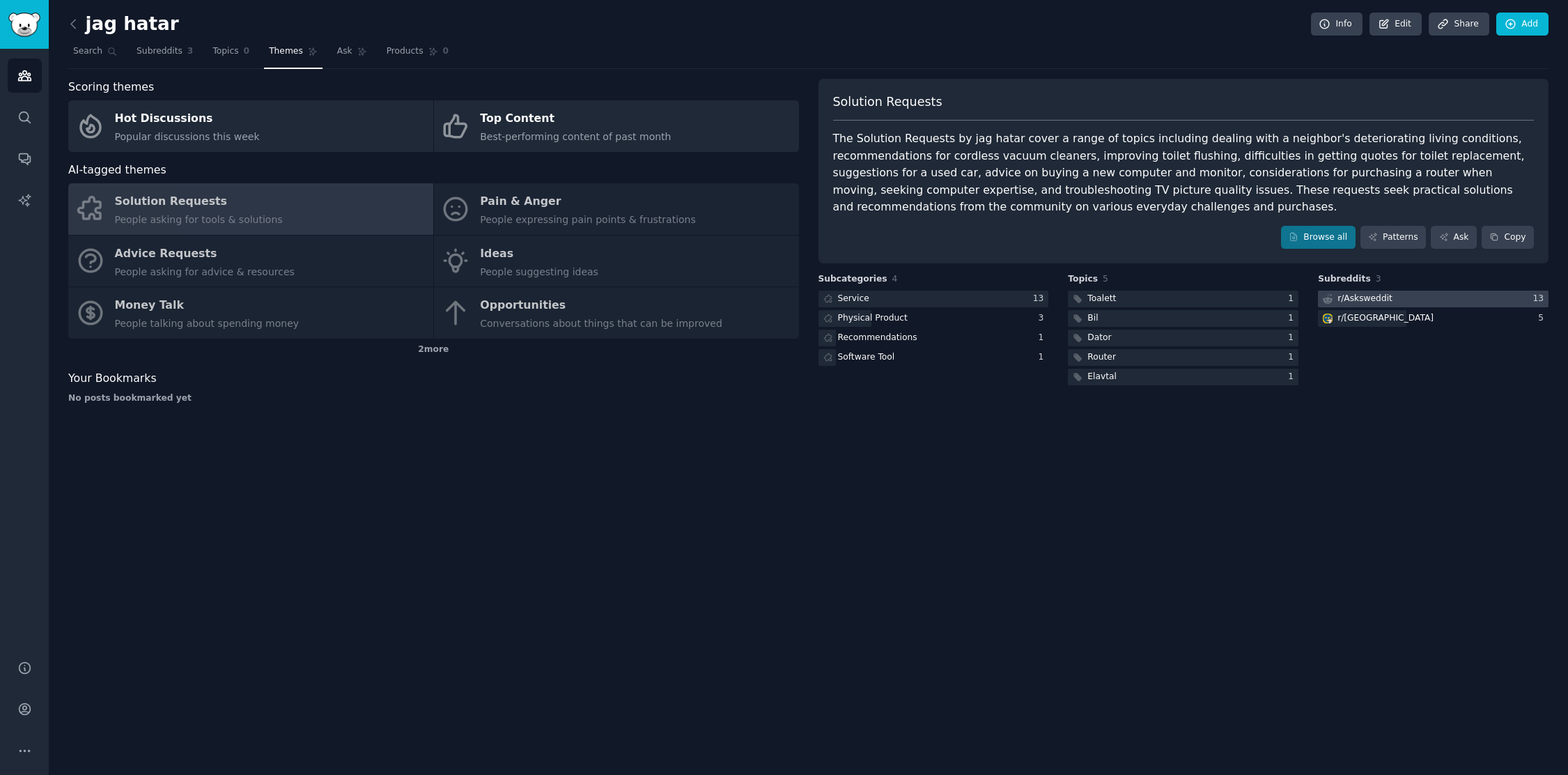
click at [1368, 298] on div "r/ Asksweddit" at bounding box center [1364, 299] width 55 height 13
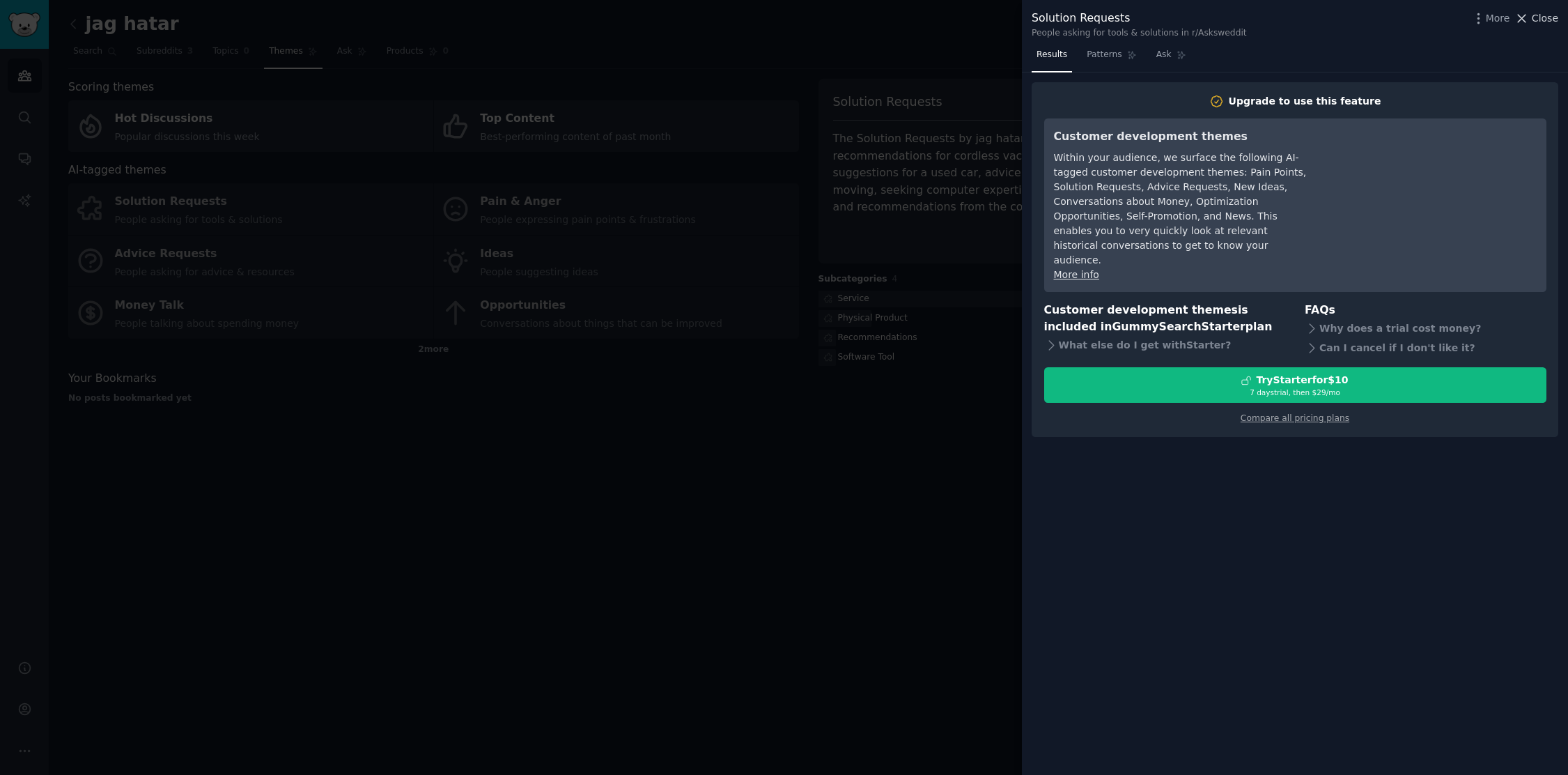
click at [1549, 23] on span "Close" at bounding box center [1544, 18] width 26 height 14
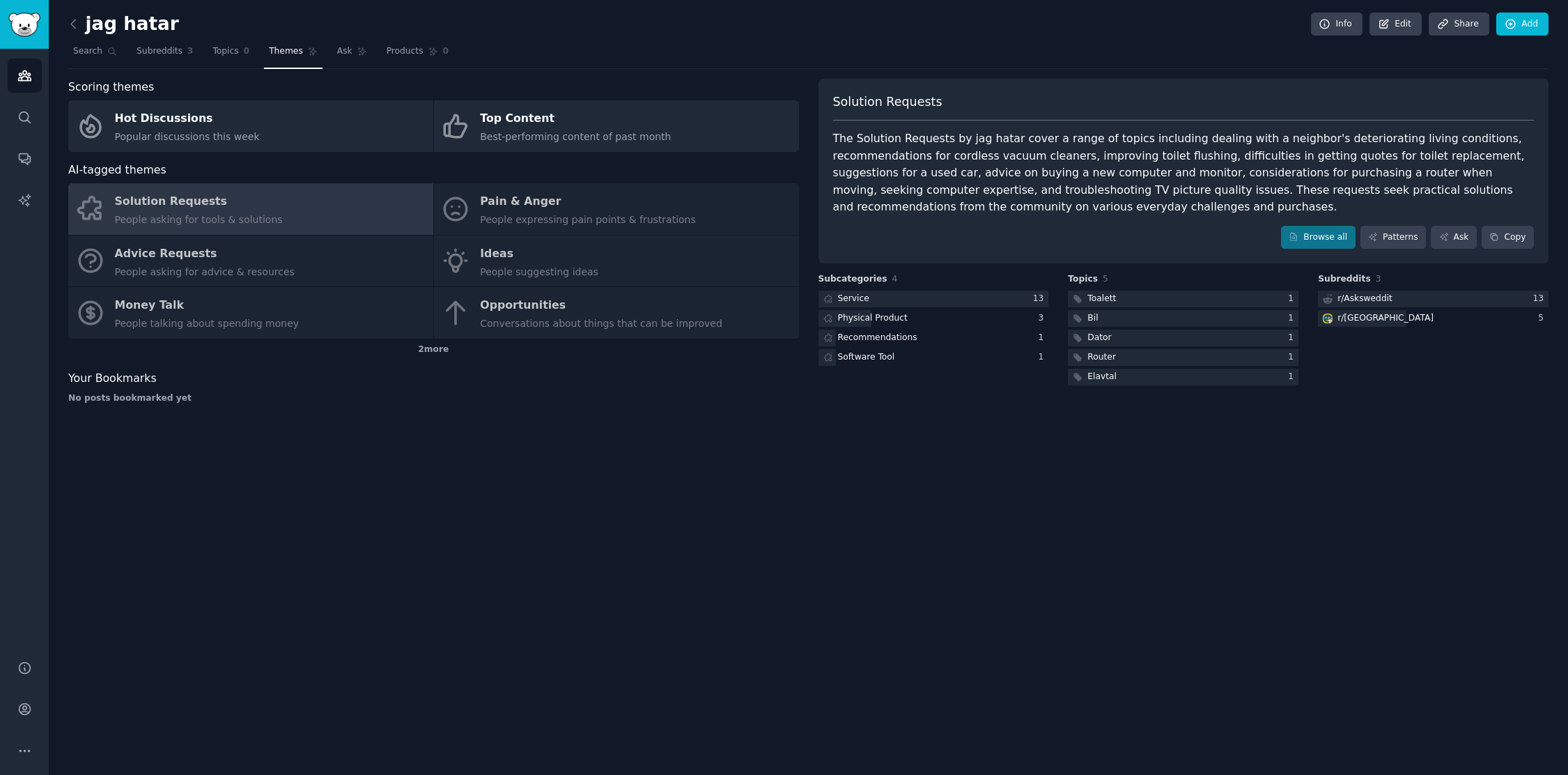
drag, startPoint x: 79, startPoint y: 263, endPoint x: 113, endPoint y: 262, distance: 34.0
click at [81, 263] on div "Solution Requests People asking for tools & solutions Pain & Anger People expre…" at bounding box center [434, 261] width 731 height 156
click at [123, 261] on div "Solution Requests People asking for tools & solutions Pain & Anger People expre…" at bounding box center [434, 261] width 731 height 156
